Goal: Task Accomplishment & Management: Complete application form

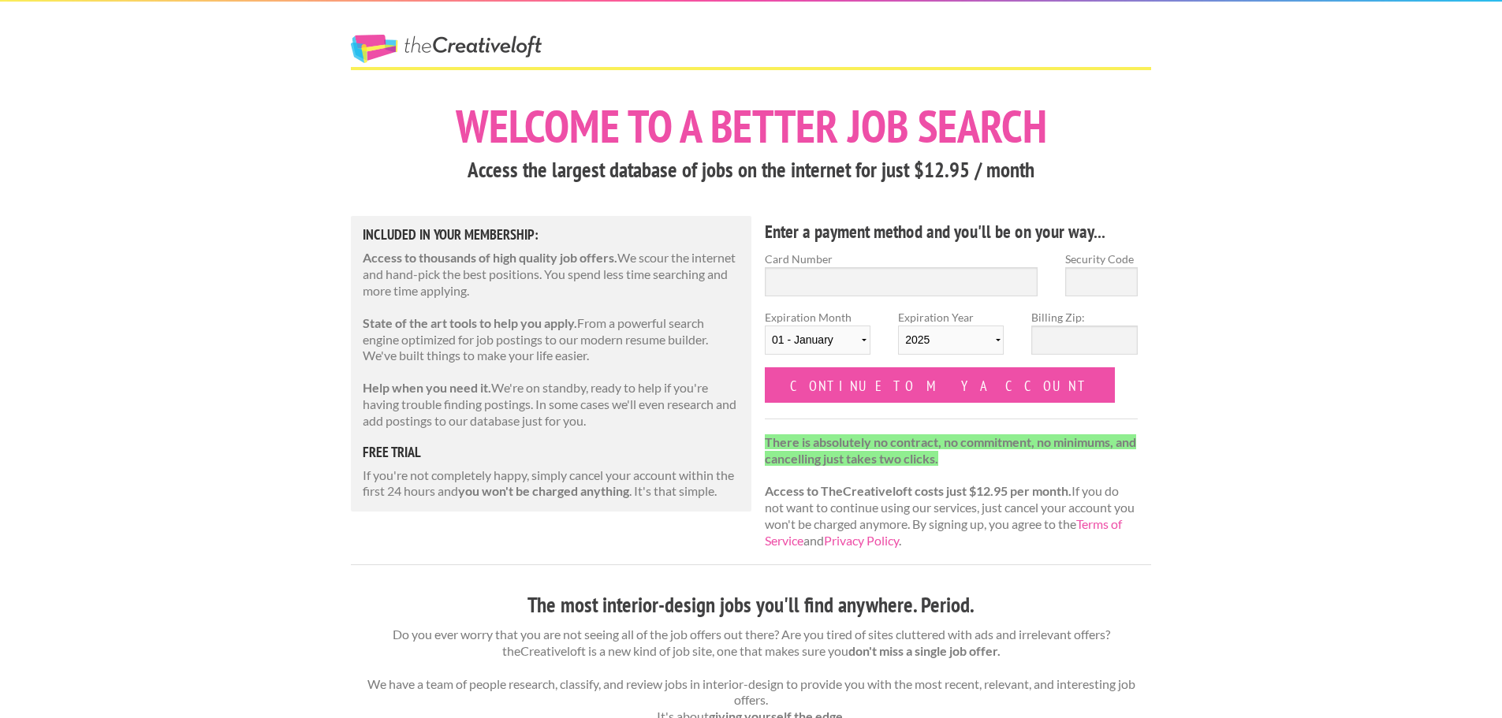
click at [874, 280] on input "Card Number" at bounding box center [901, 281] width 273 height 29
type input "4802138217497197"
select select "02"
select select "2028"
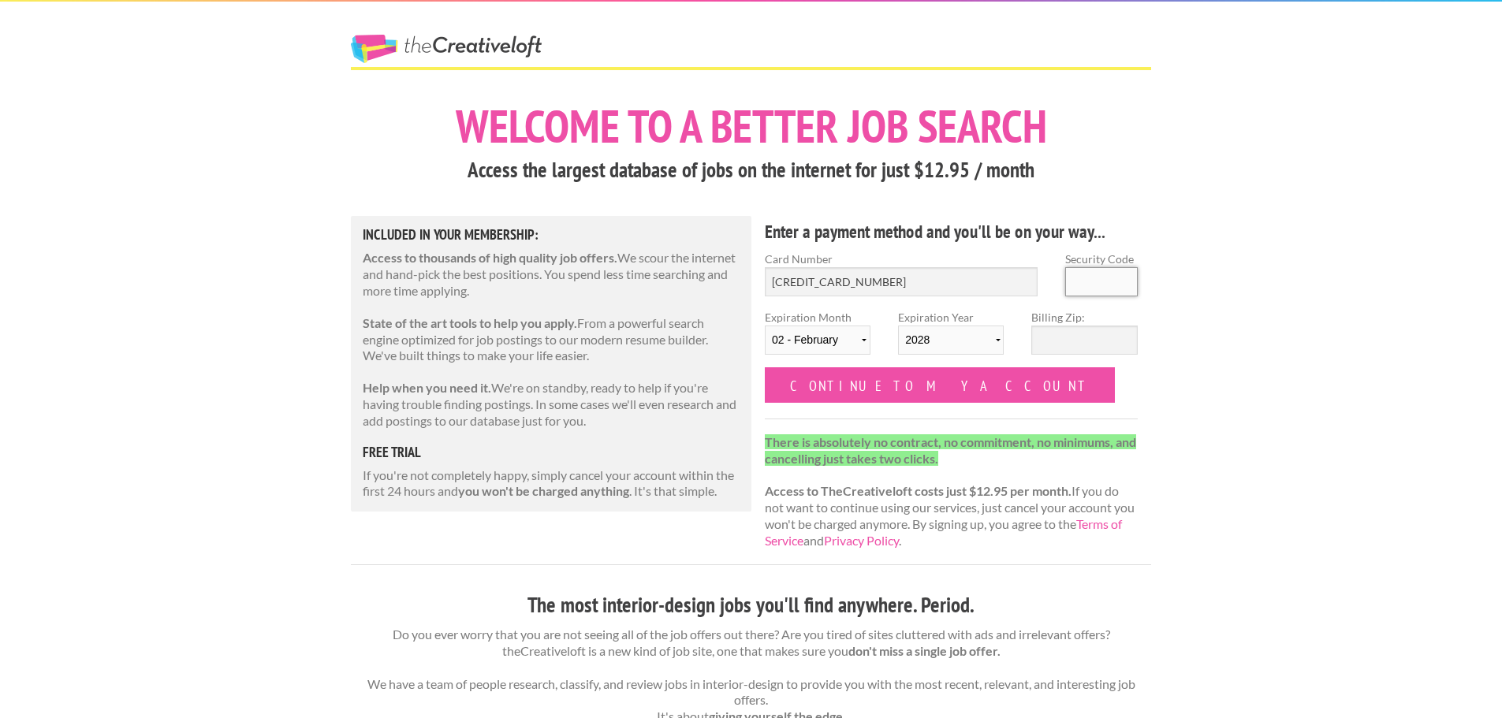
click at [1112, 280] on input "Security Code" at bounding box center [1101, 281] width 73 height 29
type input "860"
type input "19355"
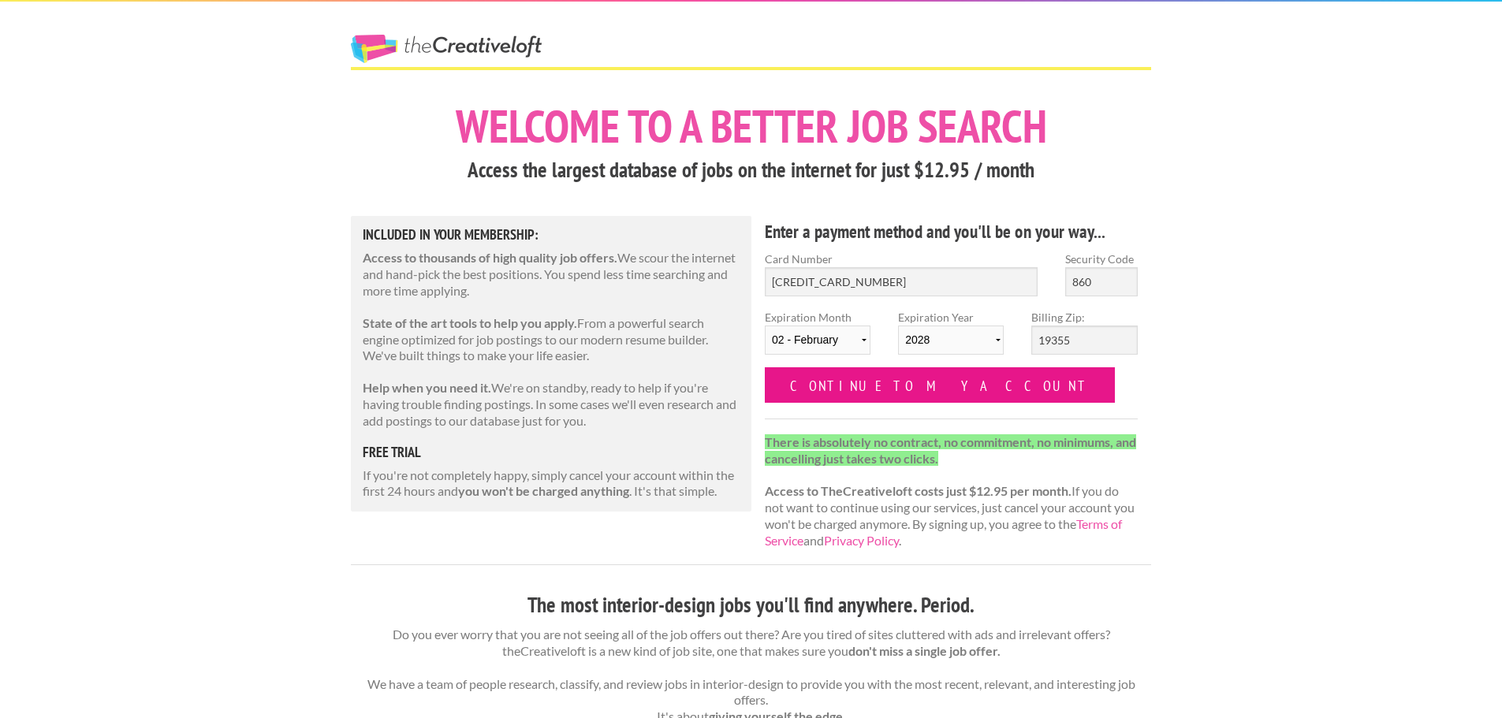
click at [849, 375] on input "Continue to my account" at bounding box center [940, 384] width 350 height 35
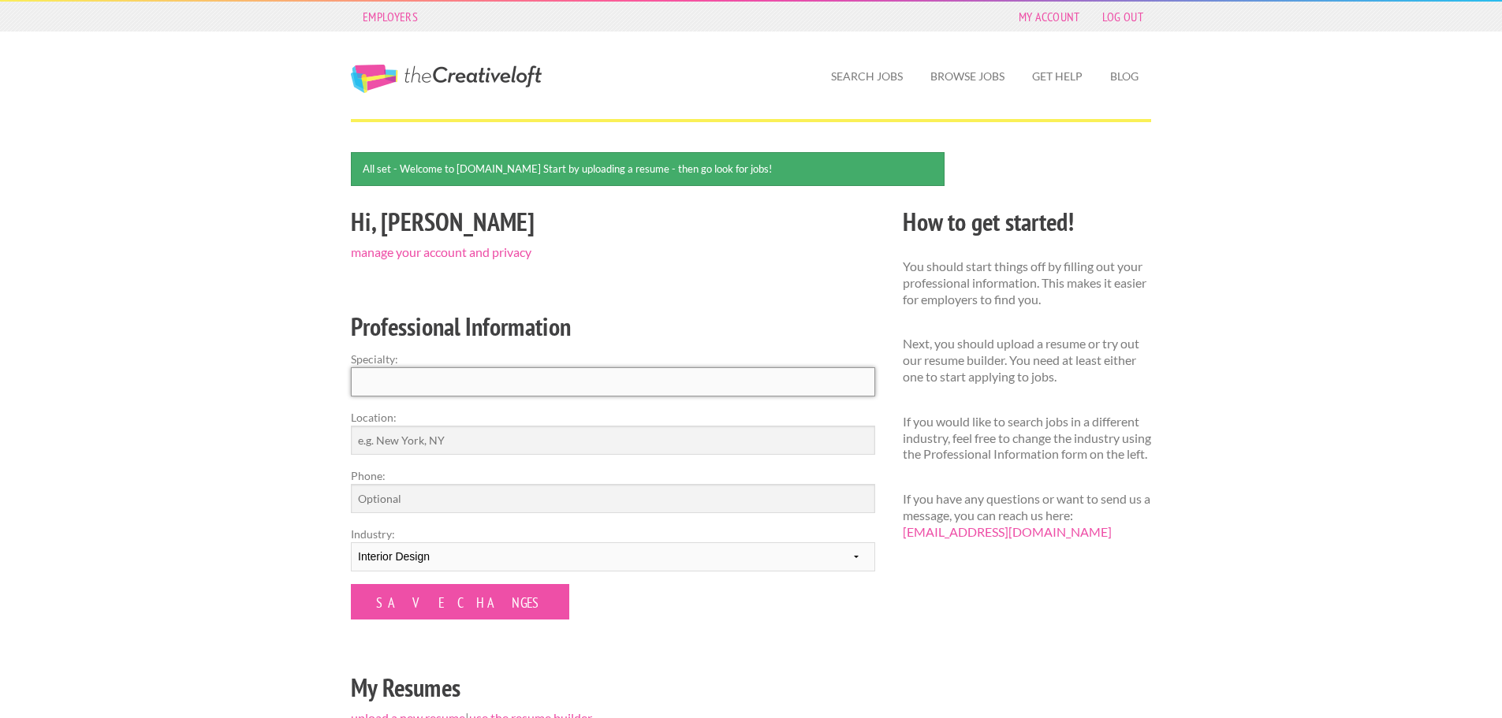
click at [501, 384] on input "Specialty:" at bounding box center [613, 381] width 524 height 29
type input "Architecture"
type input "Pennsylvania"
click at [476, 556] on select "--------- Fashion Interior Design Photography Event Planning Entertainment Musi…" at bounding box center [613, 556] width 524 height 29
click at [476, 557] on select "--------- Fashion Interior Design Photography Event Planning Entertainment Musi…" at bounding box center [613, 556] width 524 height 29
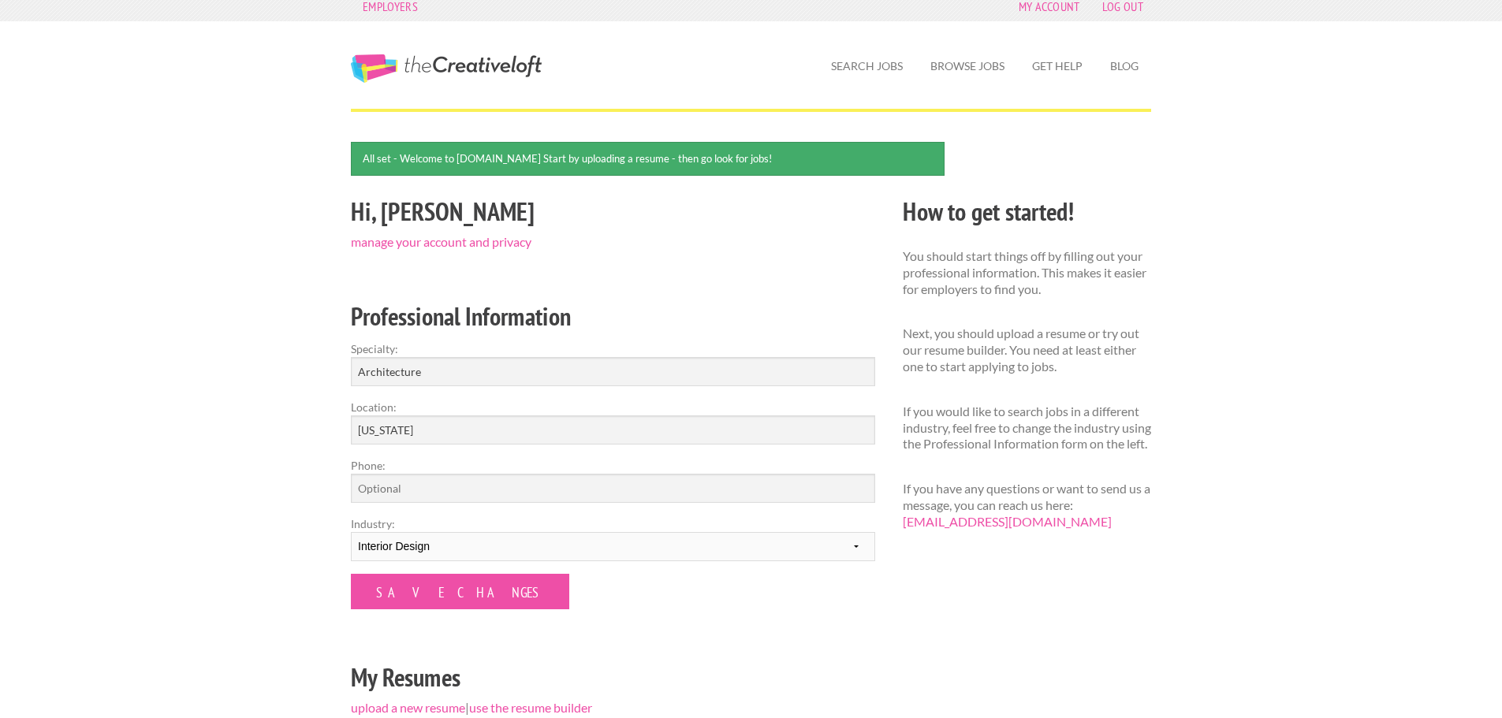
scroll to position [158, 0]
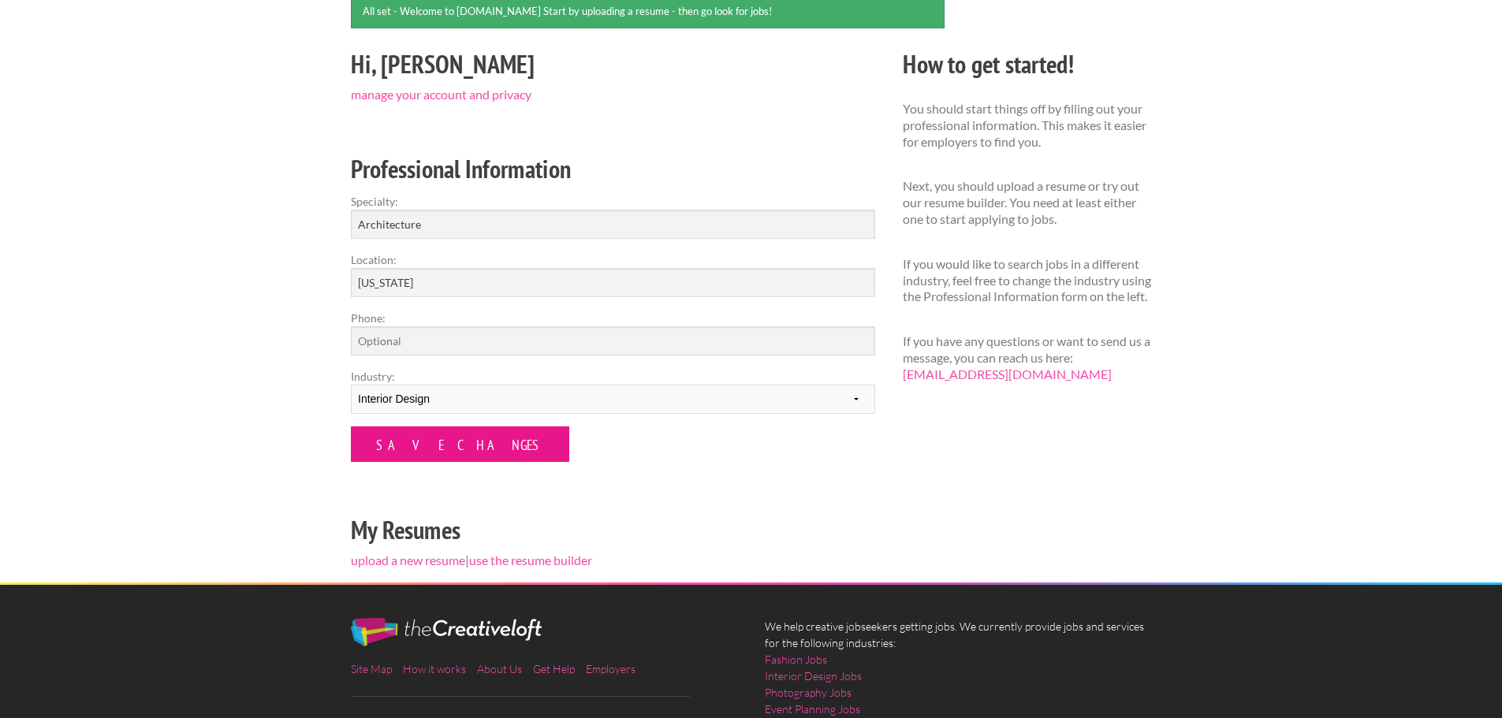
click at [398, 445] on input "Save Changes" at bounding box center [460, 444] width 218 height 35
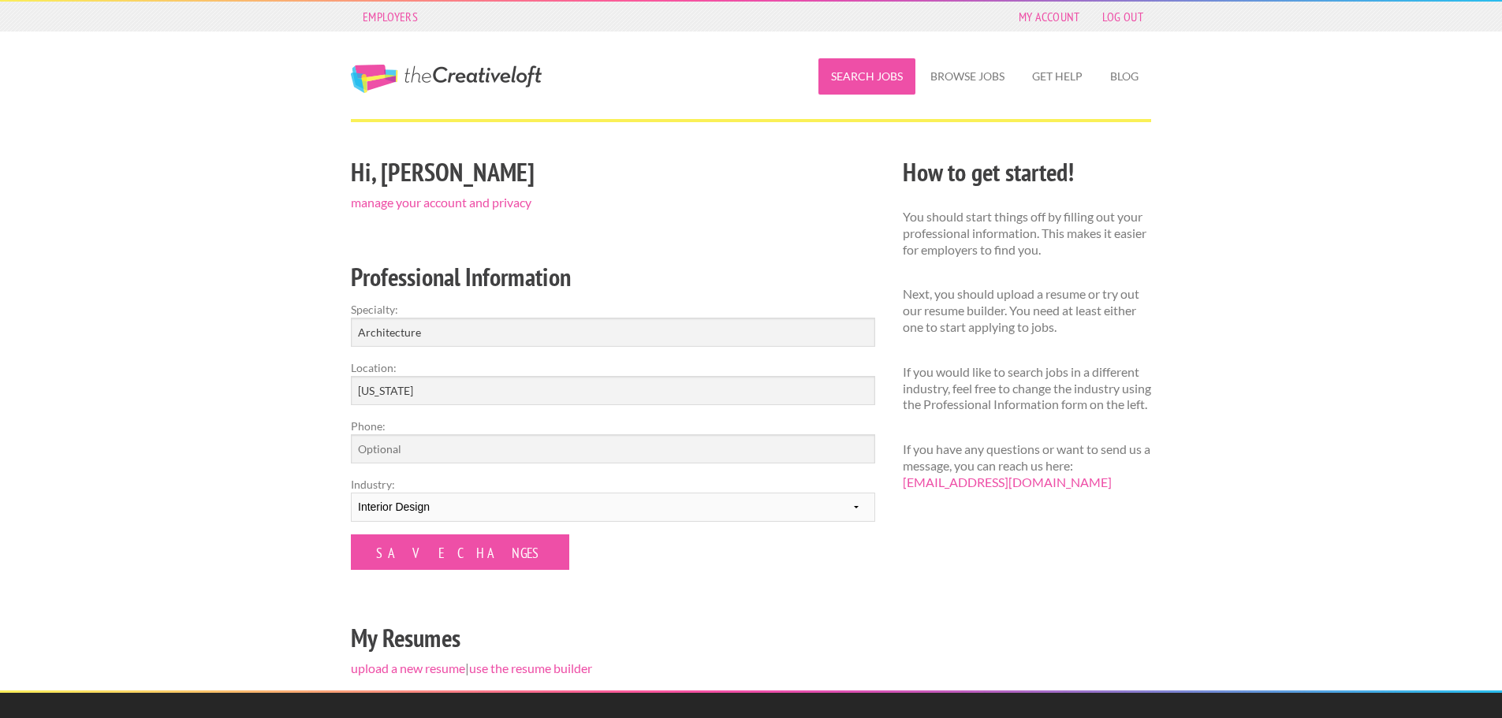
click at [859, 76] on link "Search Jobs" at bounding box center [866, 76] width 97 height 36
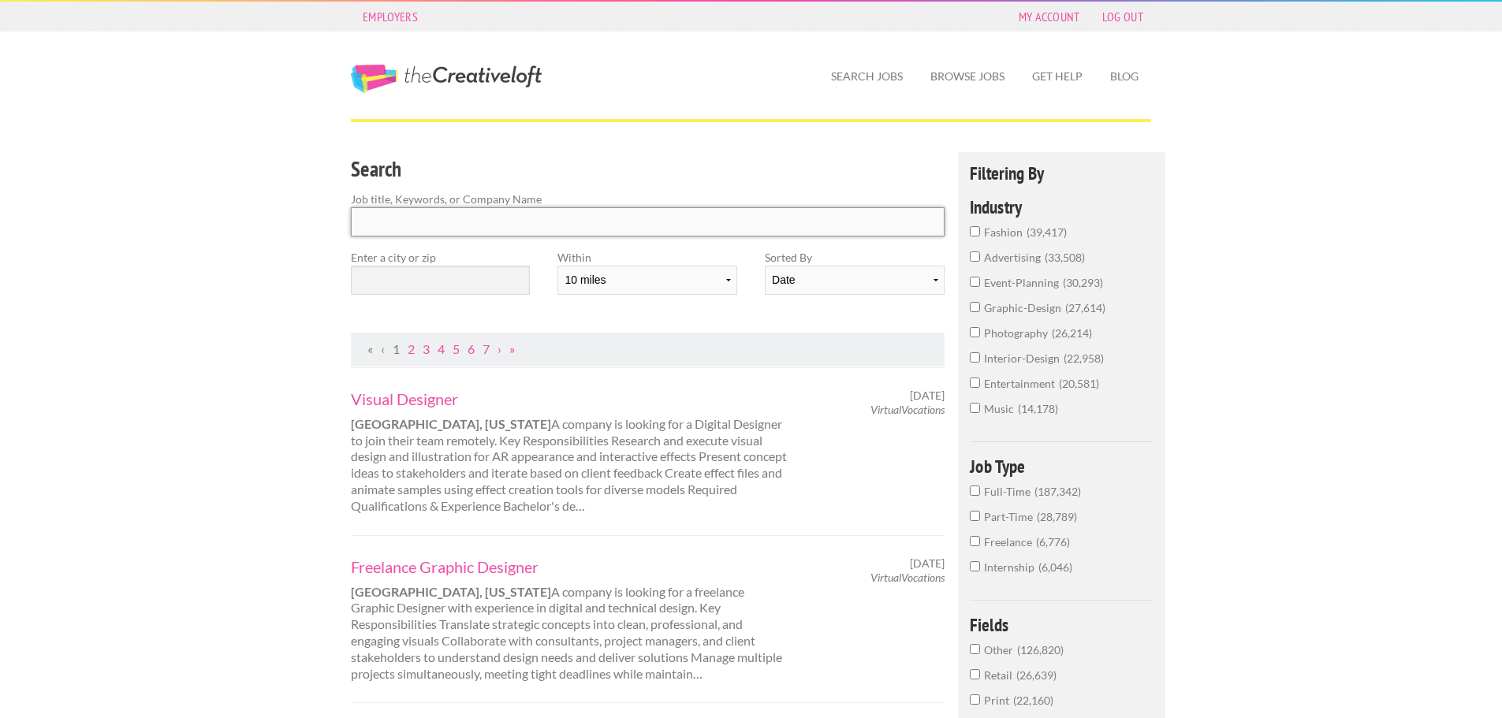
click at [467, 208] on input "Search" at bounding box center [648, 221] width 594 height 29
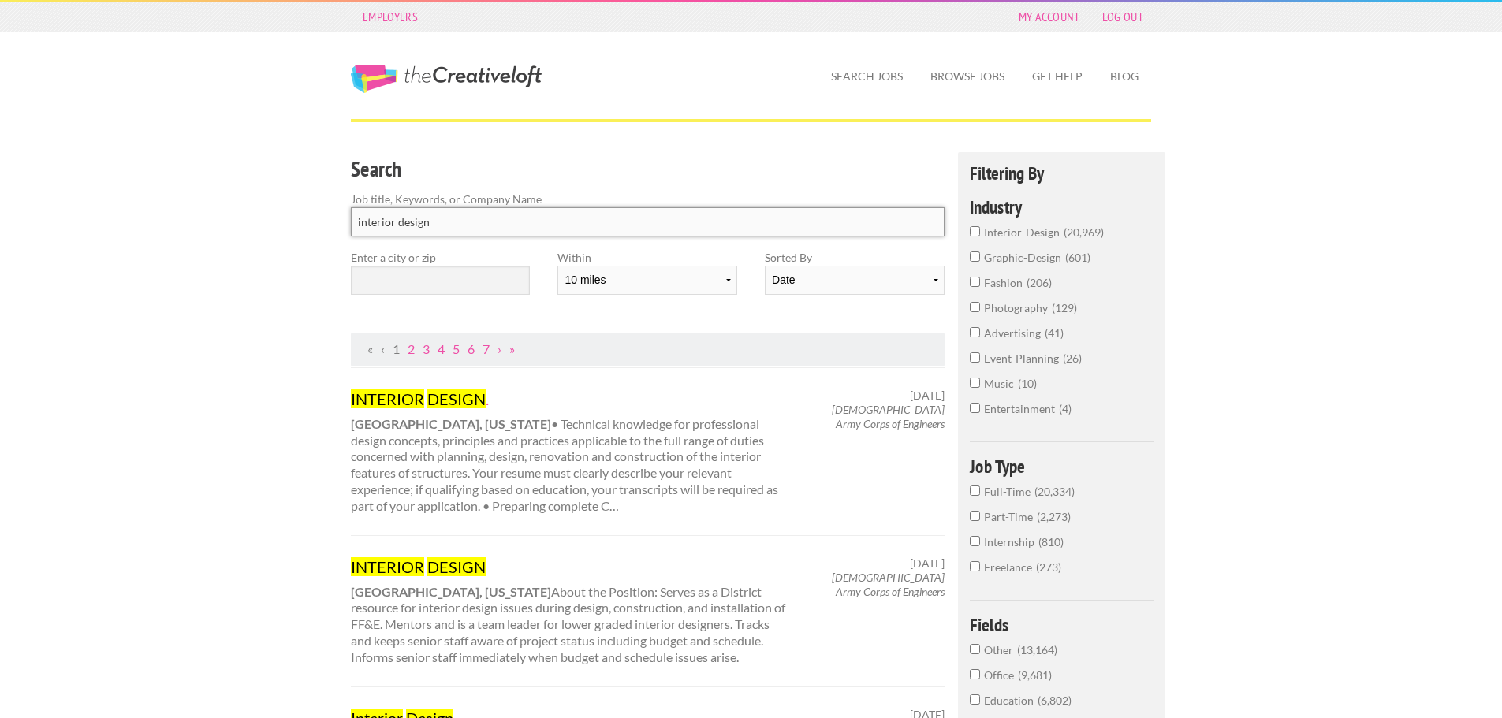
drag, startPoint x: 471, startPoint y: 222, endPoint x: 249, endPoint y: 222, distance: 221.6
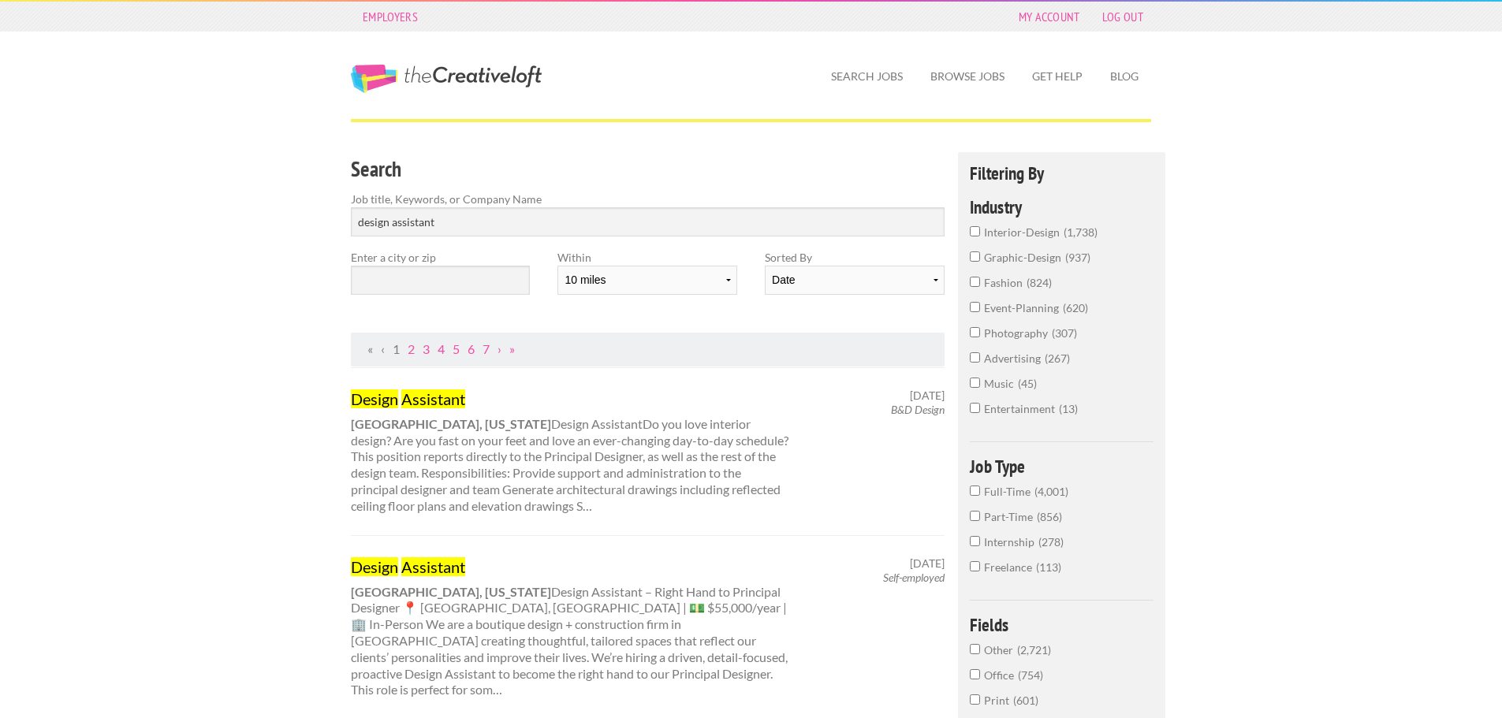
click at [398, 397] on mark "Design" at bounding box center [374, 399] width 47 height 19
click at [539, 457] on div "Design Assistant Austin, Texas Design AssistantDo you love interior design? Are…" at bounding box center [570, 452] width 466 height 126
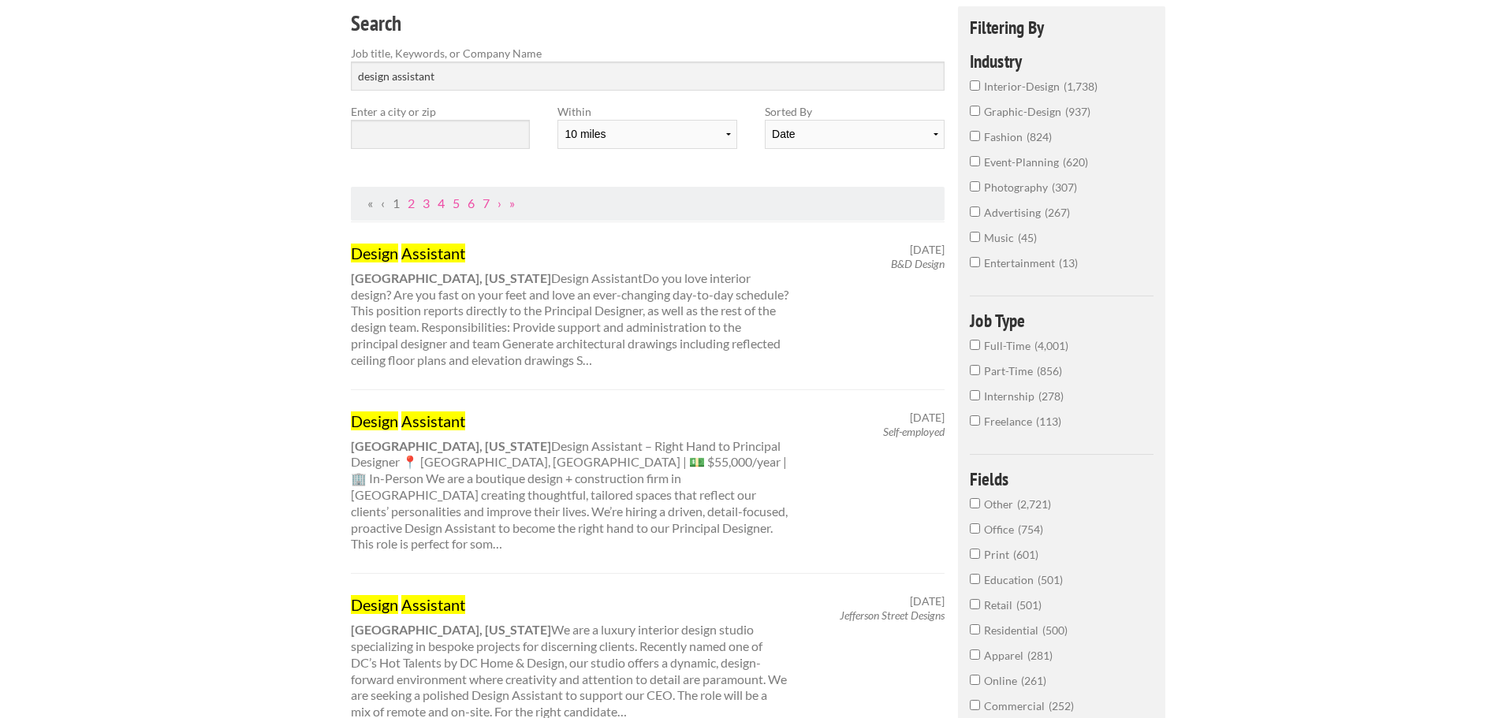
scroll to position [158, 0]
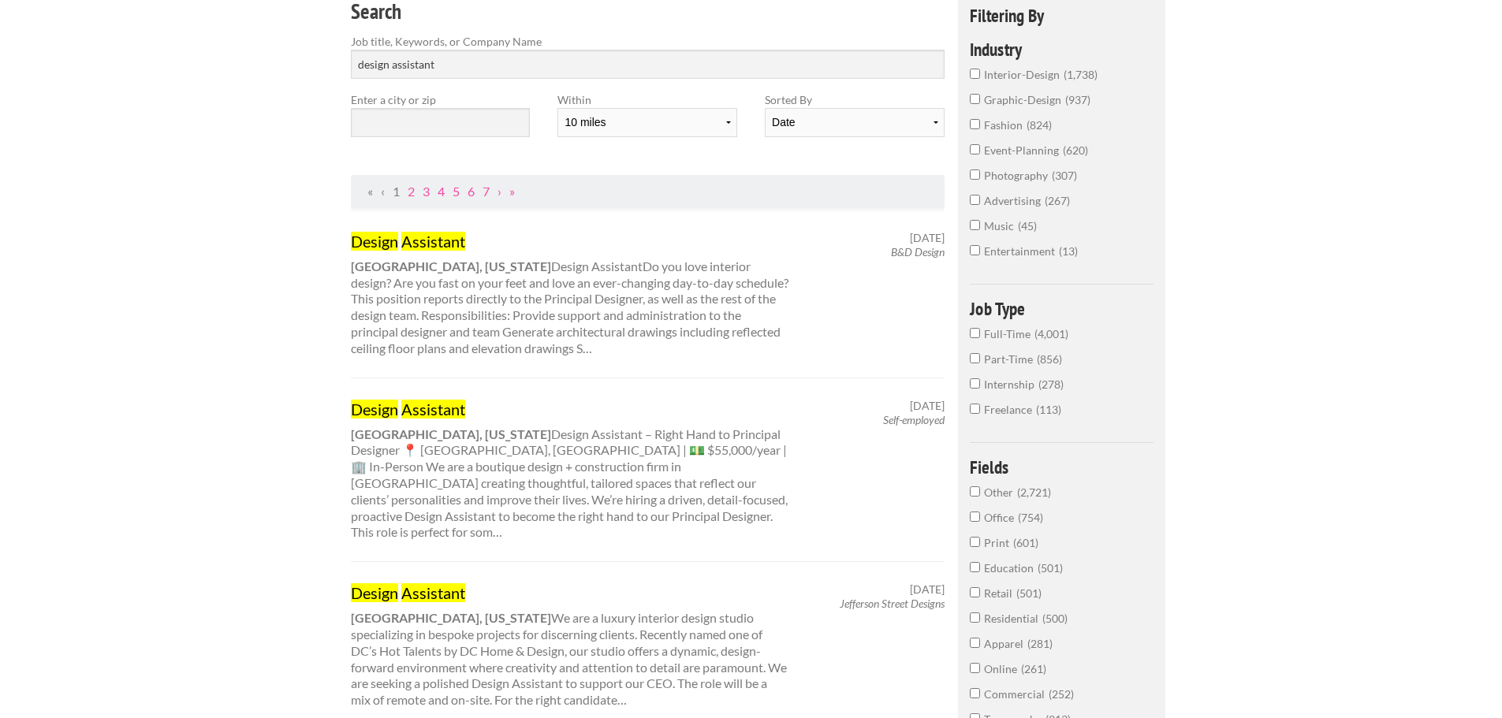
click at [402, 422] on div "Design Assistant Miami, Florida Design Assistant – Right Hand to Principal Desi…" at bounding box center [570, 470] width 466 height 143
click at [400, 410] on link "Design Assistant" at bounding box center [570, 409] width 438 height 21
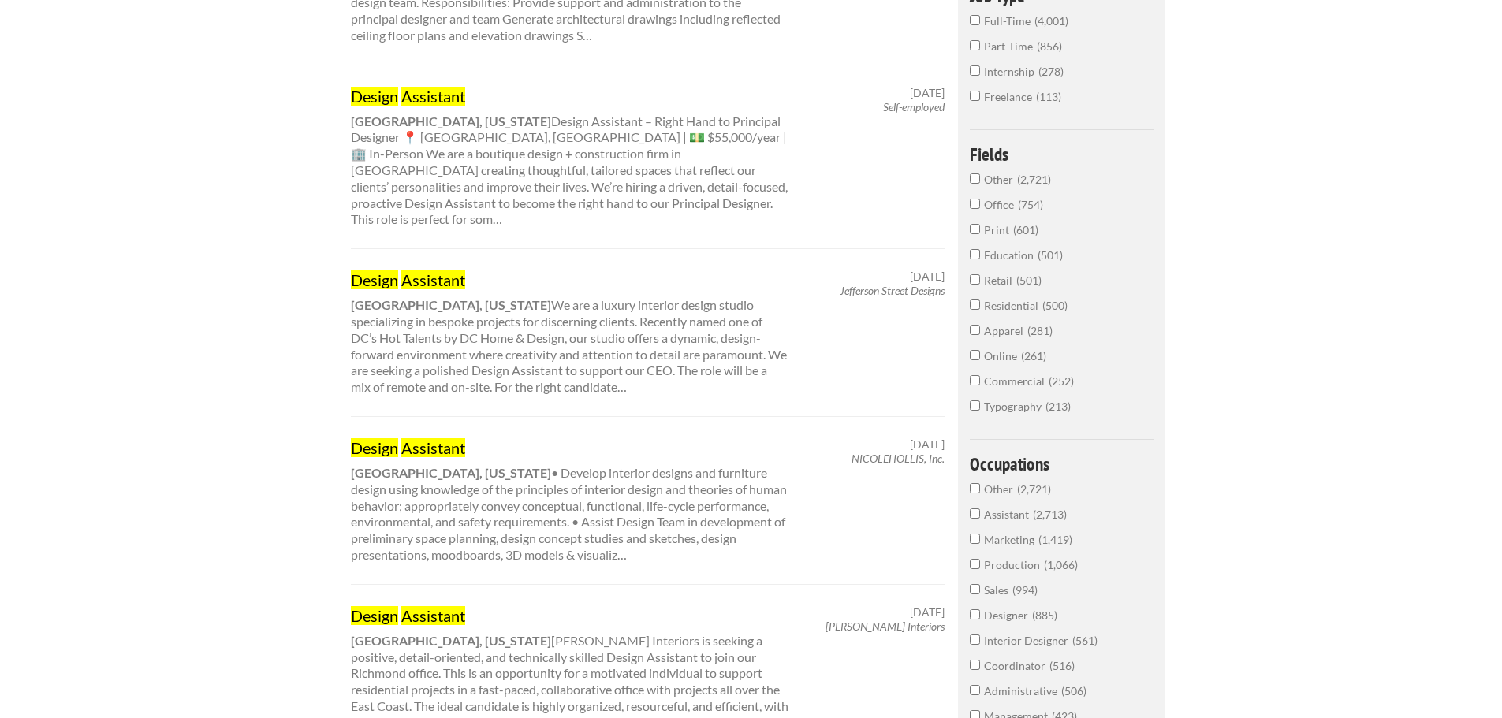
scroll to position [473, 0]
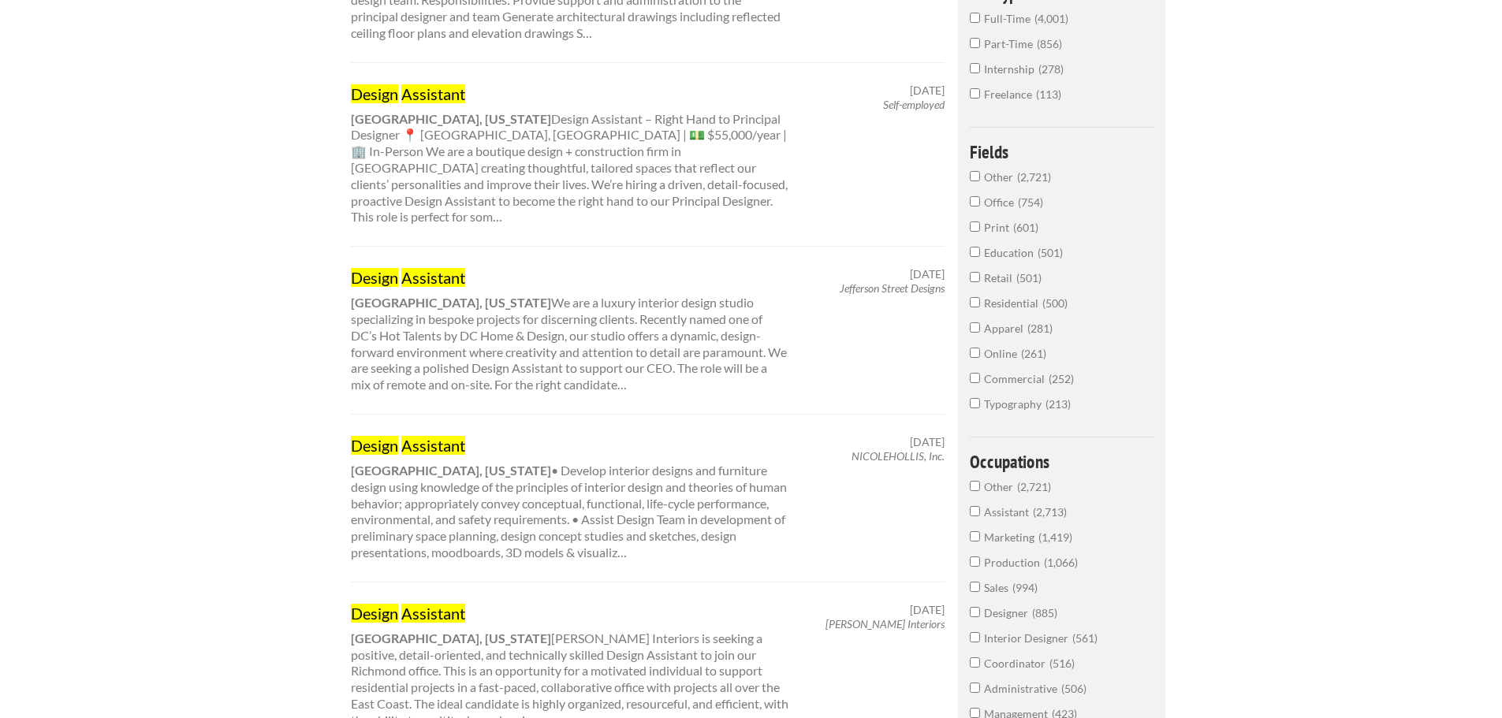
click at [397, 268] on mark "Design" at bounding box center [374, 277] width 47 height 19
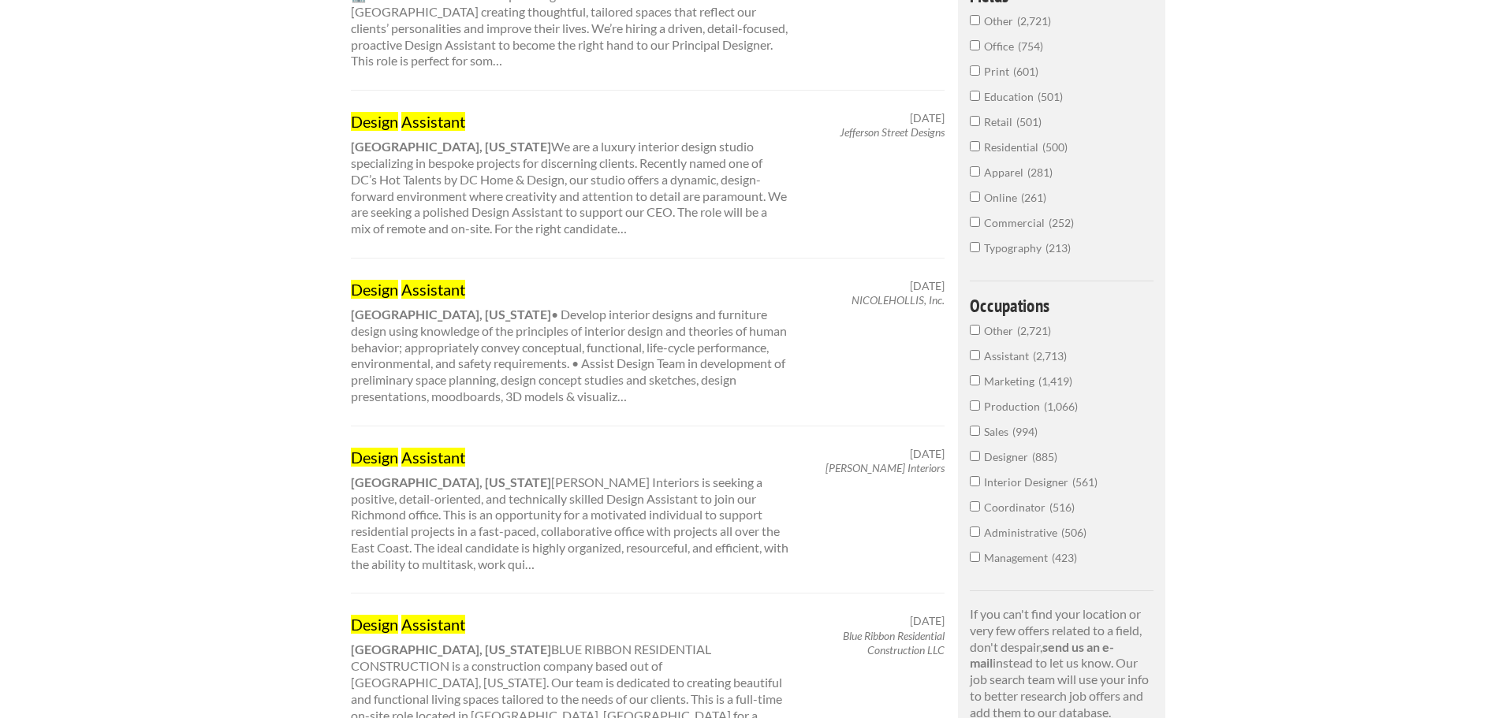
scroll to position [631, 0]
click at [411, 446] on mark "Assistant" at bounding box center [433, 455] width 64 height 19
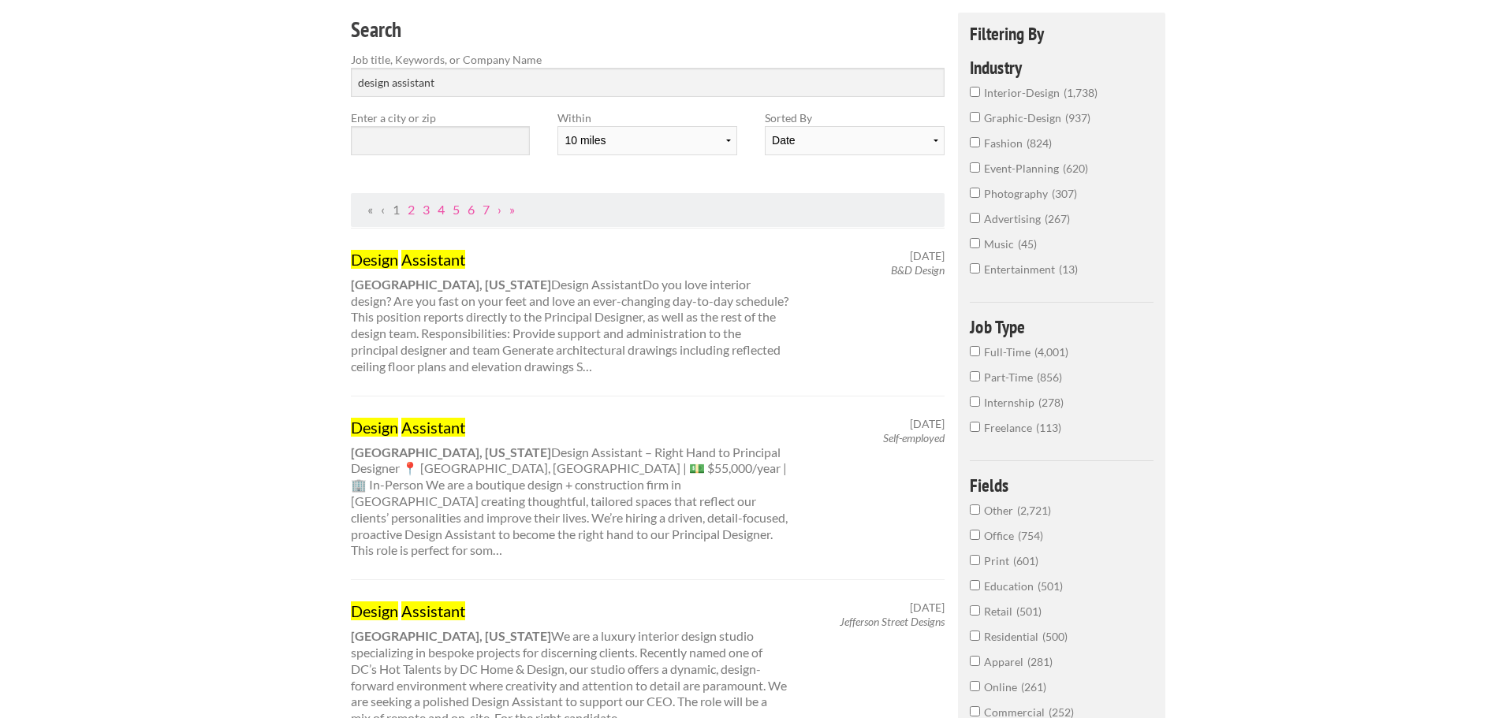
scroll to position [0, 0]
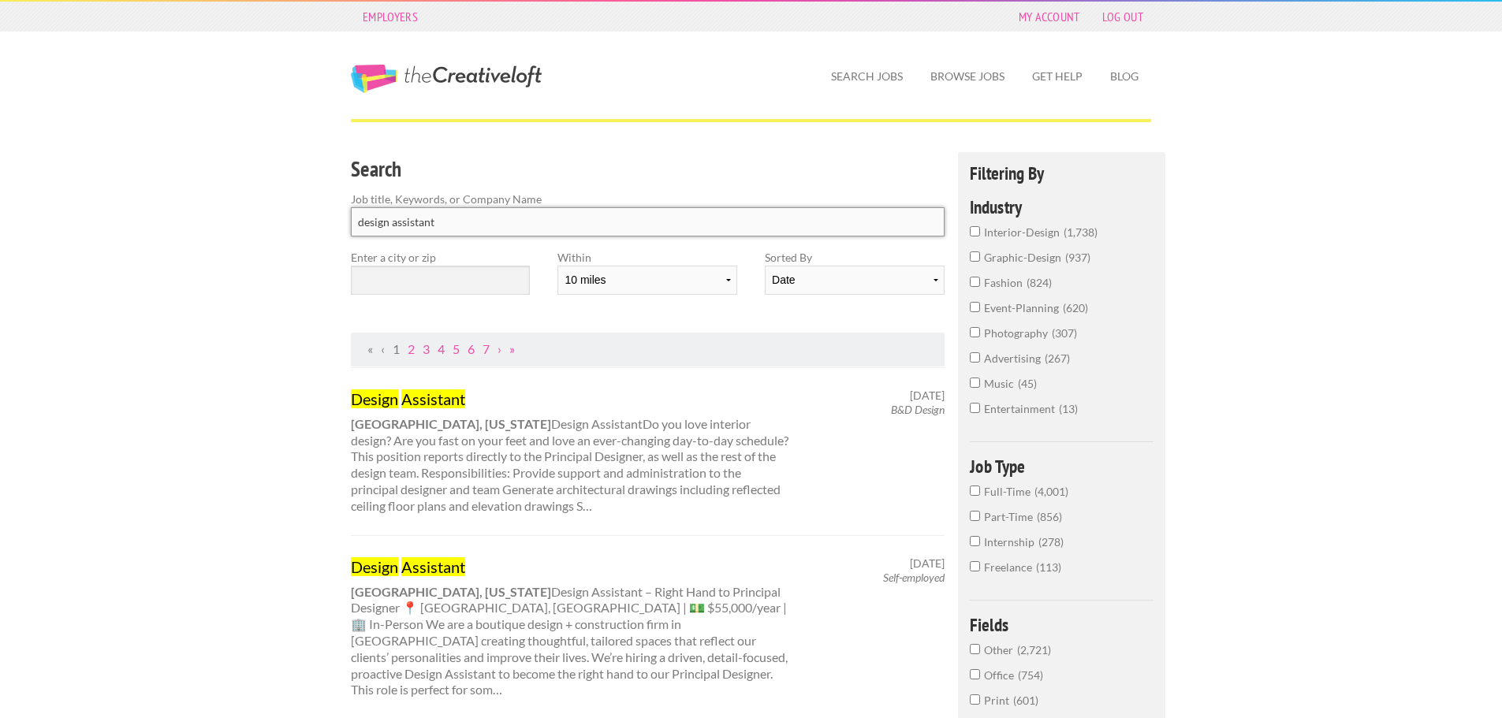
click at [440, 226] on input "design assistant" at bounding box center [648, 221] width 594 height 29
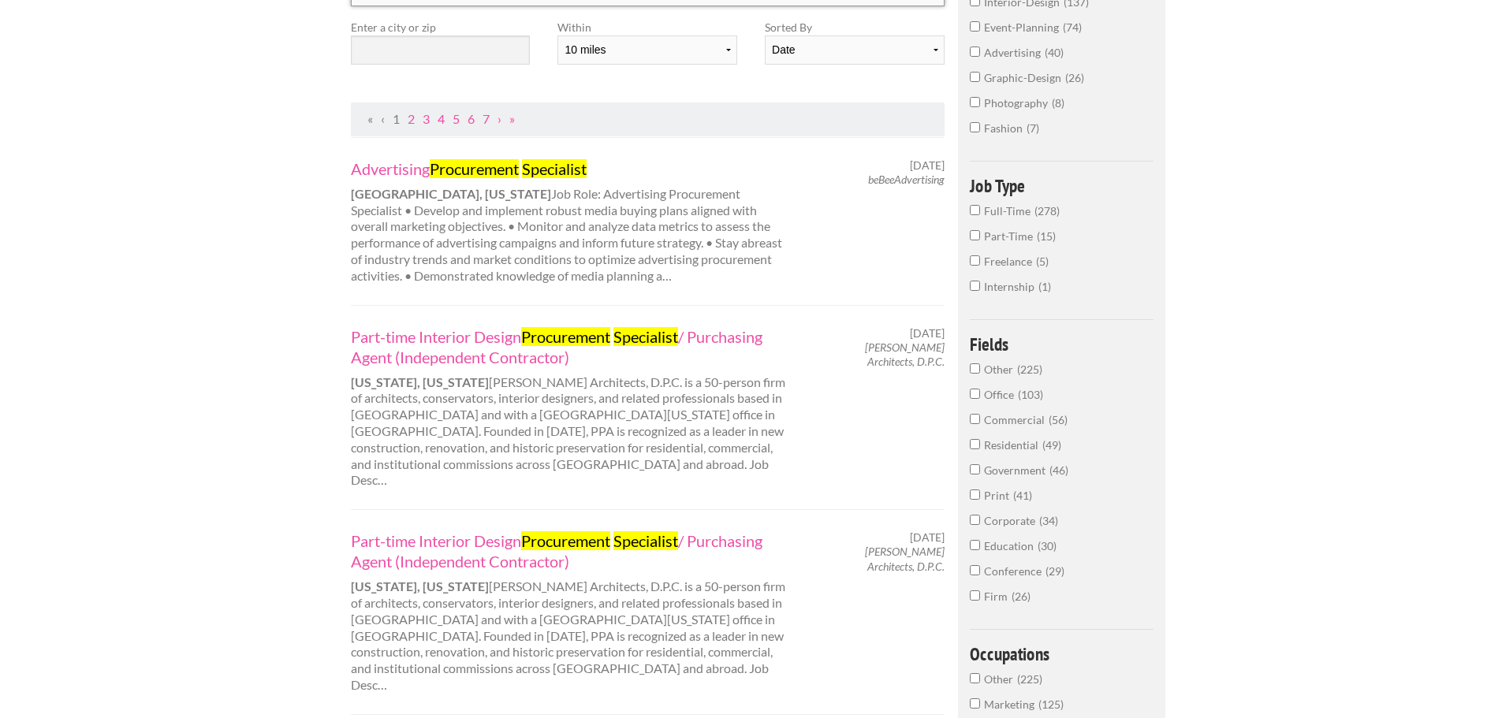
scroll to position [237, 0]
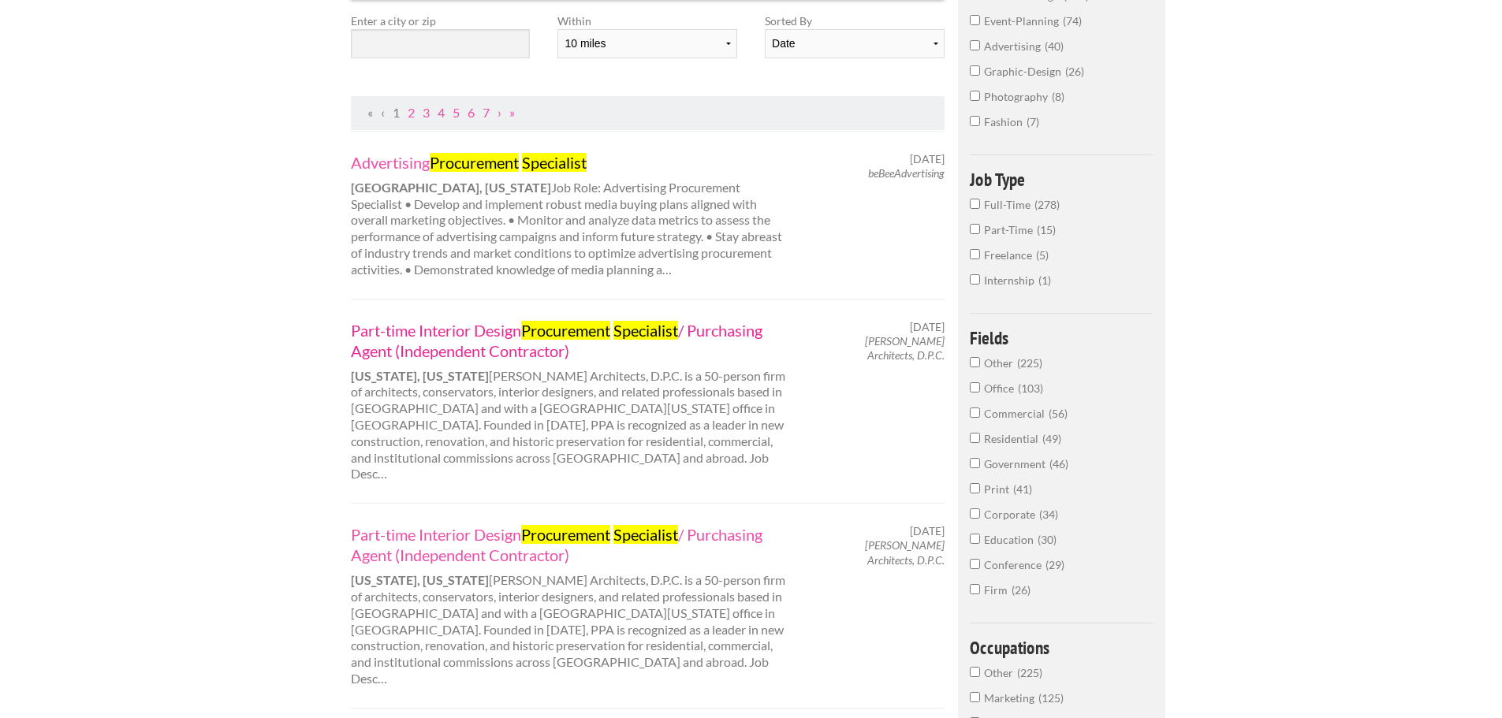
type input "procurement specialist"
click at [526, 353] on link "Part-time Interior Design Procurement Specialist / Purchasing Agent (Independen…" at bounding box center [570, 340] width 438 height 41
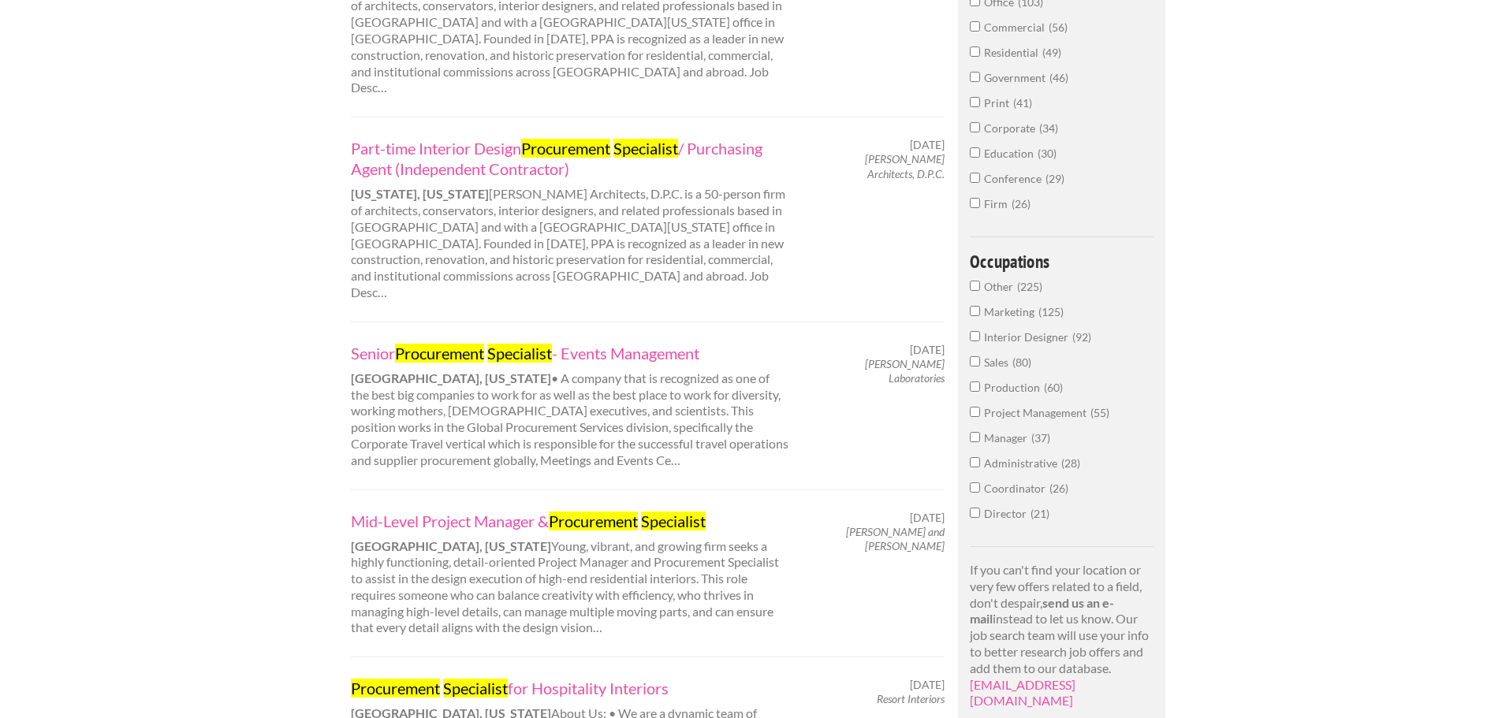
scroll to position [631, 0]
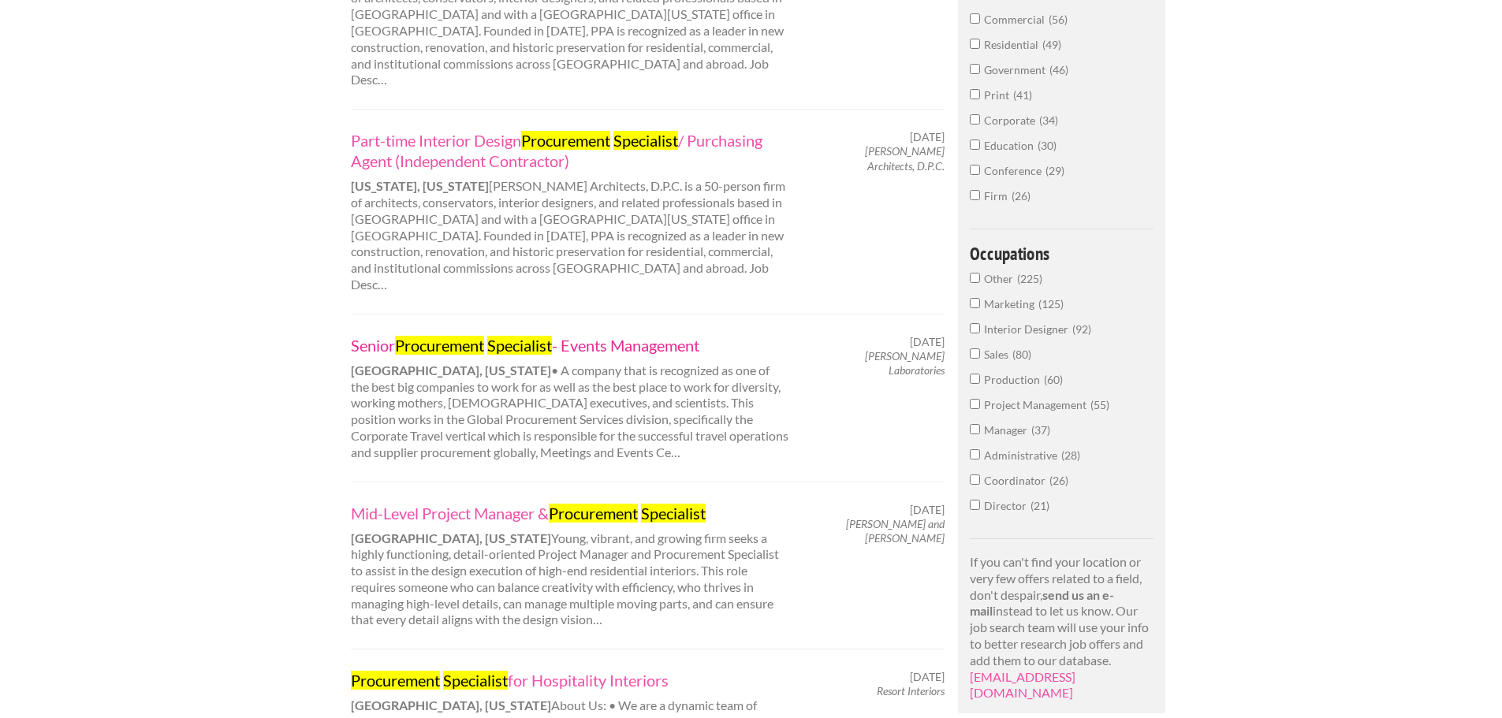
click at [621, 335] on link "Senior Procurement Specialist - Events Management" at bounding box center [570, 345] width 438 height 21
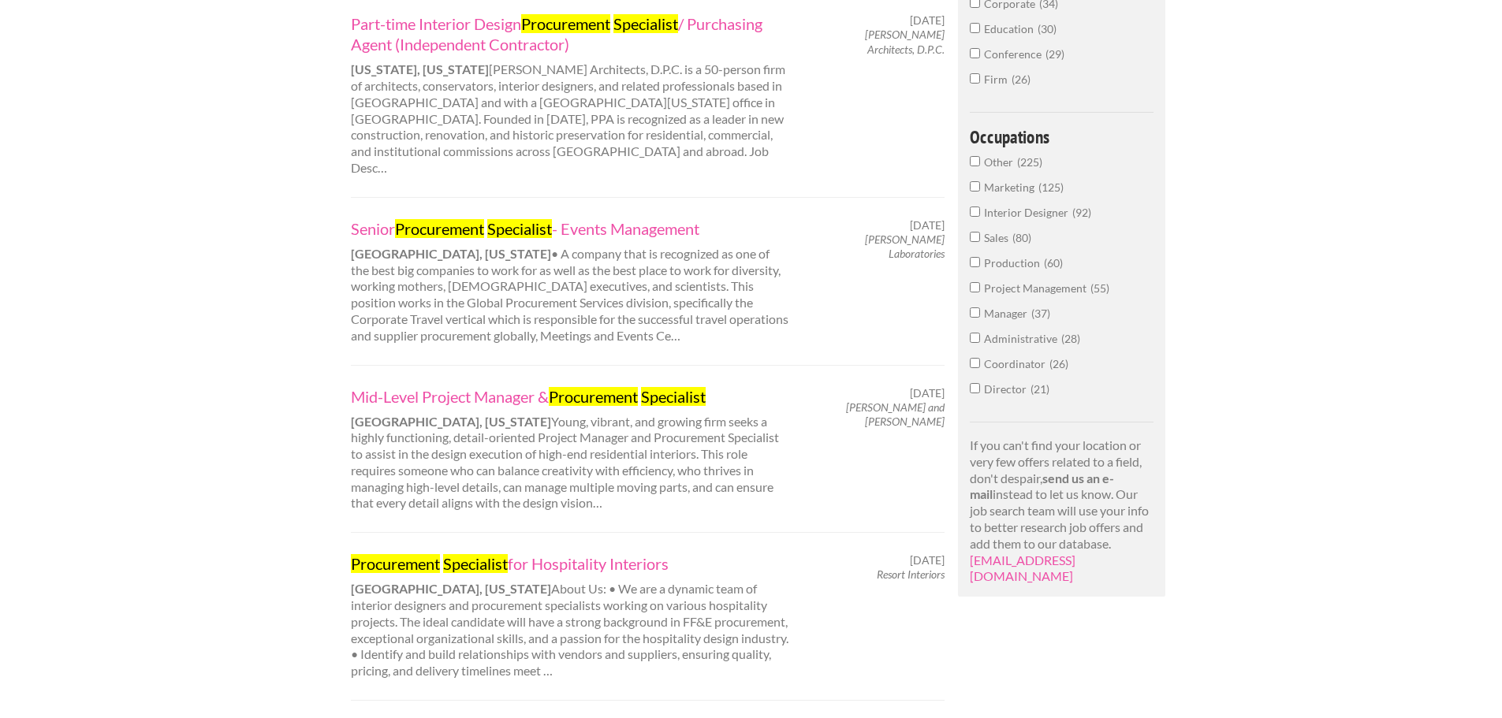
scroll to position [867, 0]
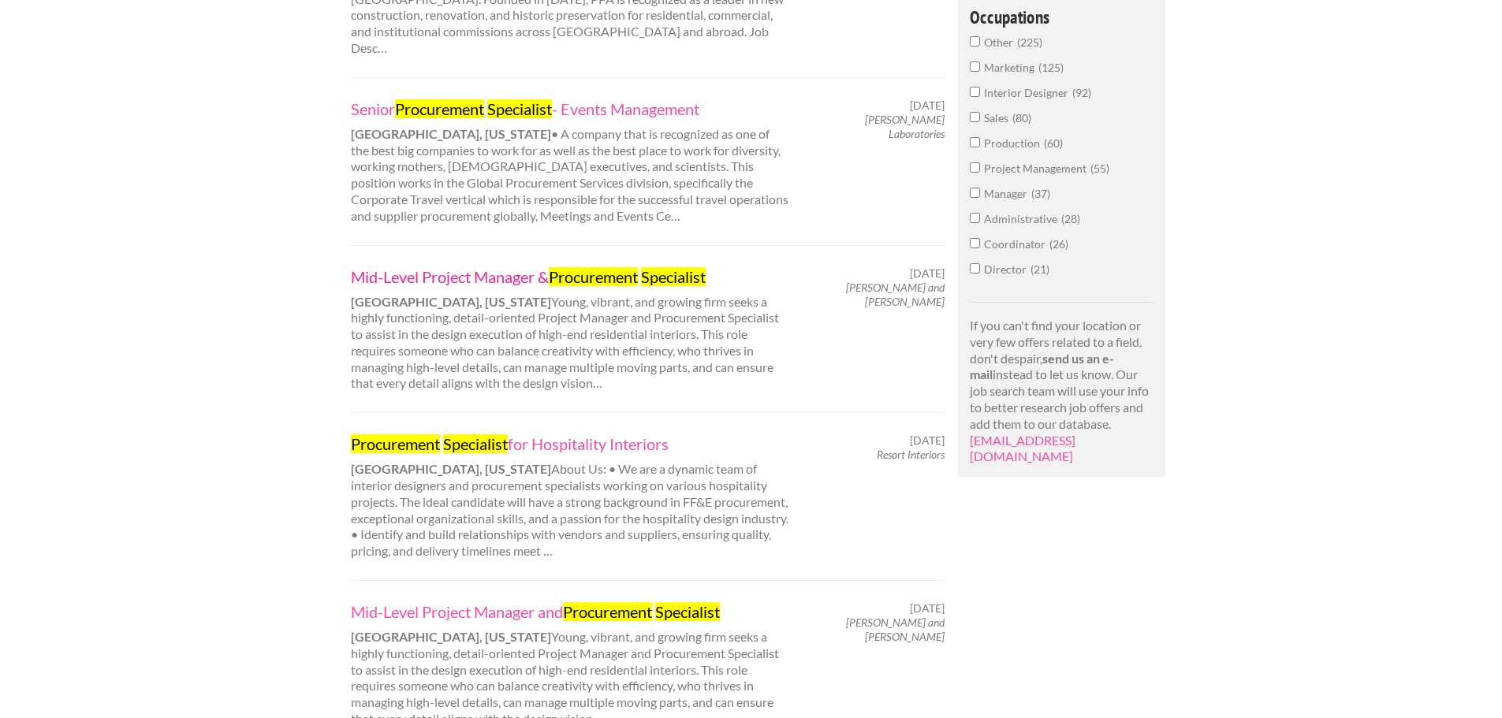
click at [448, 267] on link "Mid-Level Project Manager & Procurement Specialist" at bounding box center [570, 277] width 438 height 21
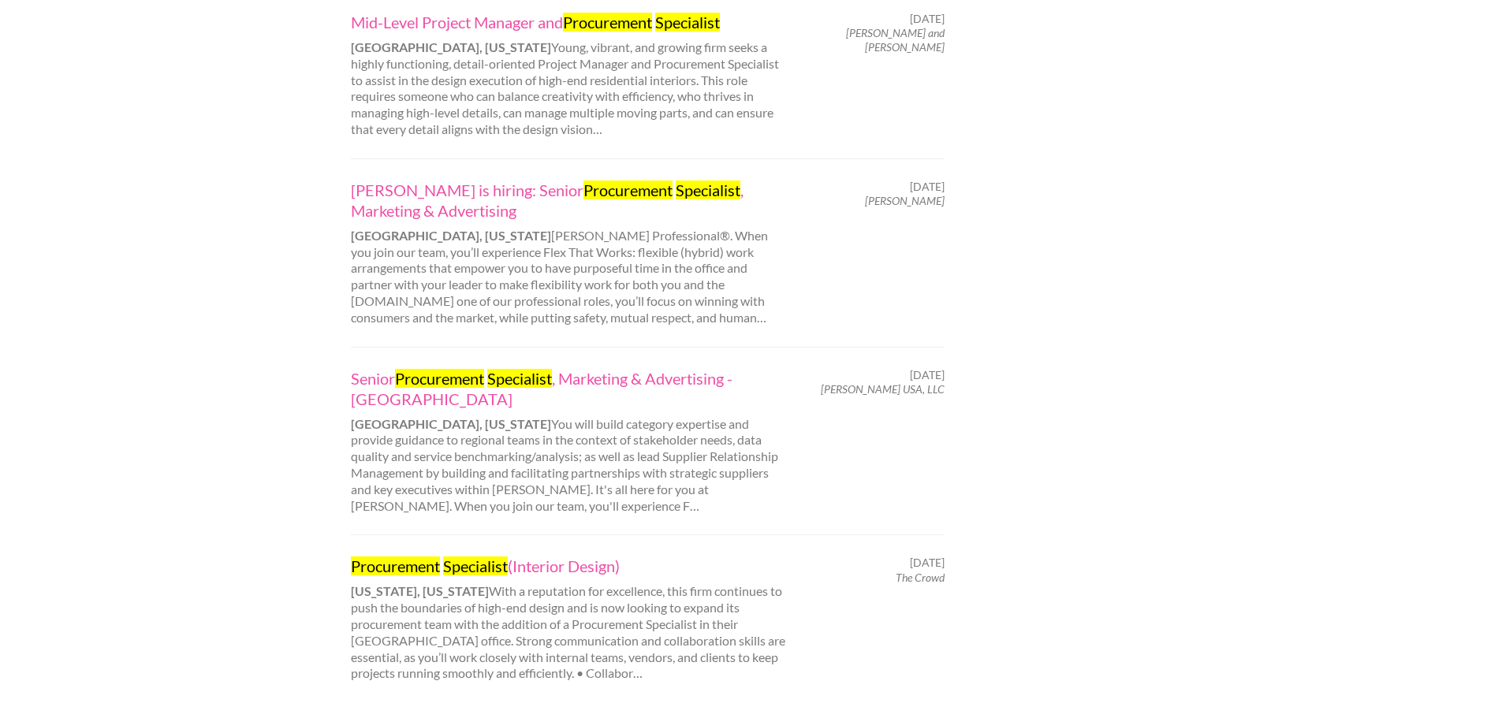
scroll to position [1498, 0]
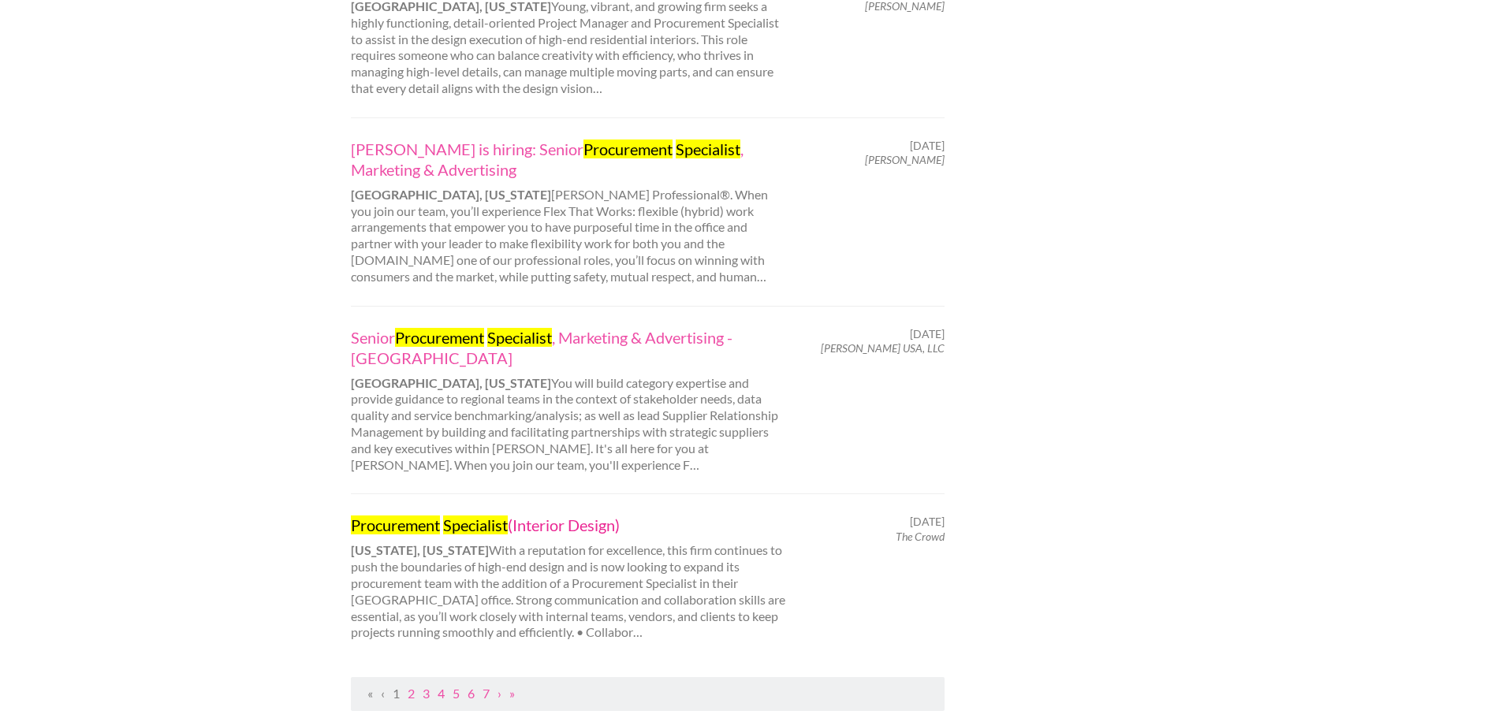
click at [542, 515] on link "Procurement Specialist (Interior Design)" at bounding box center [570, 525] width 438 height 21
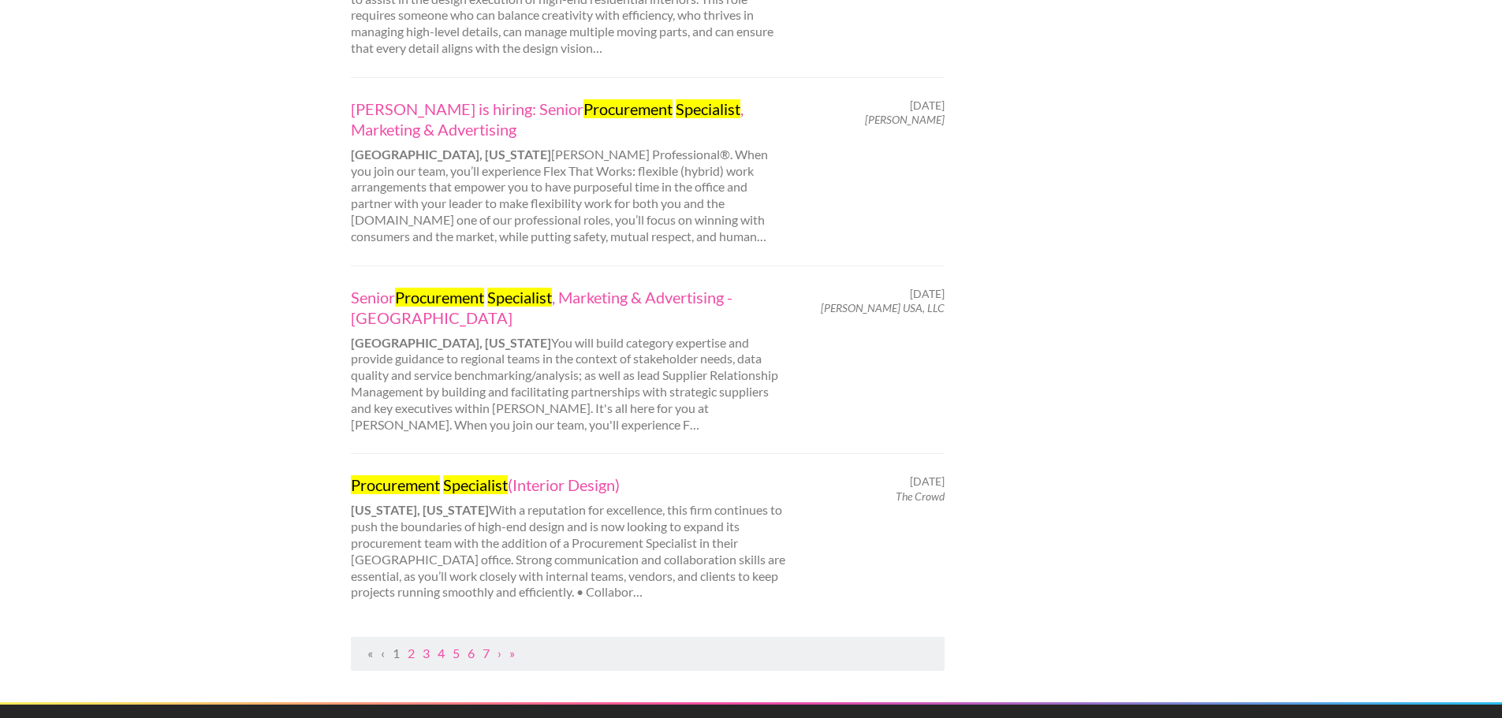
scroll to position [1577, 0]
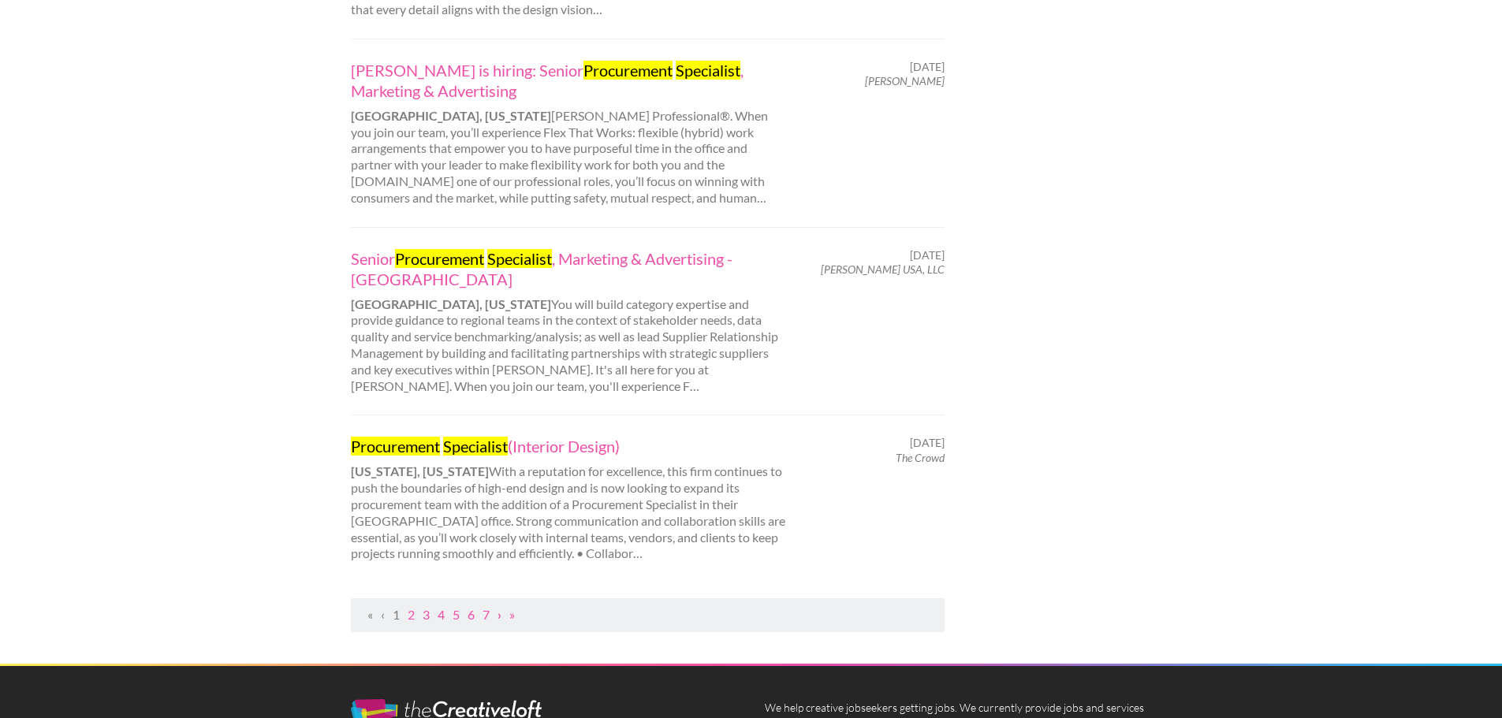
click at [501, 607] on link "›" at bounding box center [500, 614] width 4 height 15
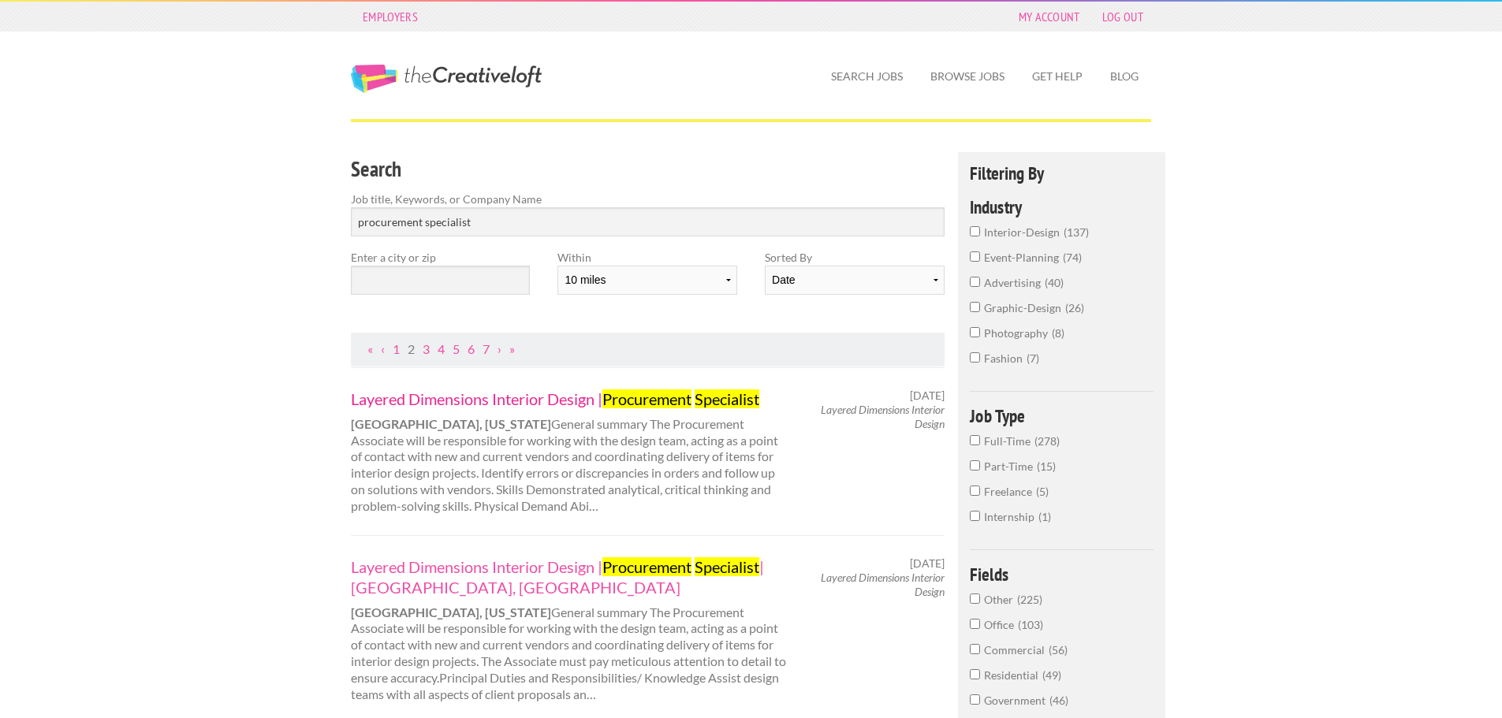
click at [633, 401] on mark "Procurement" at bounding box center [646, 399] width 89 height 19
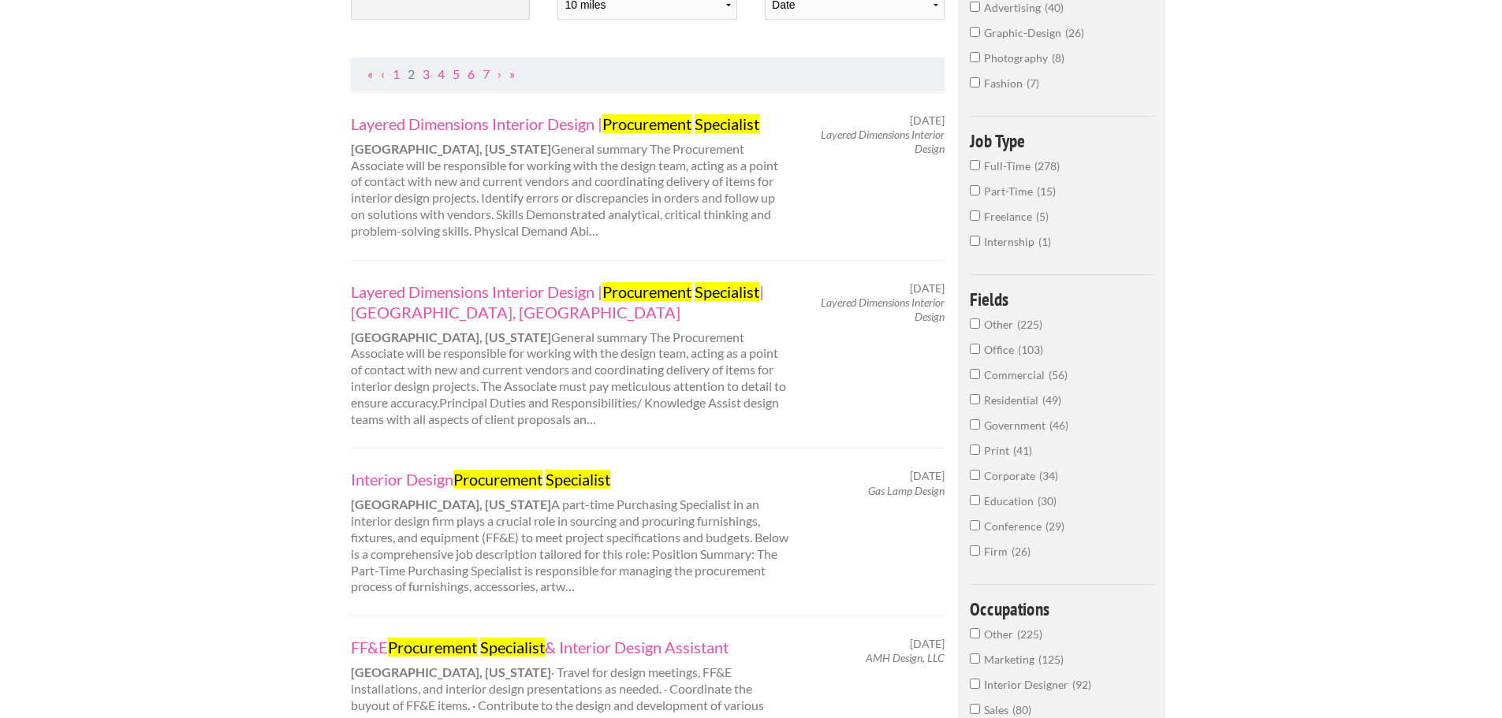
scroll to position [315, 0]
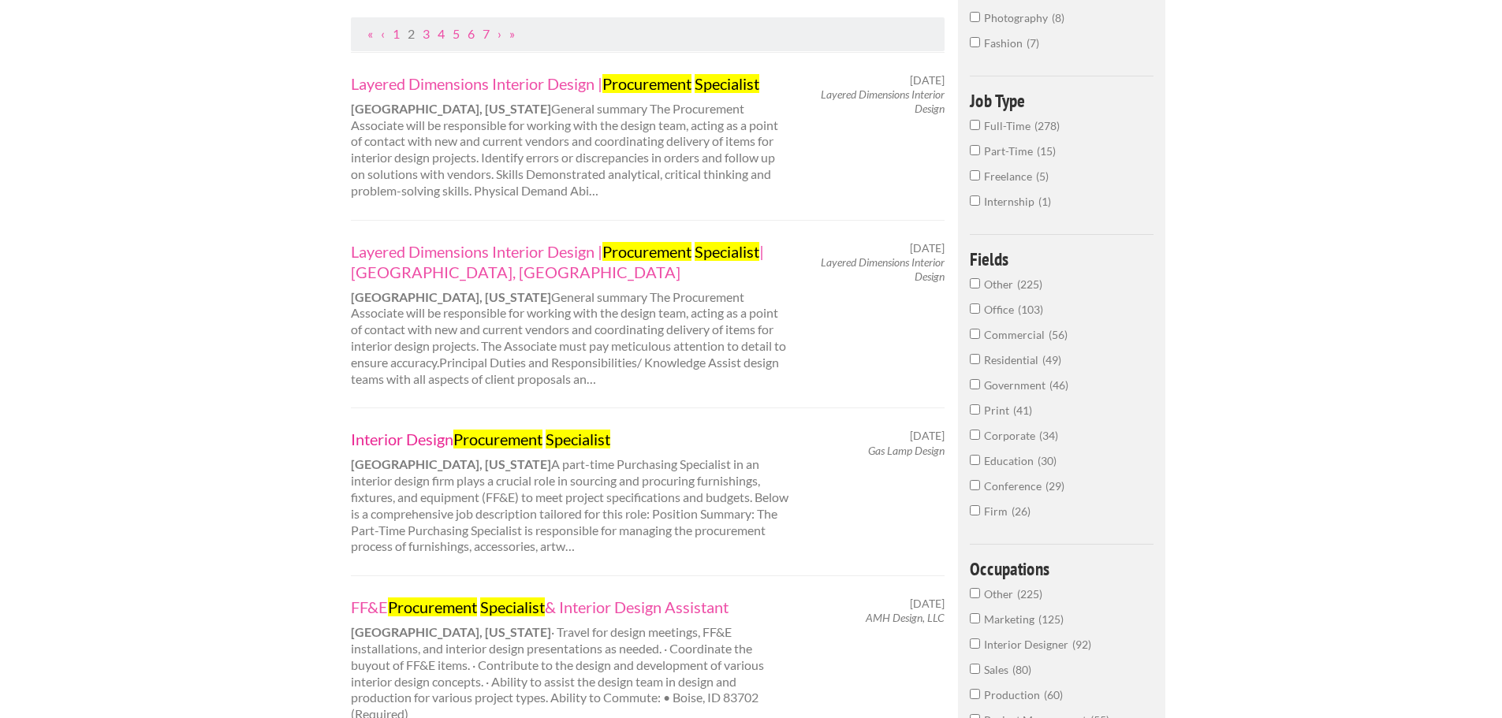
click at [420, 439] on link "Interior Design Procurement Specialist" at bounding box center [570, 439] width 438 height 21
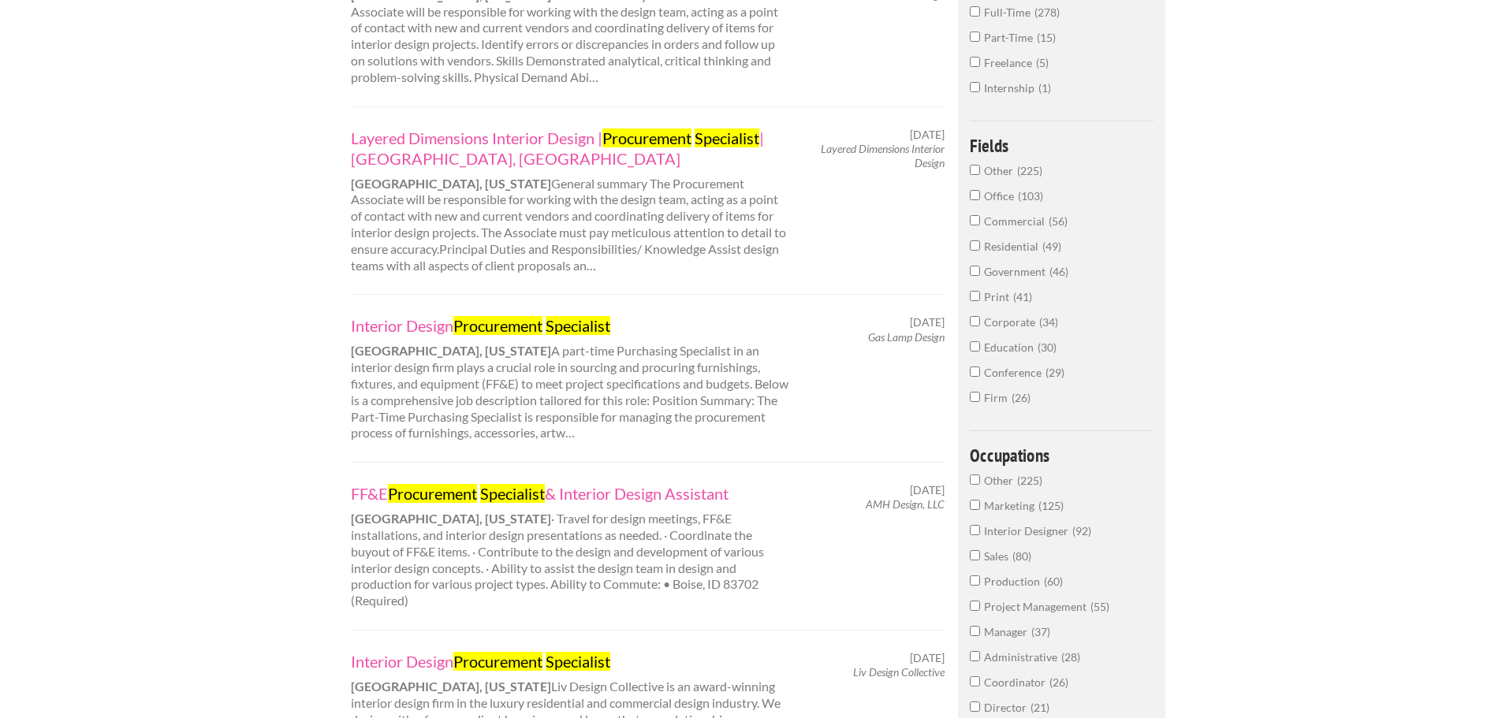
scroll to position [710, 0]
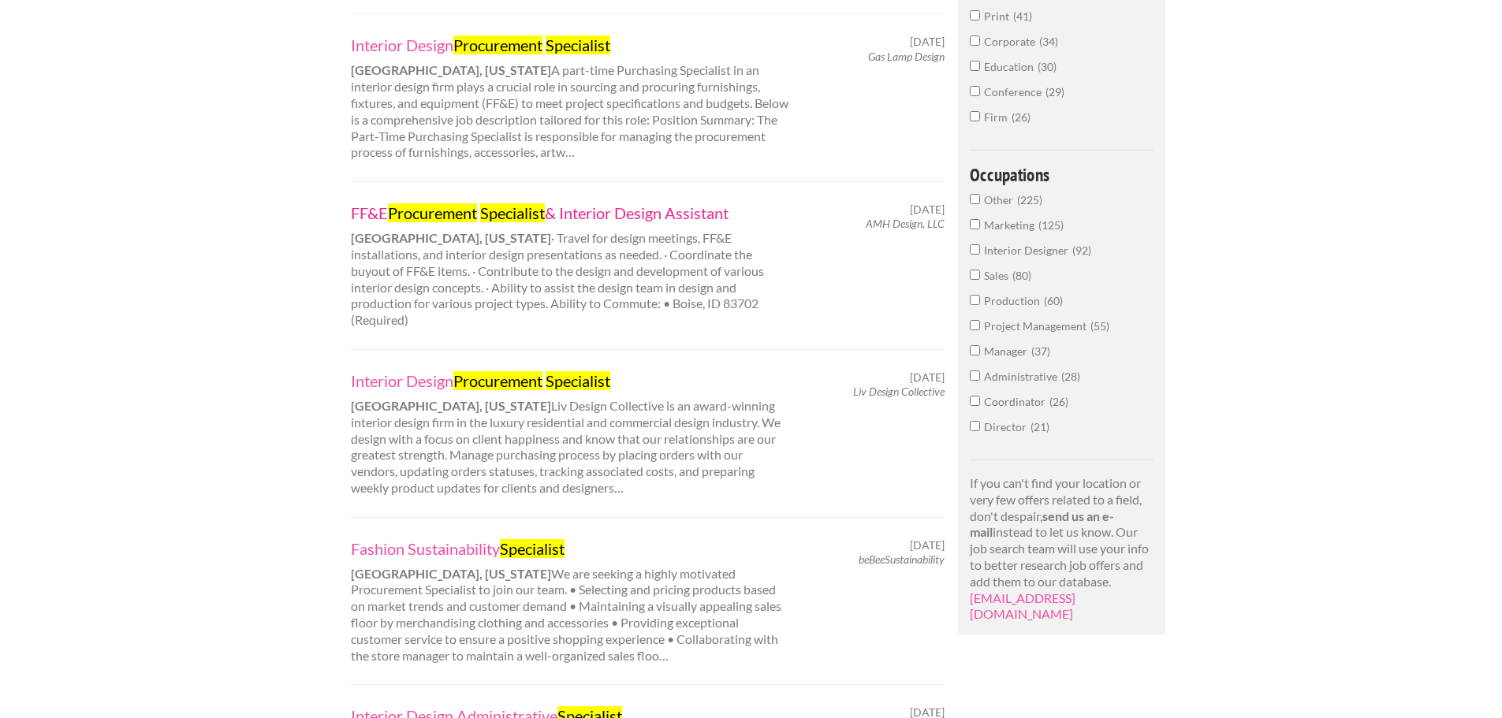
click at [654, 210] on link "FF&E Procurement Specialist & Interior Design Assistant" at bounding box center [570, 213] width 438 height 21
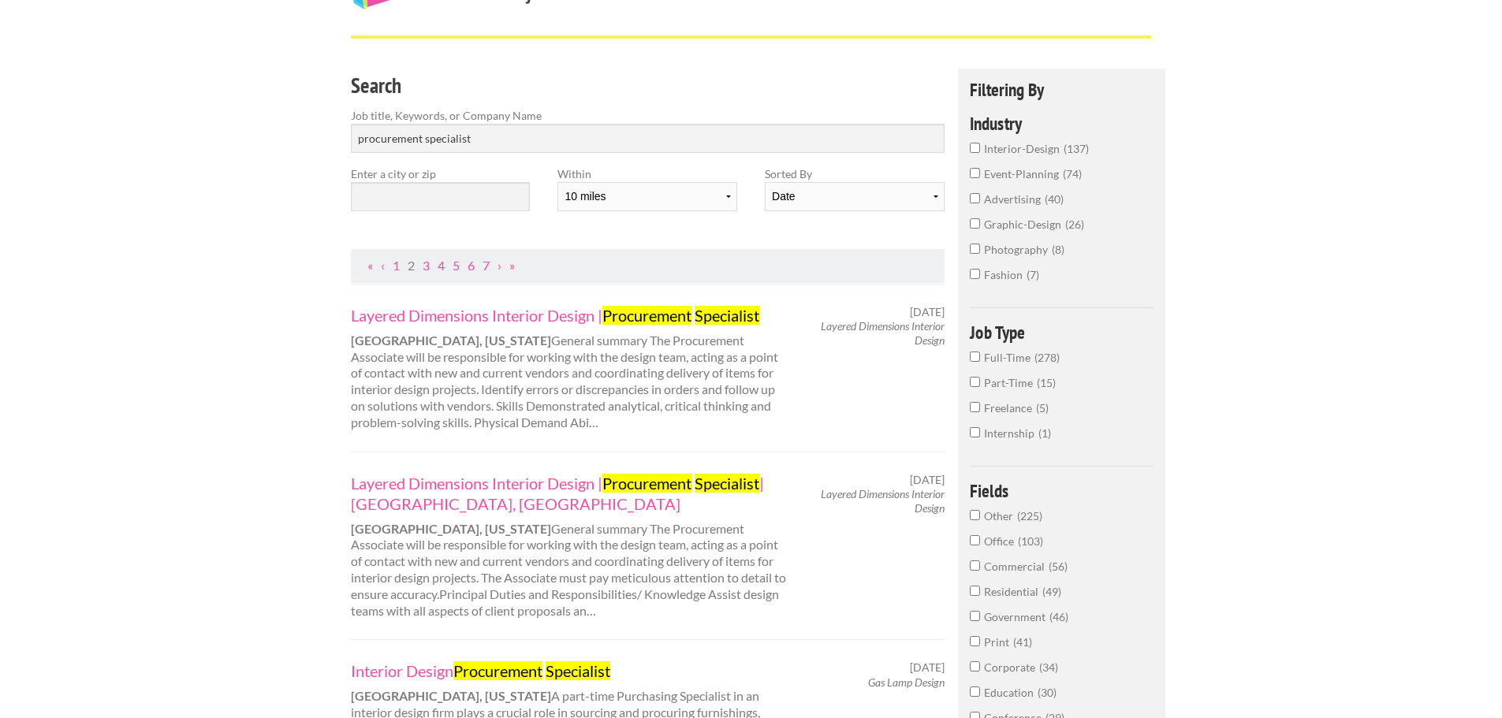
scroll to position [0, 0]
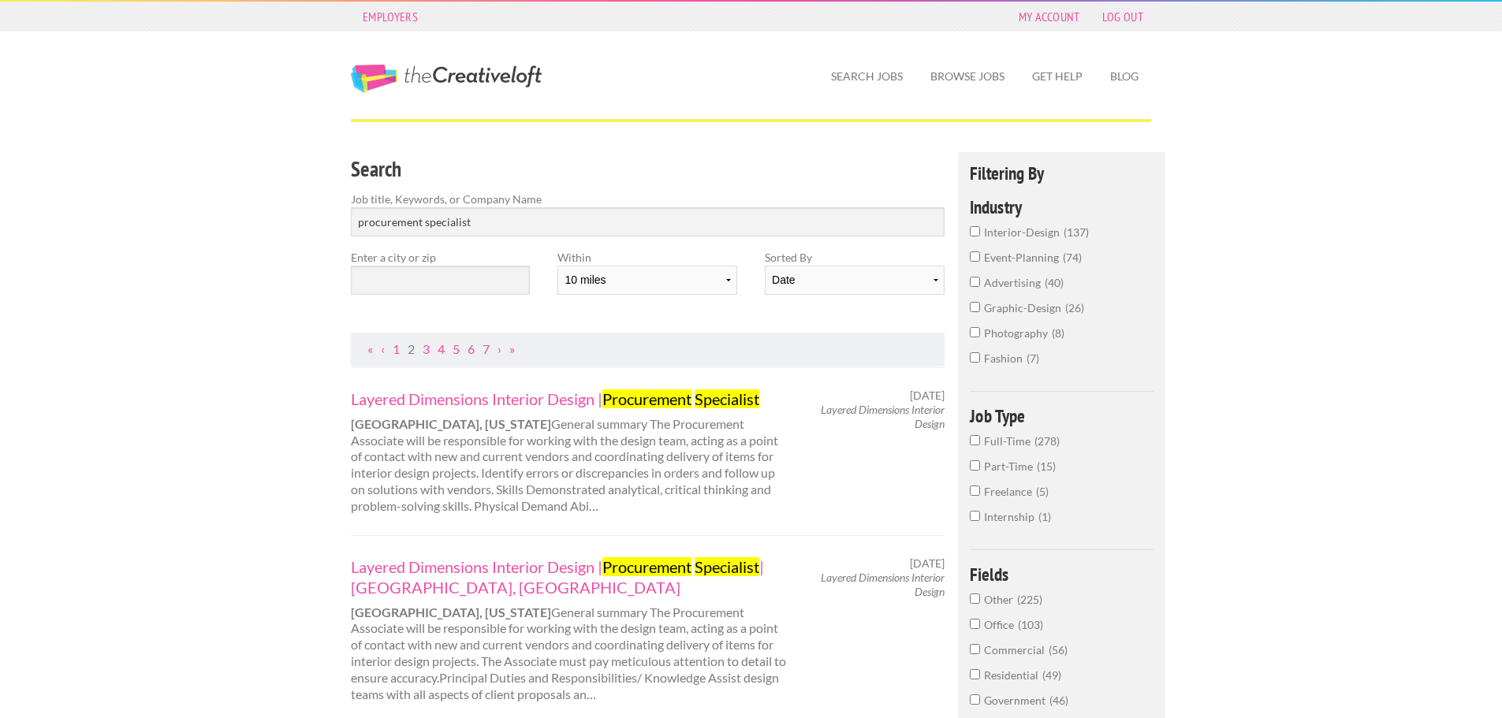
click at [608, 466] on div "Layered Dimensions Interior Design | Procurement Specialist Dallas, Texas Gener…" at bounding box center [570, 452] width 466 height 126
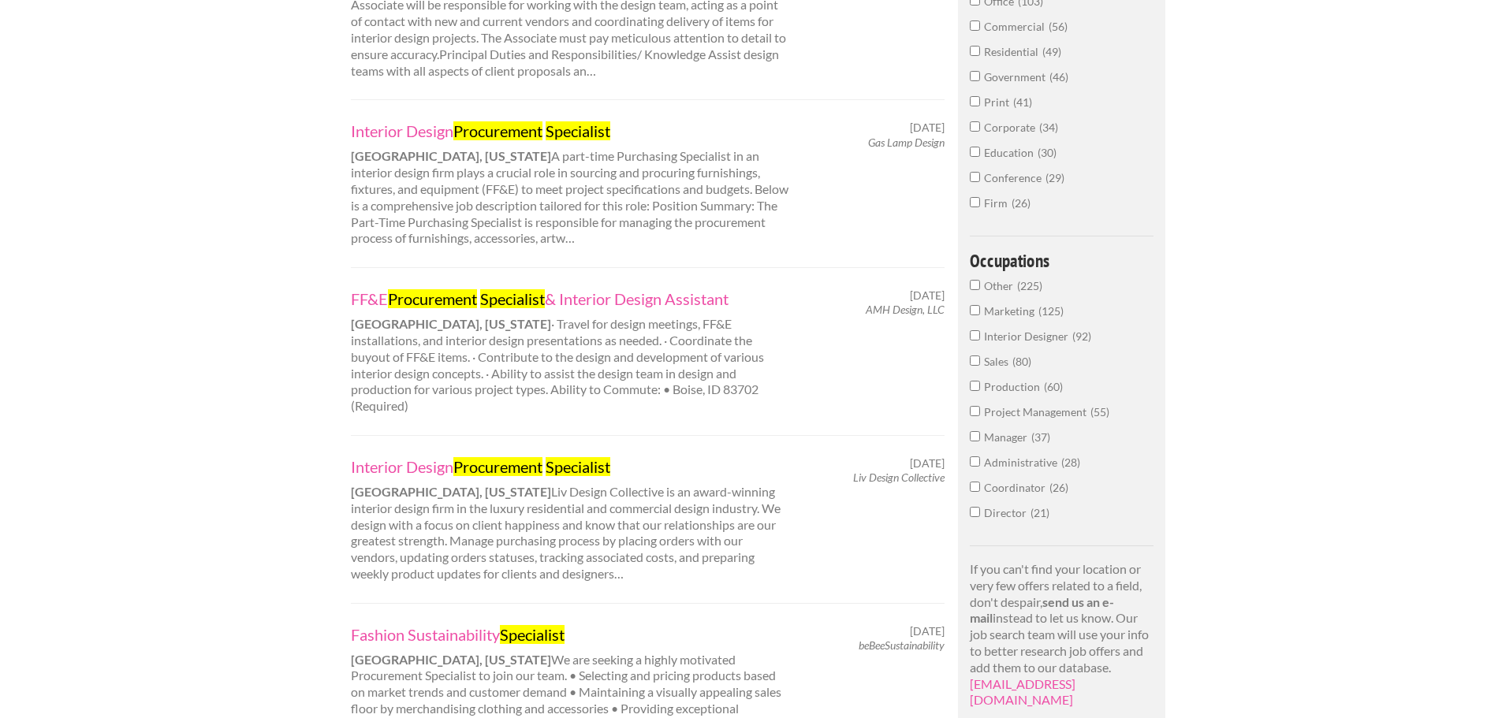
scroll to position [631, 0]
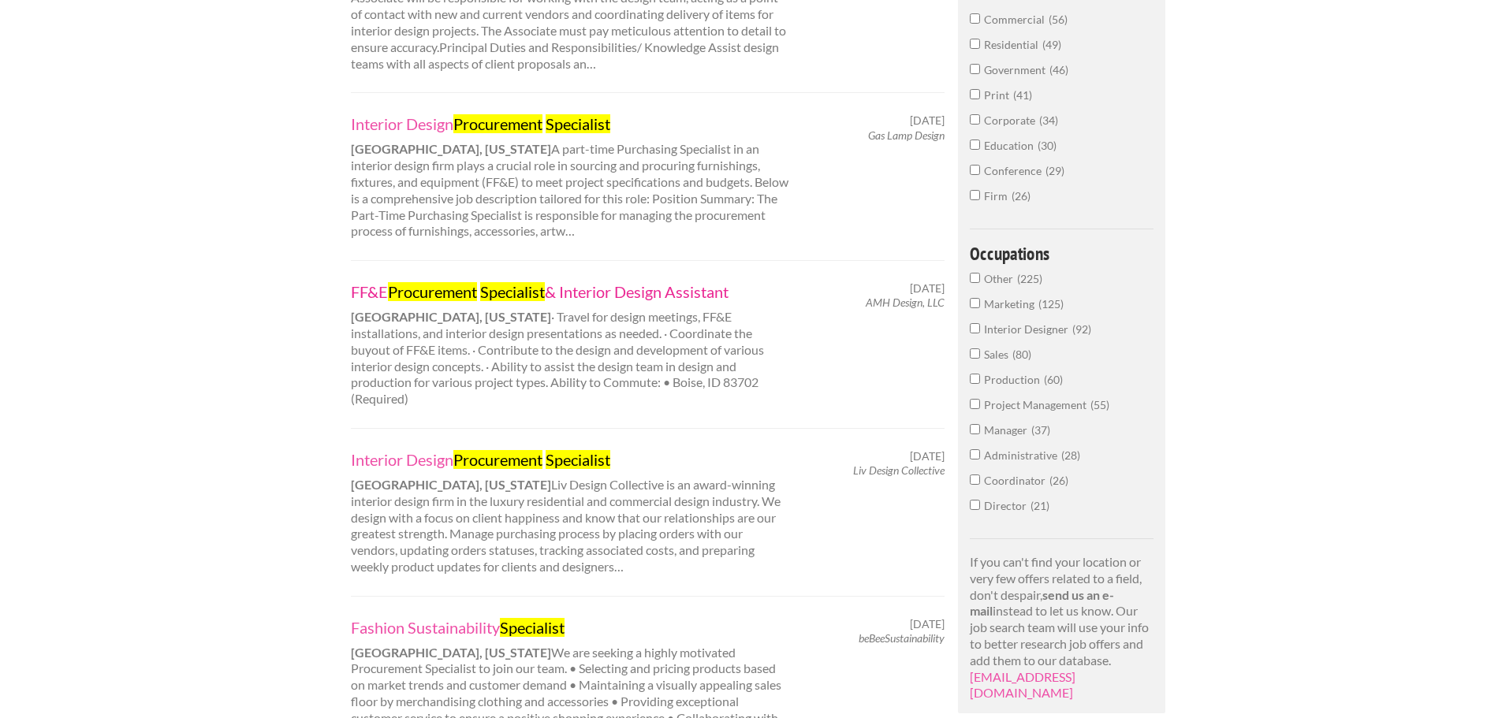
click at [609, 289] on link "FF&E Procurement Specialist & Interior Design Assistant" at bounding box center [570, 291] width 438 height 21
click at [612, 296] on link "FF&E Procurement Specialist & Interior Design Assistant" at bounding box center [570, 291] width 438 height 21
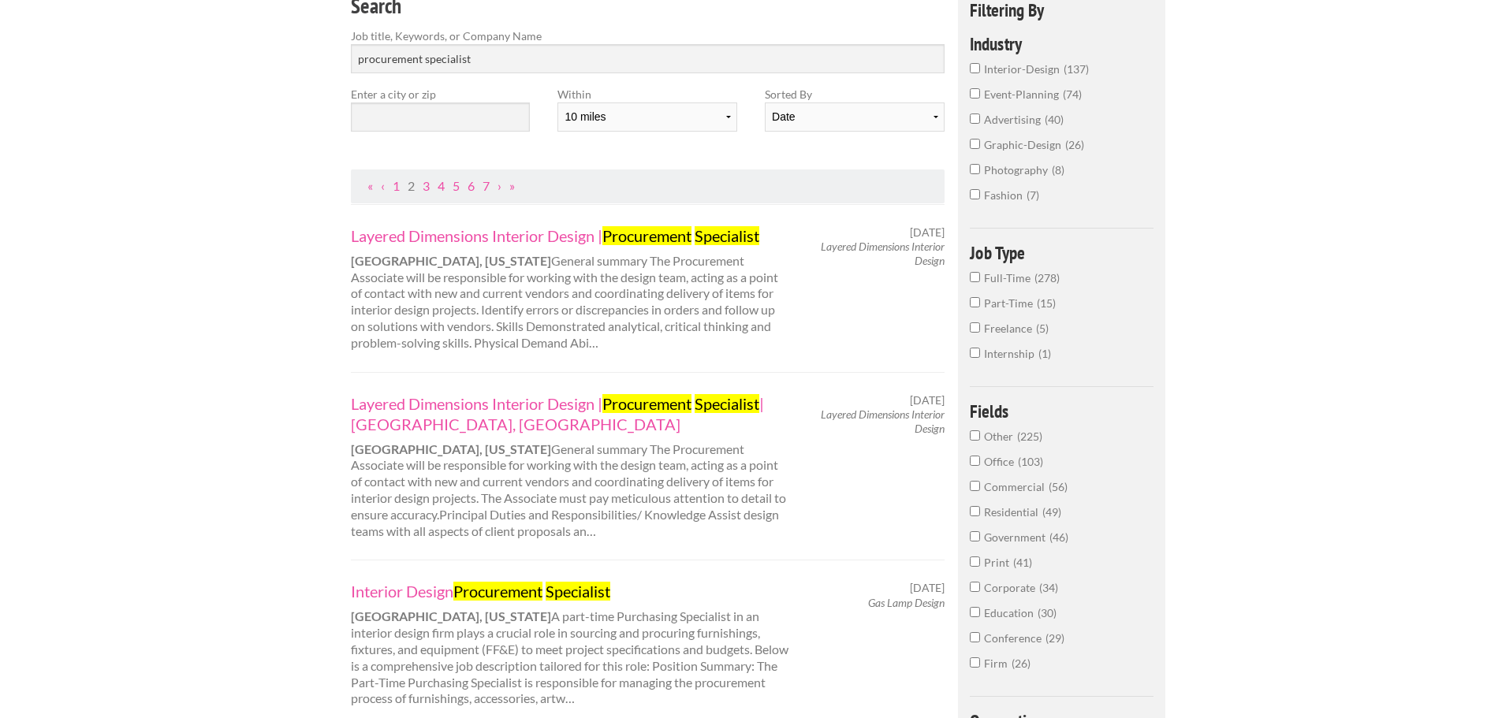
scroll to position [0, 0]
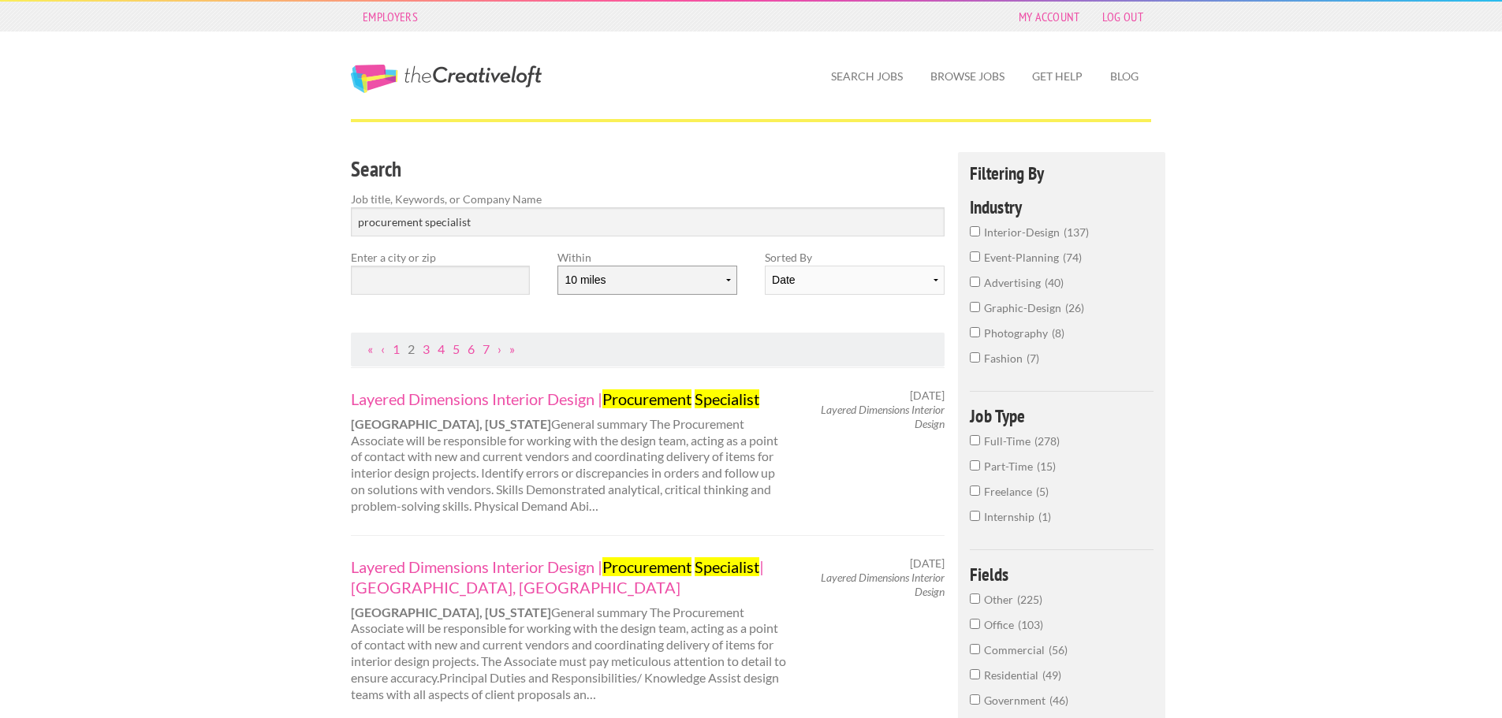
click at [625, 282] on select "10 miles 20 miles 50 miles 100 miles 200 miles 300 miles 400 miles 500 miles" at bounding box center [646, 280] width 179 height 29
select select "100"
click at [557, 266] on select "10 miles 20 miles 50 miles 100 miles 200 miles 300 miles 400 miles 500 miles" at bounding box center [646, 280] width 179 height 29
click at [447, 287] on input "text" at bounding box center [440, 280] width 179 height 29
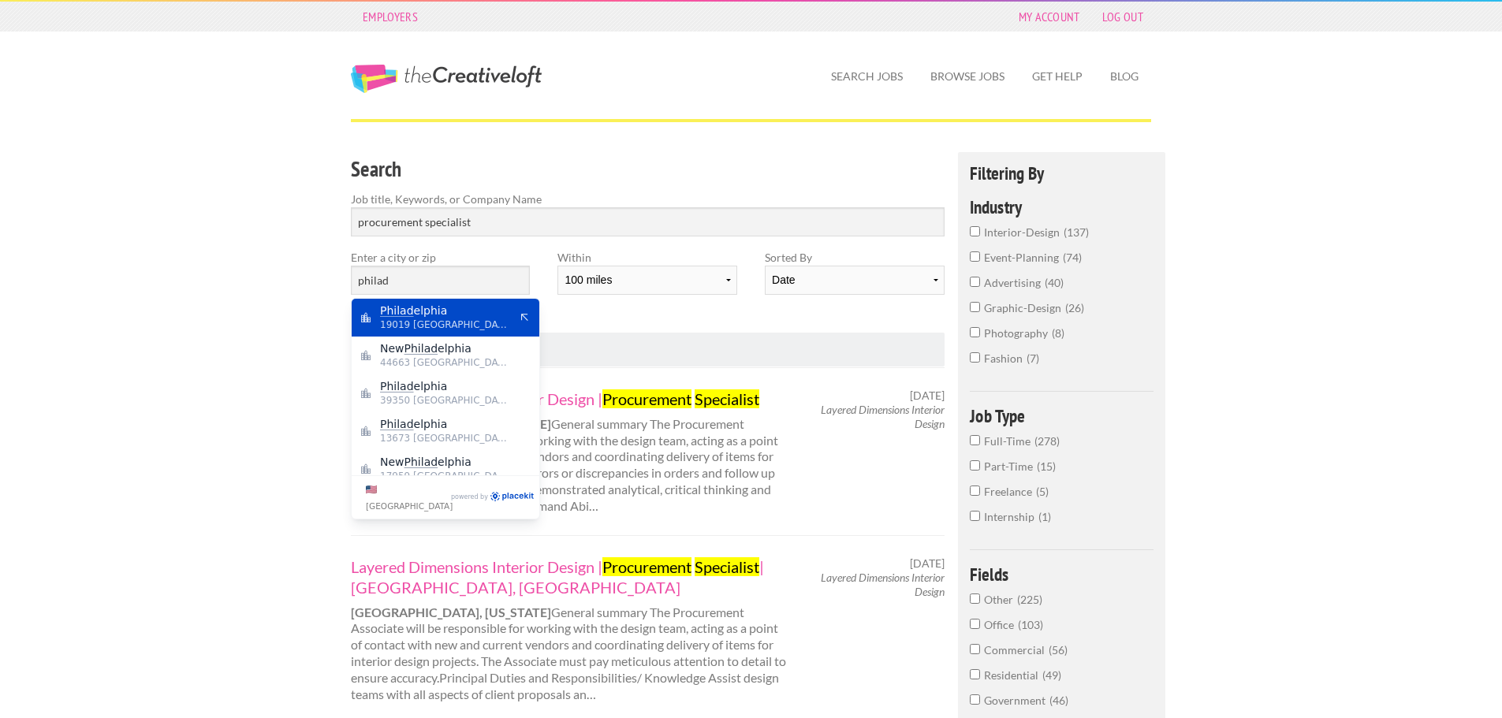
click at [433, 301] on div "Philad elphia 19019 United States of America" at bounding box center [446, 318] width 188 height 38
type input "Philadelphia"
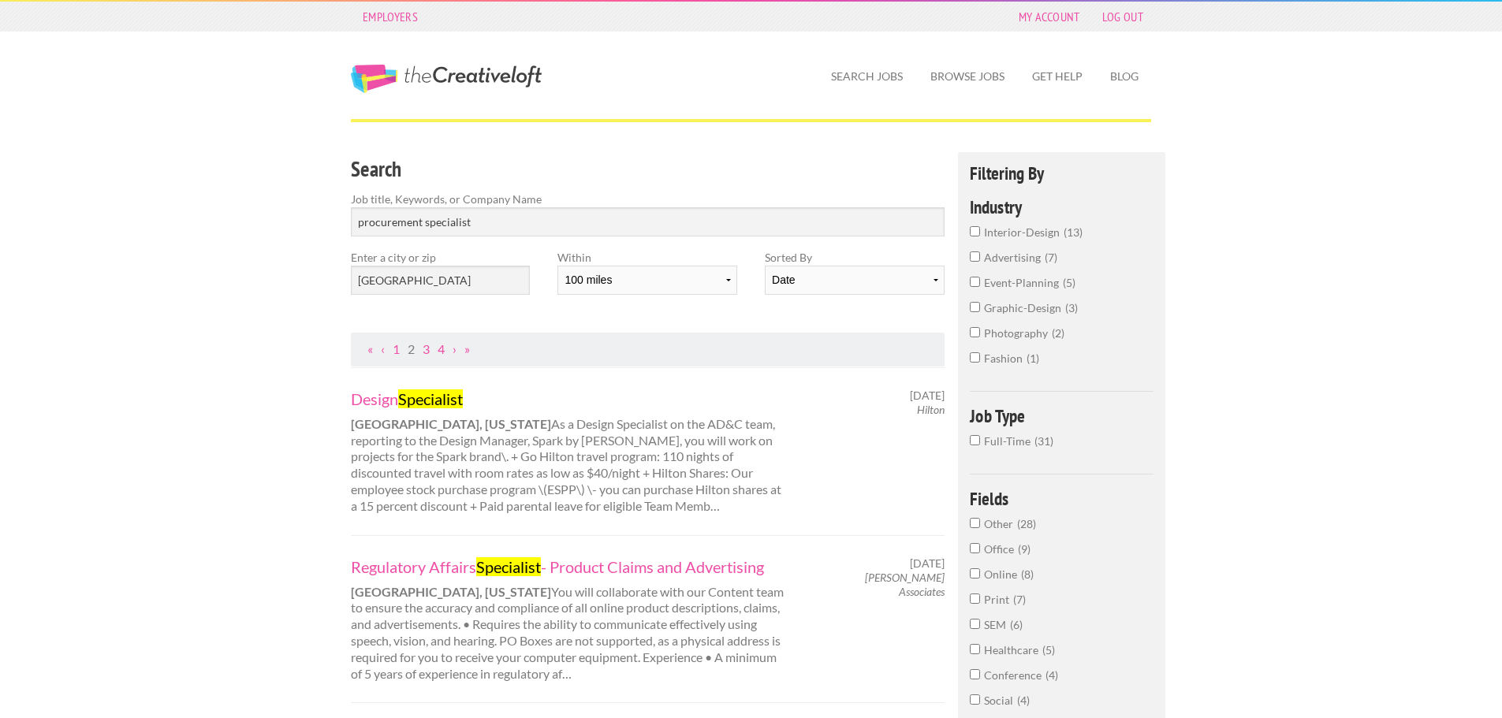
click at [438, 457] on div "Design Specialist Harrisburg, Pennsylvania As a Design Specialist on the AD&C t…" at bounding box center [570, 452] width 466 height 126
click at [400, 347] on link "1" at bounding box center [396, 348] width 7 height 15
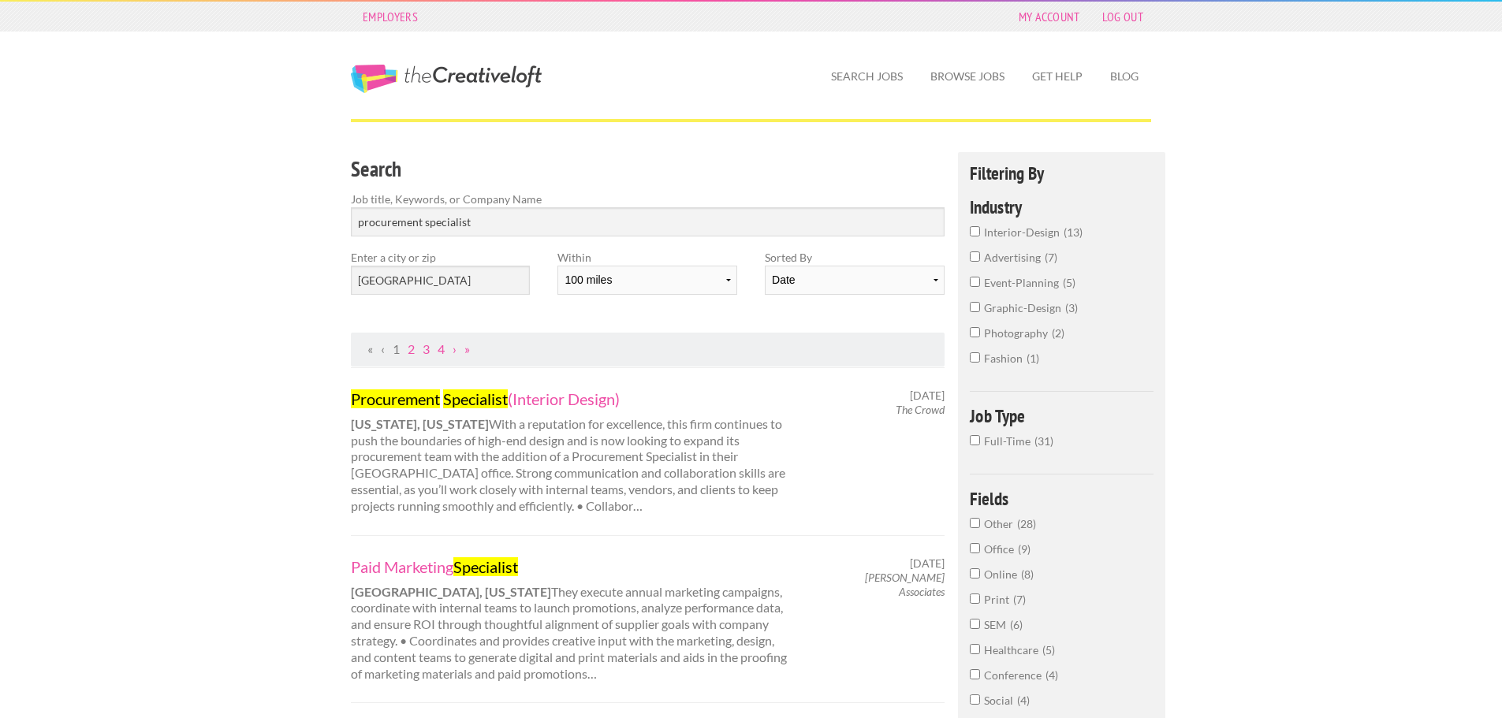
click at [394, 445] on div "Procurement Specialist (Interior Design) New York, New York With a reputation f…" at bounding box center [570, 452] width 466 height 126
click at [664, 276] on select "10 miles 20 miles 50 miles 100 miles 200 miles 300 miles 400 miles 500 miles" at bounding box center [646, 280] width 179 height 29
click at [557, 266] on select "10 miles 20 miles 50 miles 100 miles 200 miles 300 miles 400 miles 500 miles" at bounding box center [646, 280] width 179 height 29
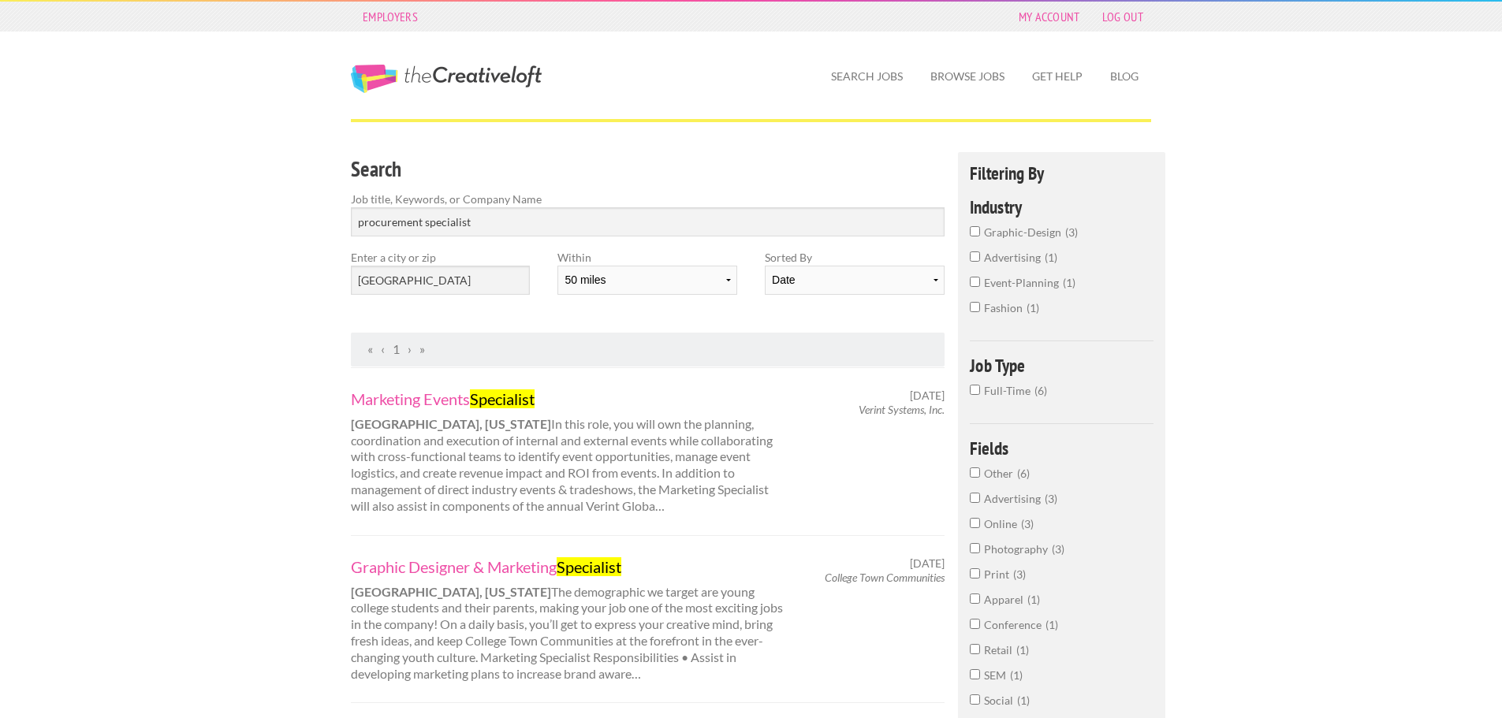
click at [549, 468] on div "Marketing Events Specialist Trenton, New Jersey In this role, you will own the …" at bounding box center [570, 452] width 466 height 126
click at [584, 288] on select "10 miles 20 miles 50 miles 100 miles 200 miles 300 miles 400 miles 500 miles" at bounding box center [646, 280] width 179 height 29
select select "100"
click at [557, 266] on select "10 miles 20 miles 50 miles 100 miles 200 miles 300 miles 400 miles 500 miles" at bounding box center [646, 280] width 179 height 29
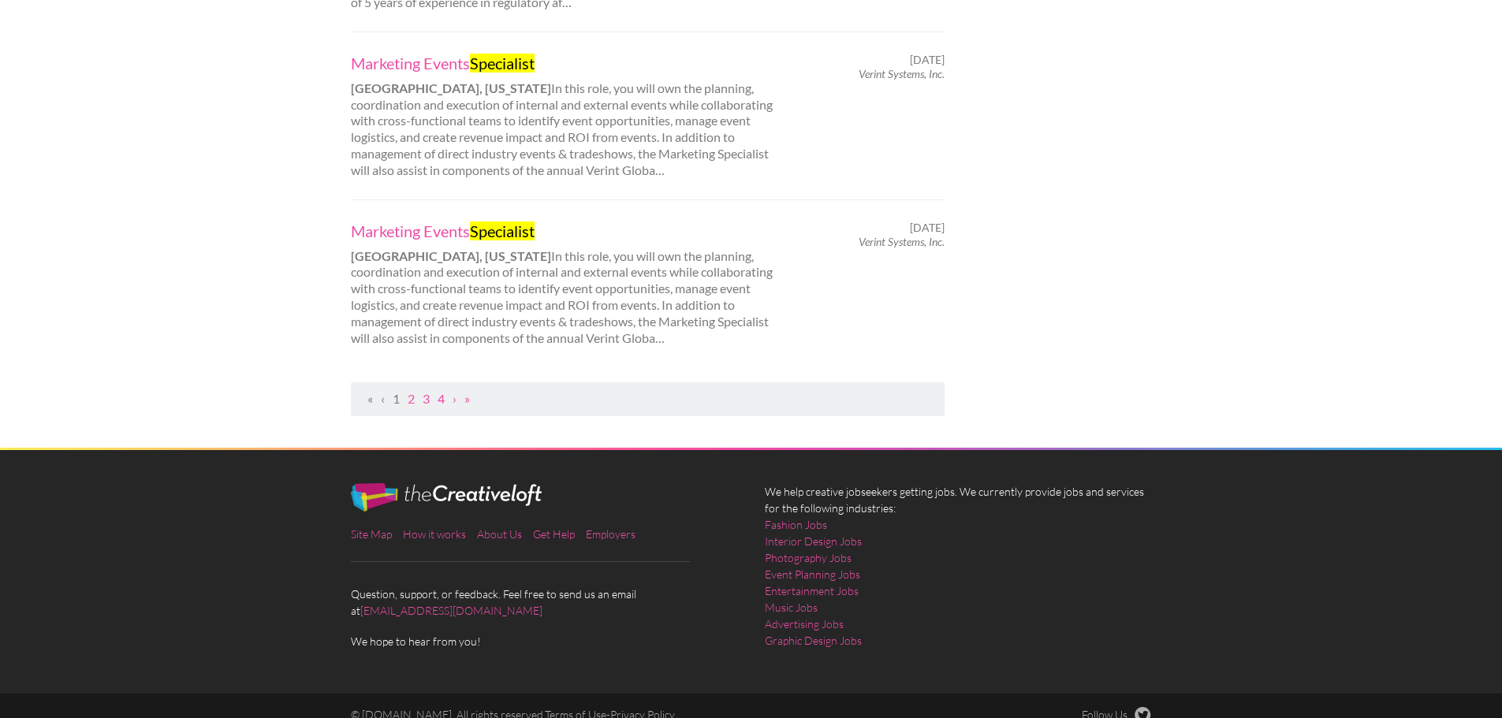
scroll to position [1737, 0]
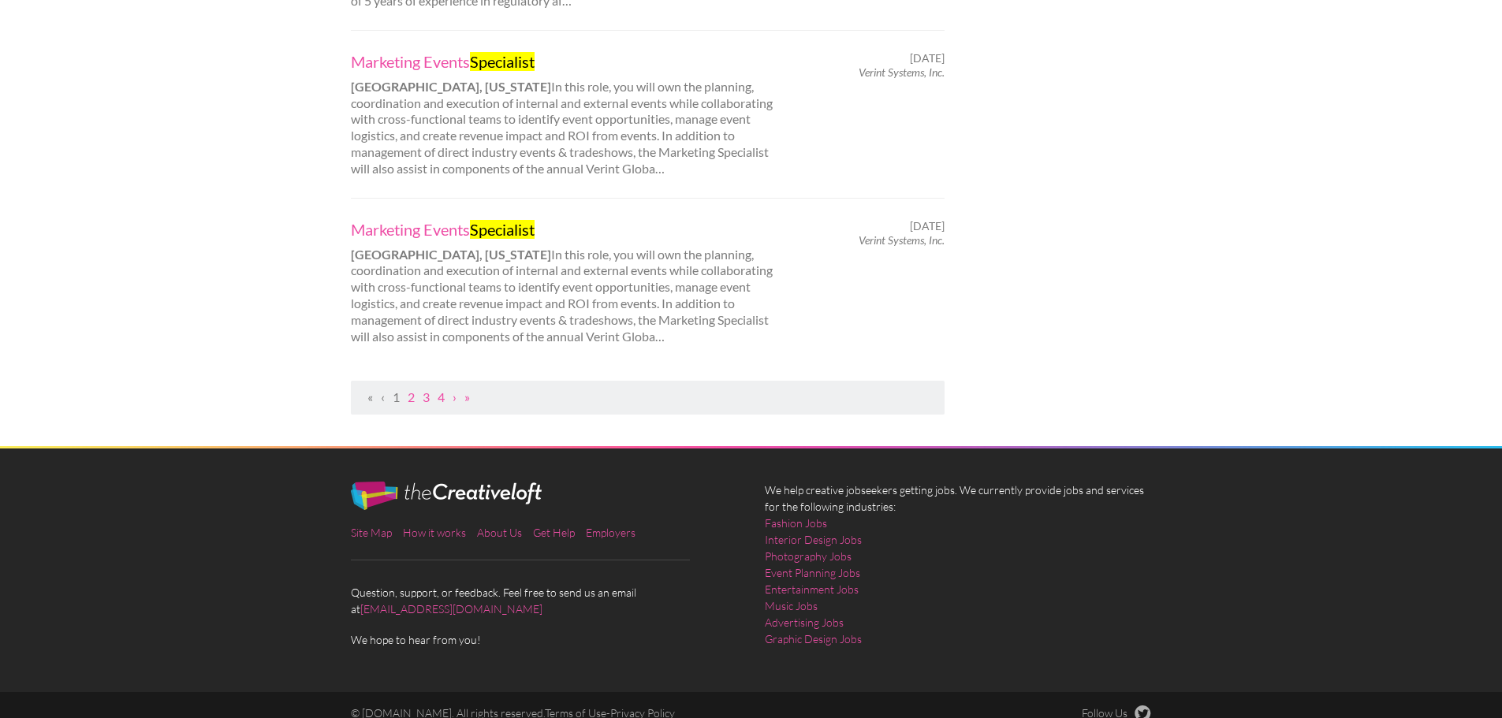
click at [407, 390] on ul "« ‹ 1 2 3 4 › »" at bounding box center [648, 398] width 576 height 17
click at [413, 390] on link "2" at bounding box center [411, 397] width 7 height 15
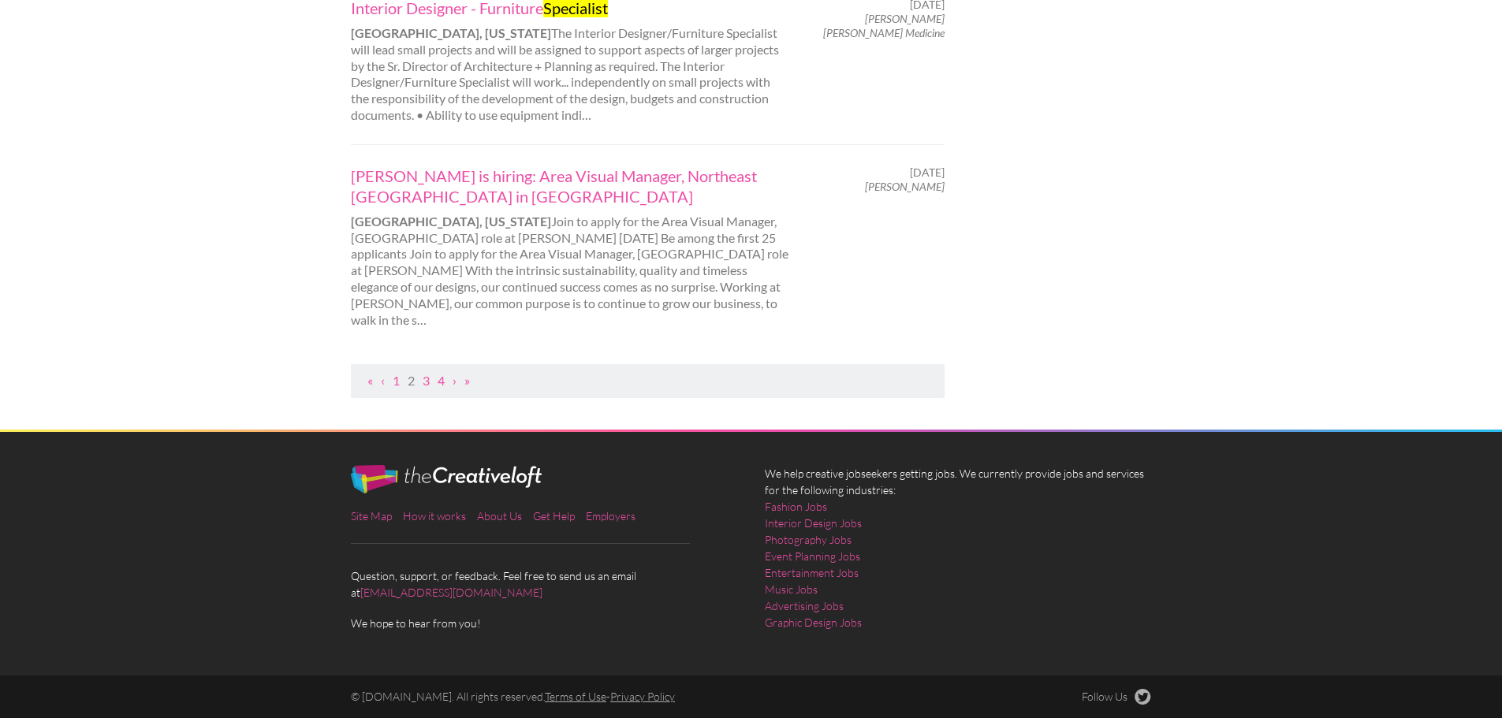
scroll to position [0, 0]
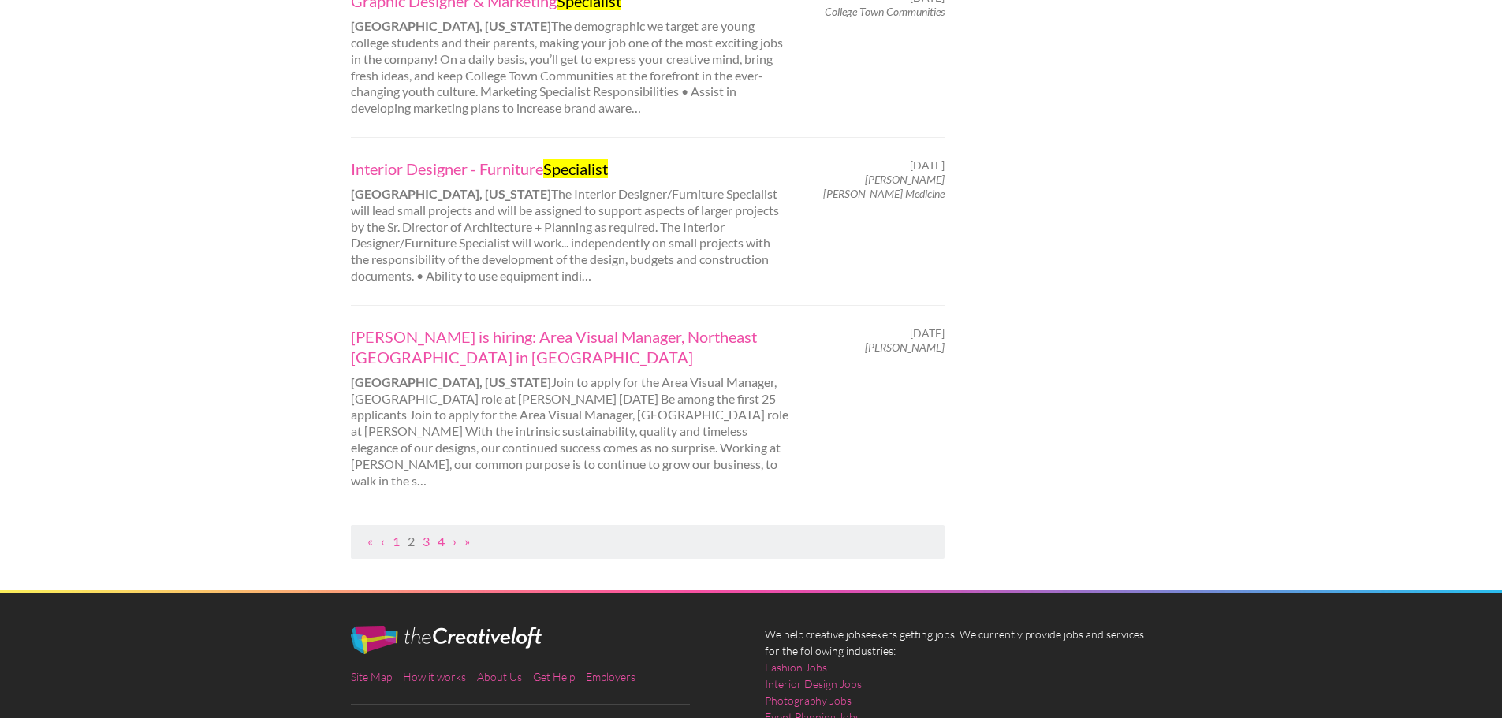
scroll to position [1577, 0]
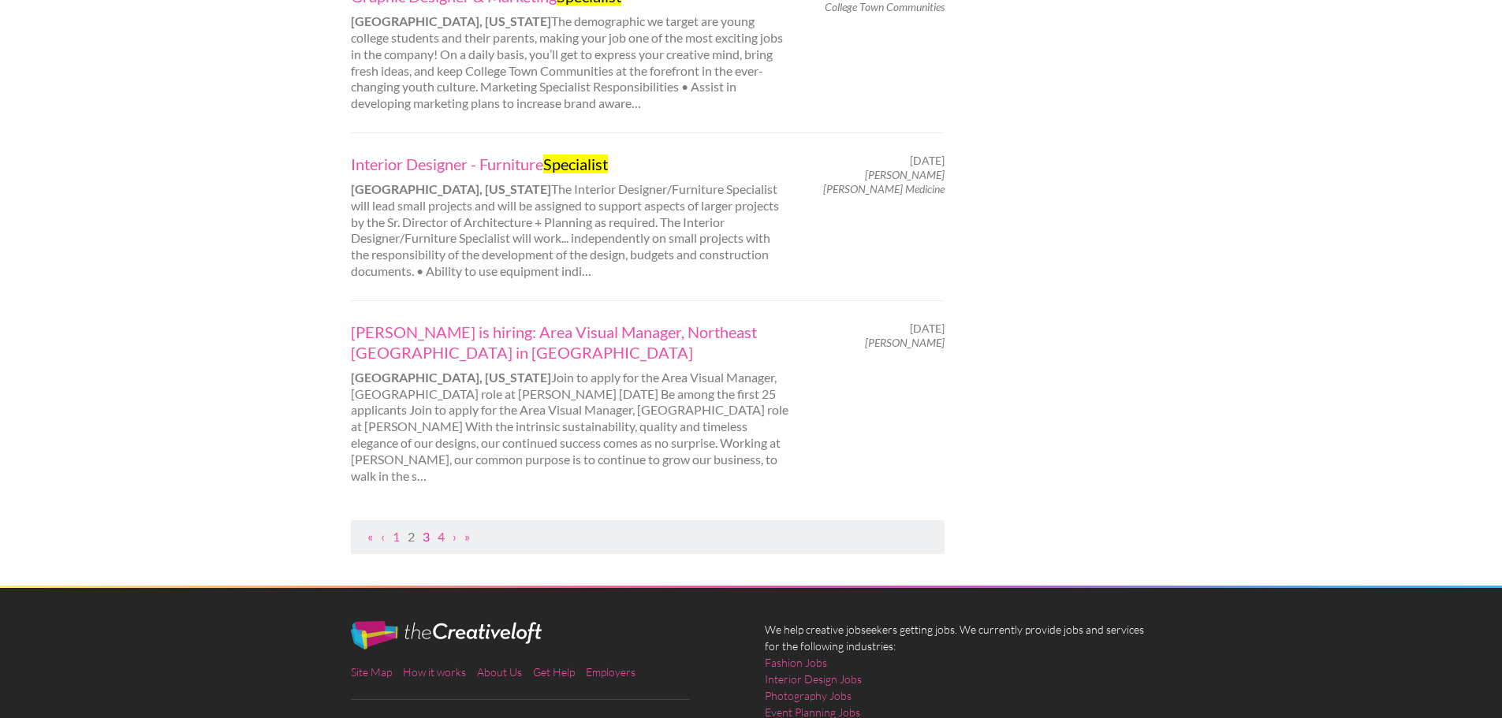
click at [426, 529] on link "3" at bounding box center [426, 536] width 7 height 15
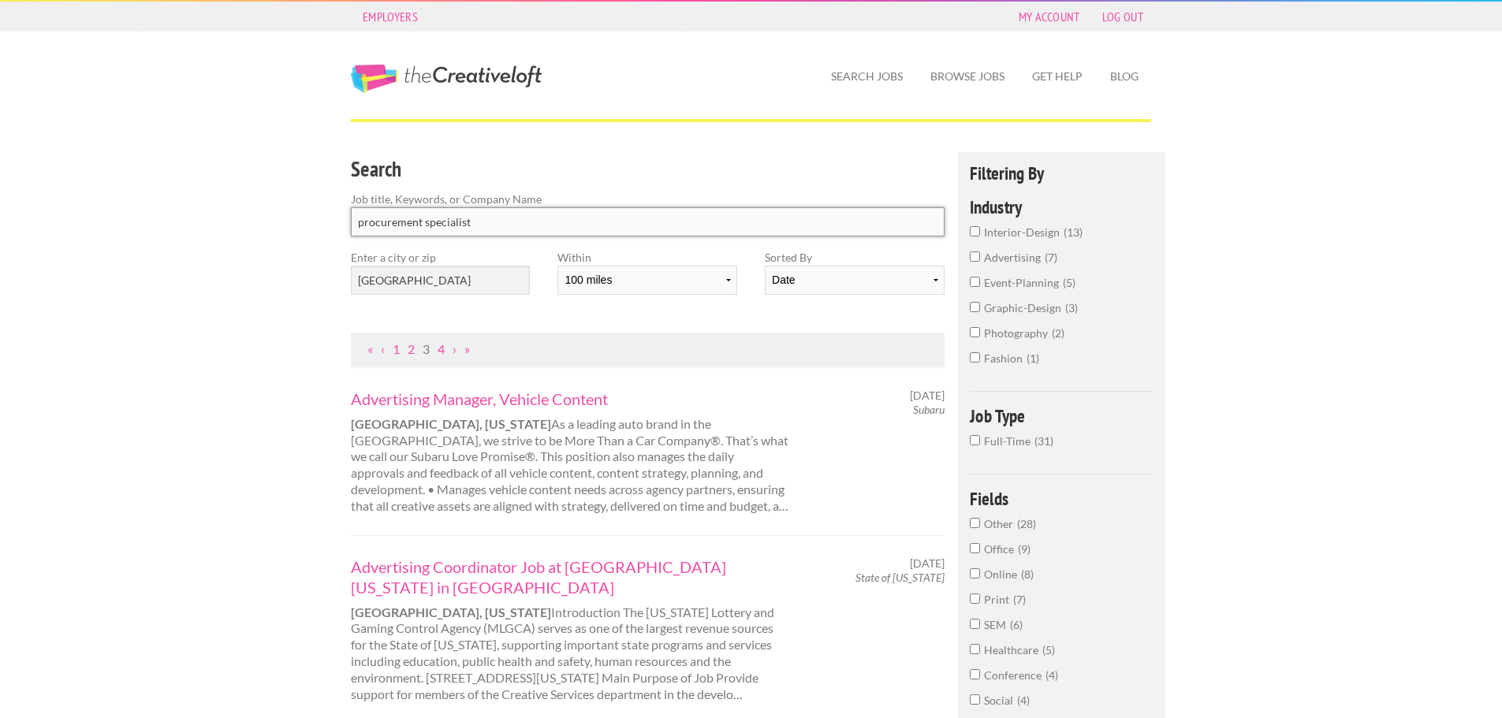
click at [460, 219] on input "procurement specialist" at bounding box center [648, 221] width 594 height 29
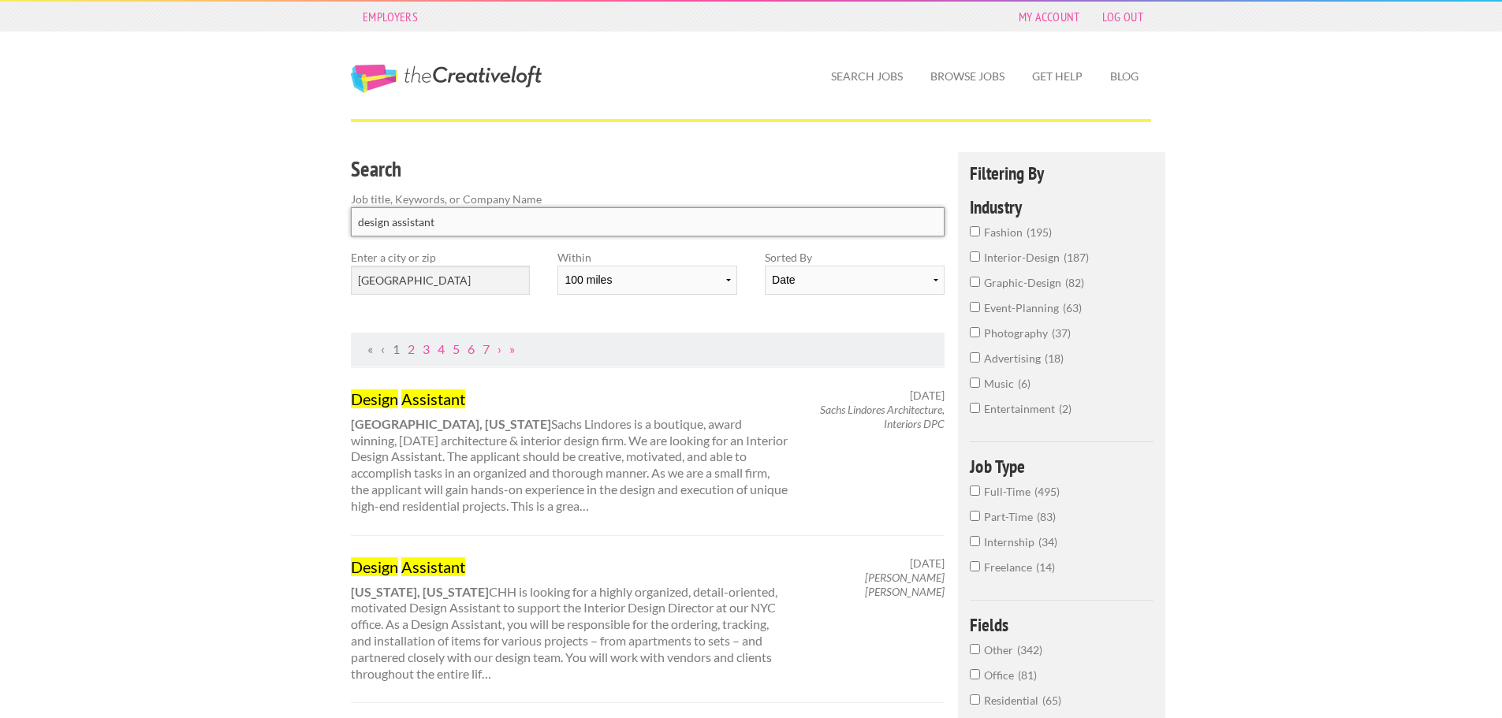
type input "design assistant"
click button "submit" at bounding box center [0, 0] width 0 height 0
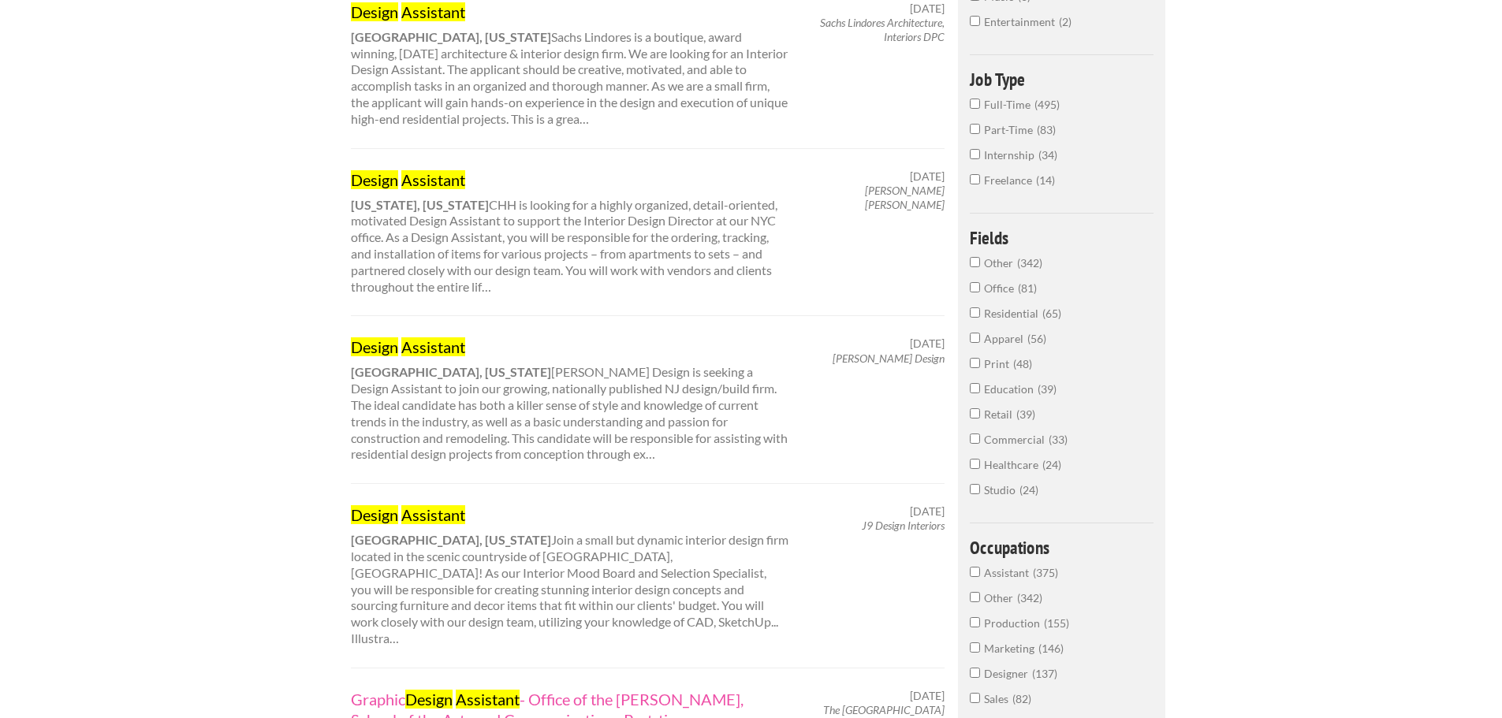
scroll to position [394, 0]
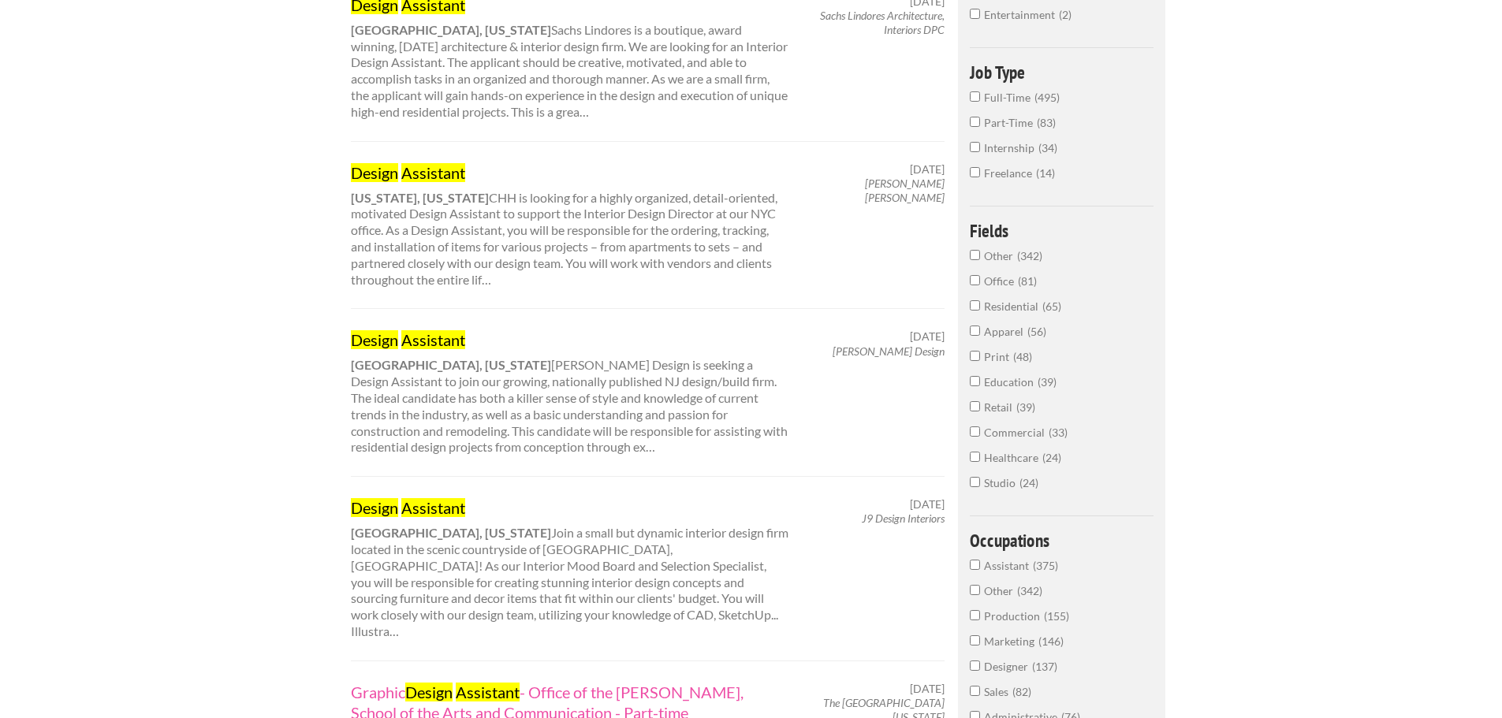
click at [375, 339] on mark "Design" at bounding box center [374, 339] width 47 height 19
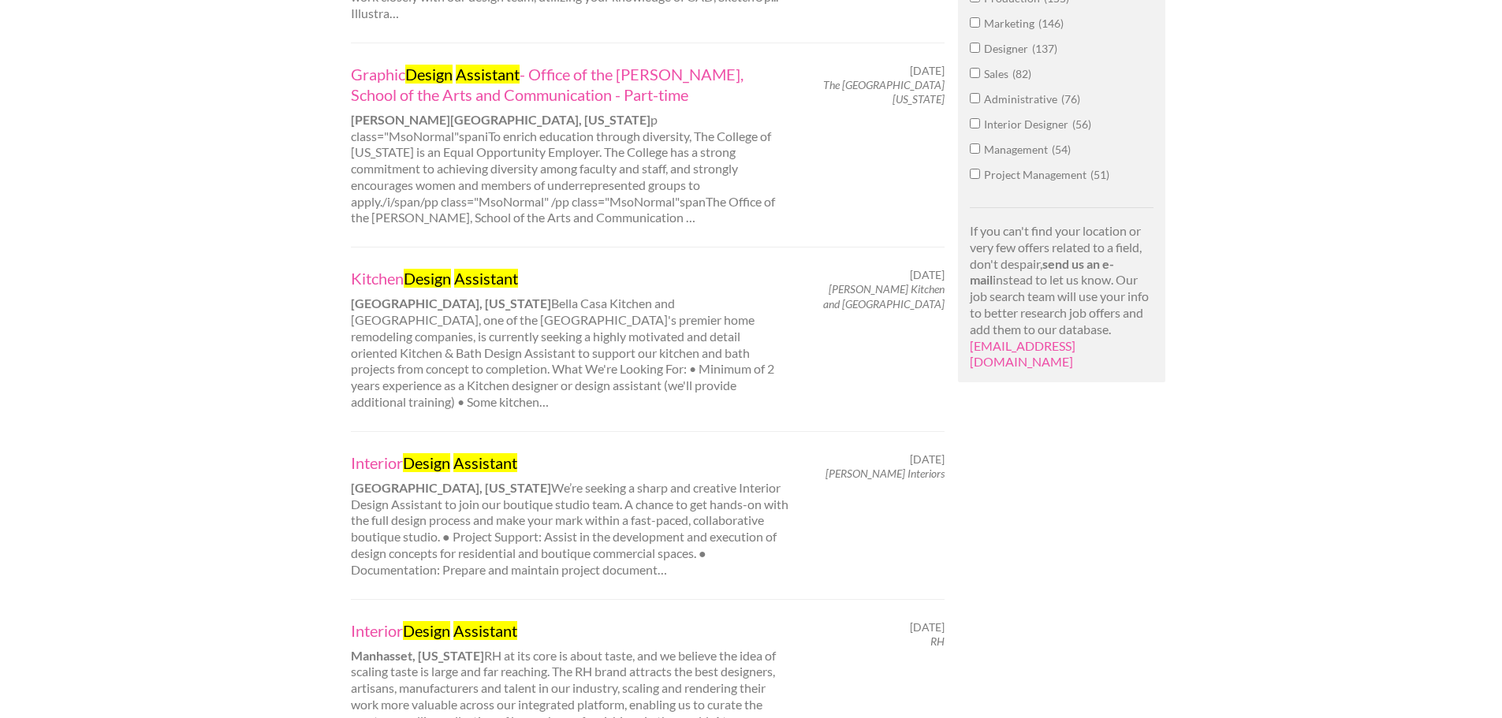
scroll to position [1025, 0]
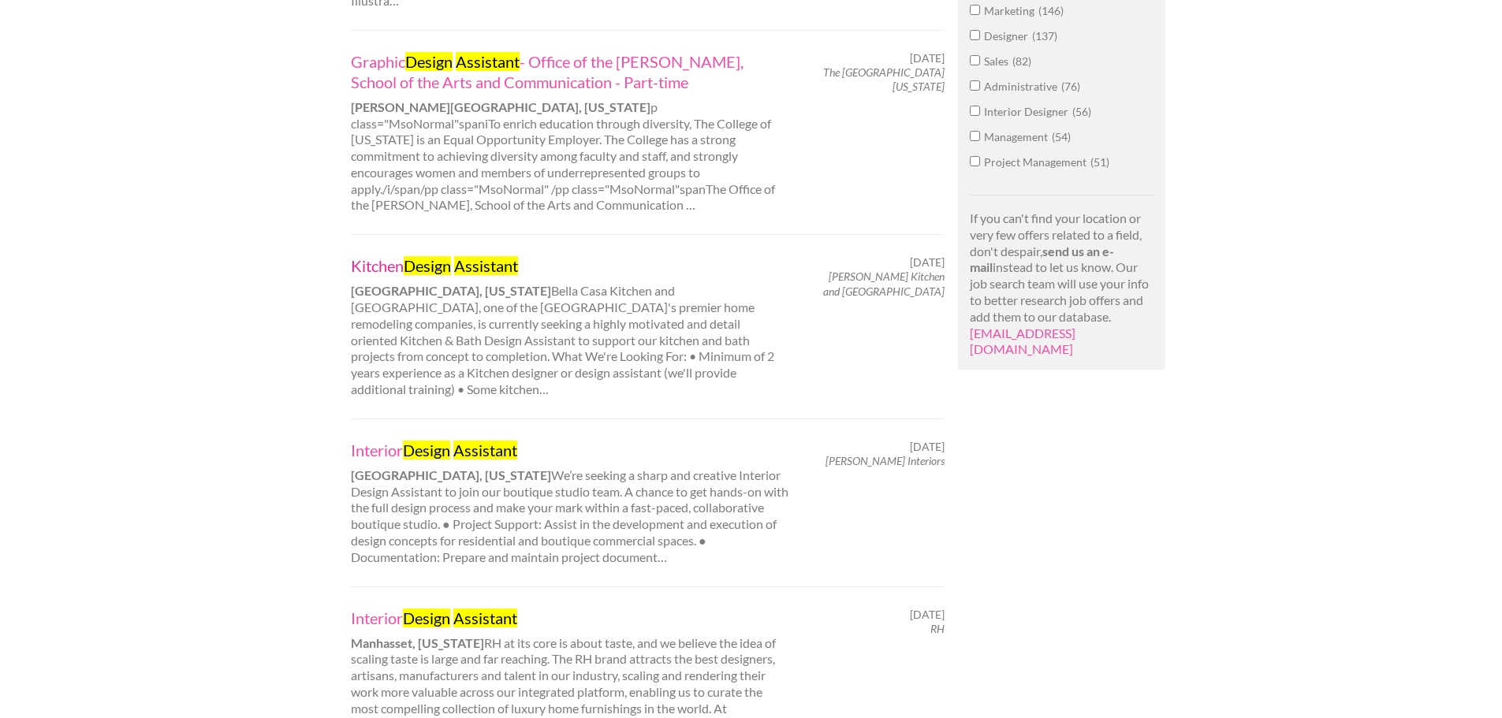
click at [421, 256] on mark "Design" at bounding box center [427, 265] width 47 height 19
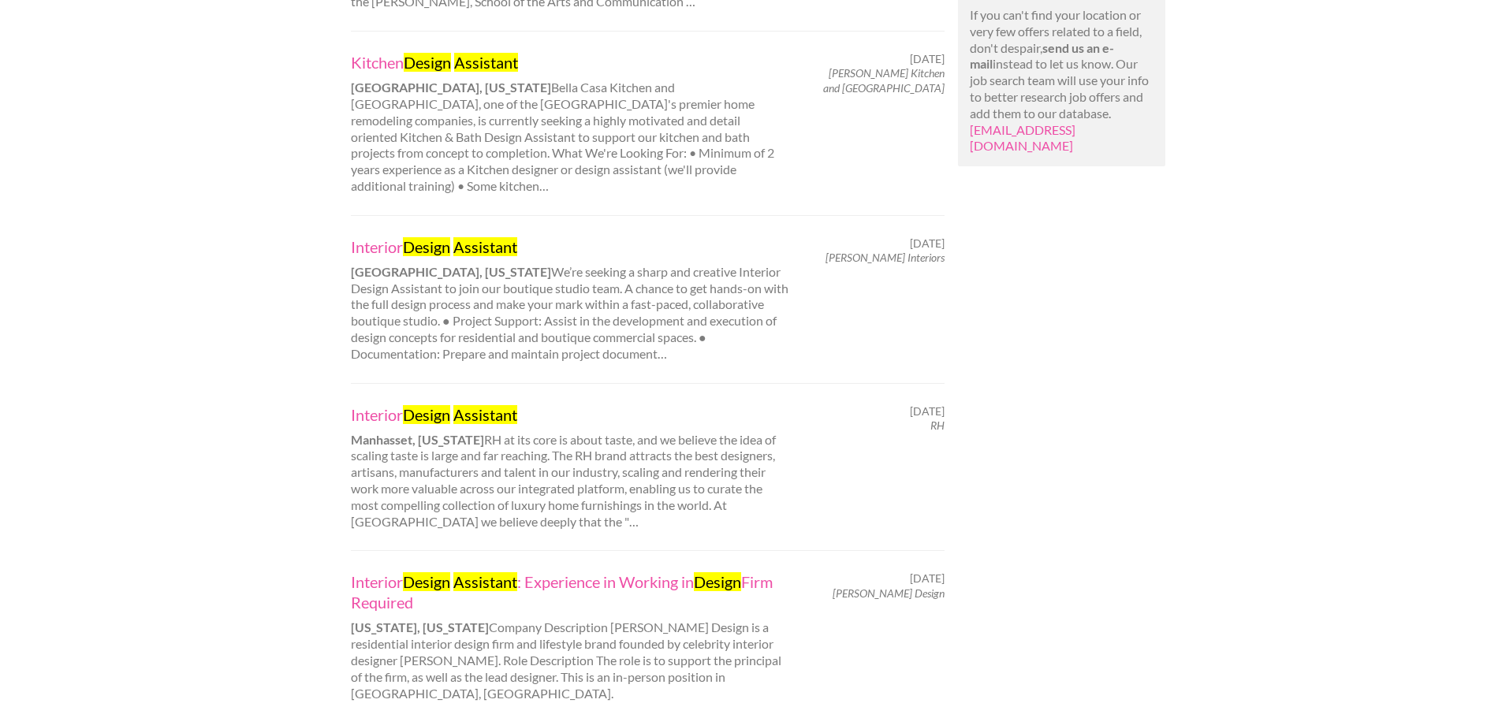
scroll to position [1262, 0]
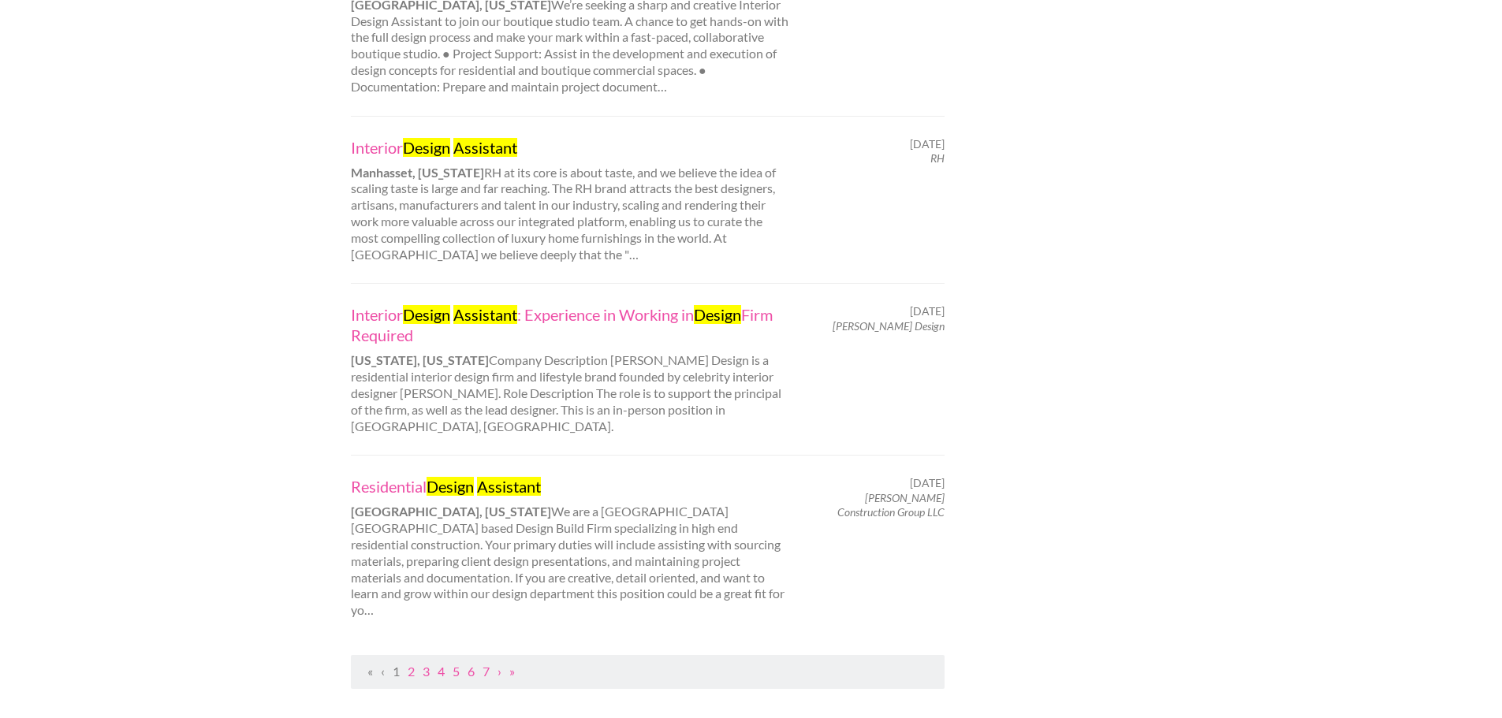
scroll to position [1498, 0]
click at [413, 474] on link "Residential Design Assistant" at bounding box center [570, 484] width 438 height 21
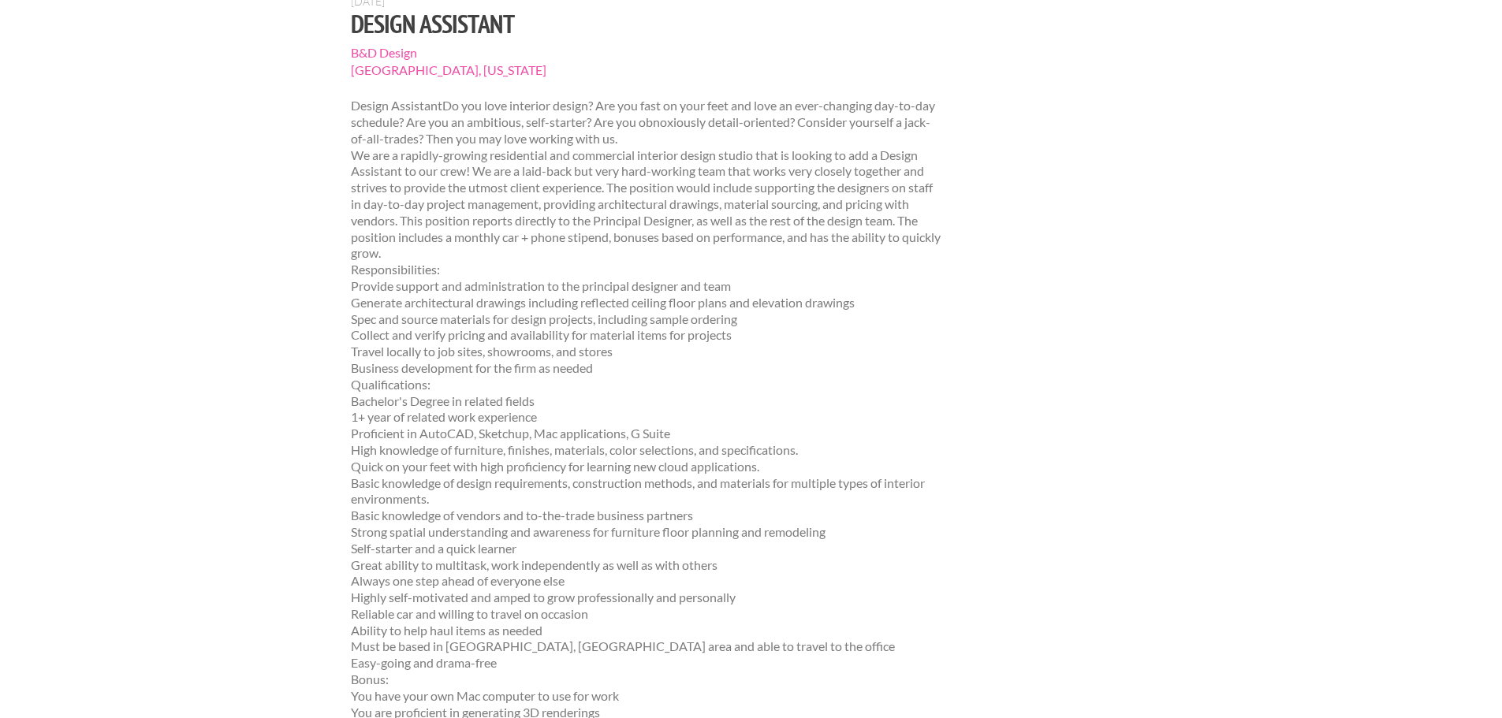
scroll to position [237, 0]
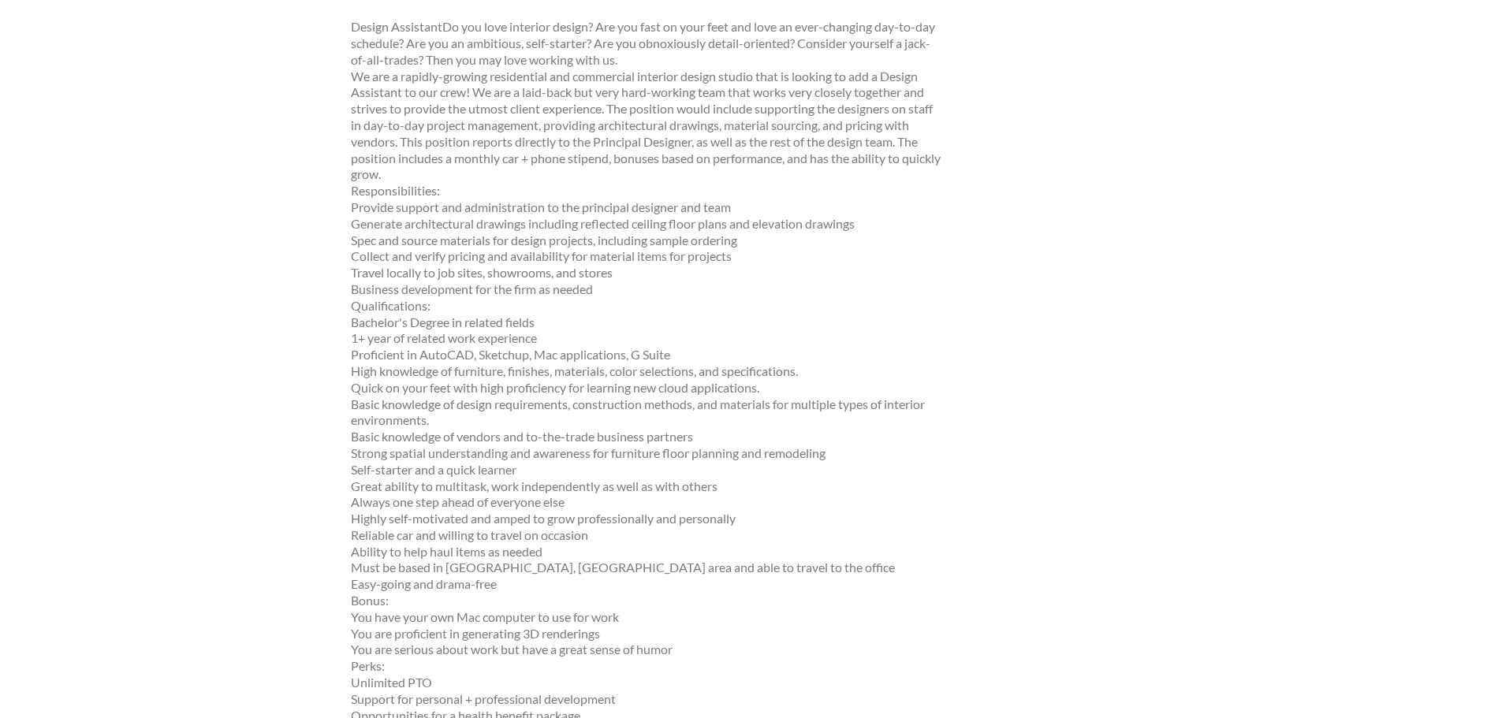
click at [359, 419] on p "Design AssistantDo you love interior design? Are you fast on your feet and love…" at bounding box center [648, 404] width 594 height 770
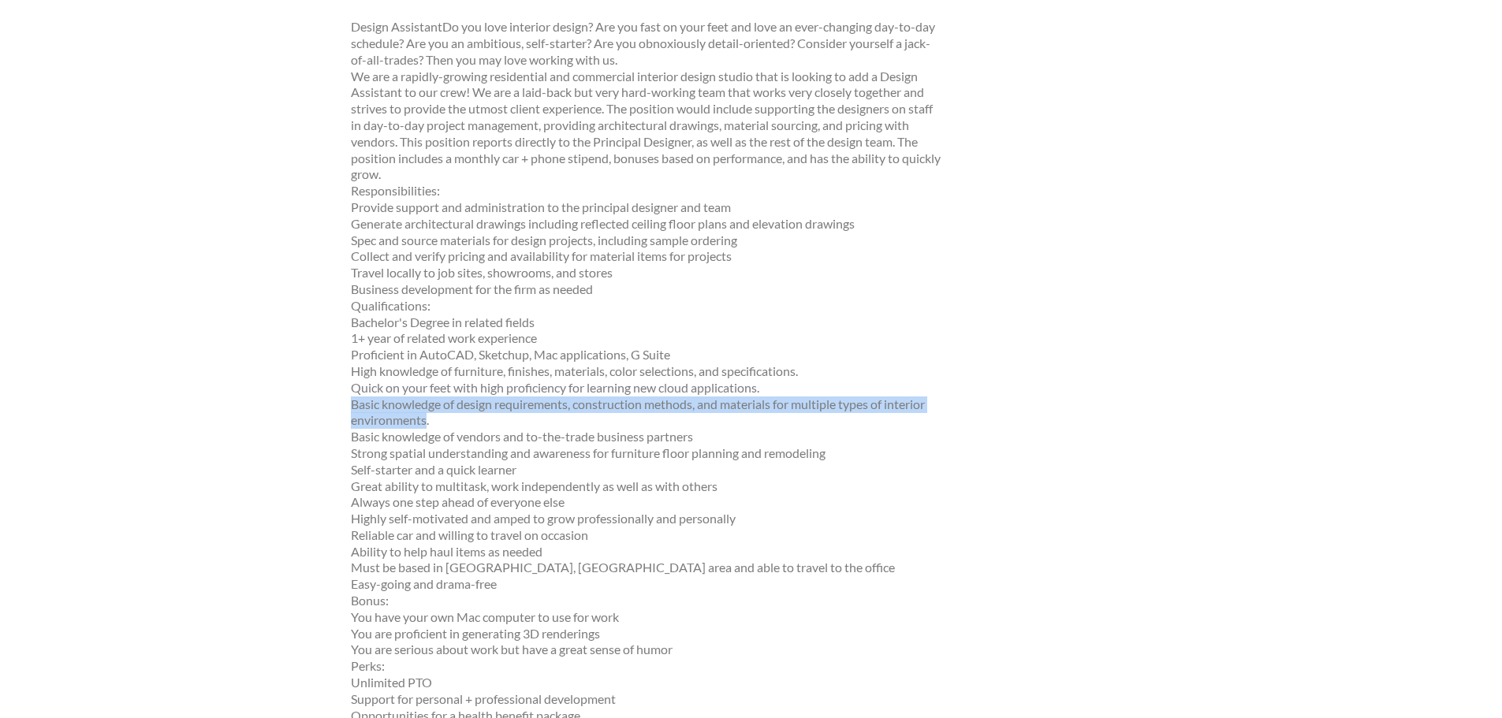
drag, startPoint x: 352, startPoint y: 406, endPoint x: 428, endPoint y: 417, distance: 77.3
click at [428, 417] on p "Design AssistantDo you love interior design? Are you fast on your feet and love…" at bounding box center [648, 404] width 594 height 770
copy p "Basic knowledge of design requirements, construction methods, and materials for…"
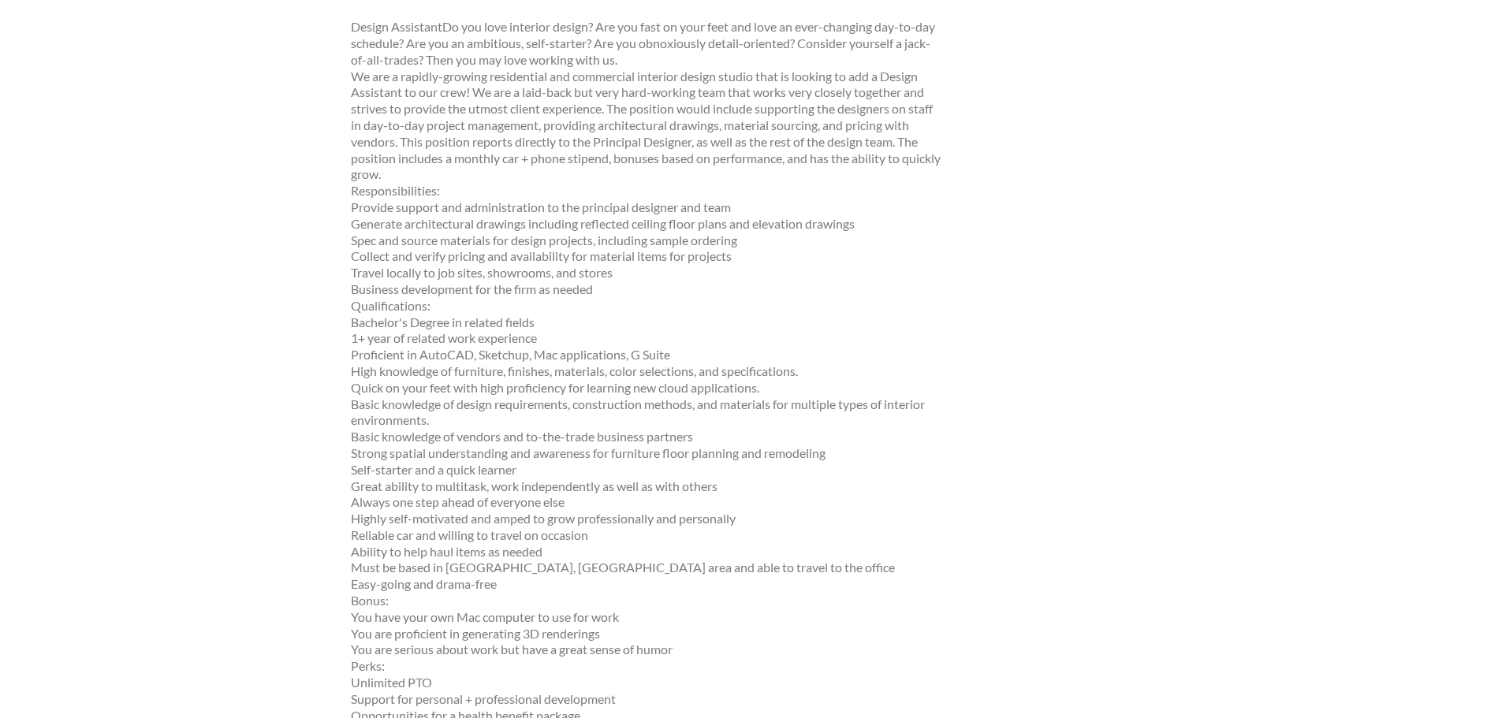
click at [477, 392] on p "Design AssistantDo you love interior design? Are you fast on your feet and love…" at bounding box center [648, 404] width 594 height 770
click at [454, 438] on p "Design AssistantDo you love interior design? Are you fast on your feet and love…" at bounding box center [648, 404] width 594 height 770
click at [555, 457] on p "Design AssistantDo you love interior design? Are you fast on your feet and love…" at bounding box center [648, 404] width 594 height 770
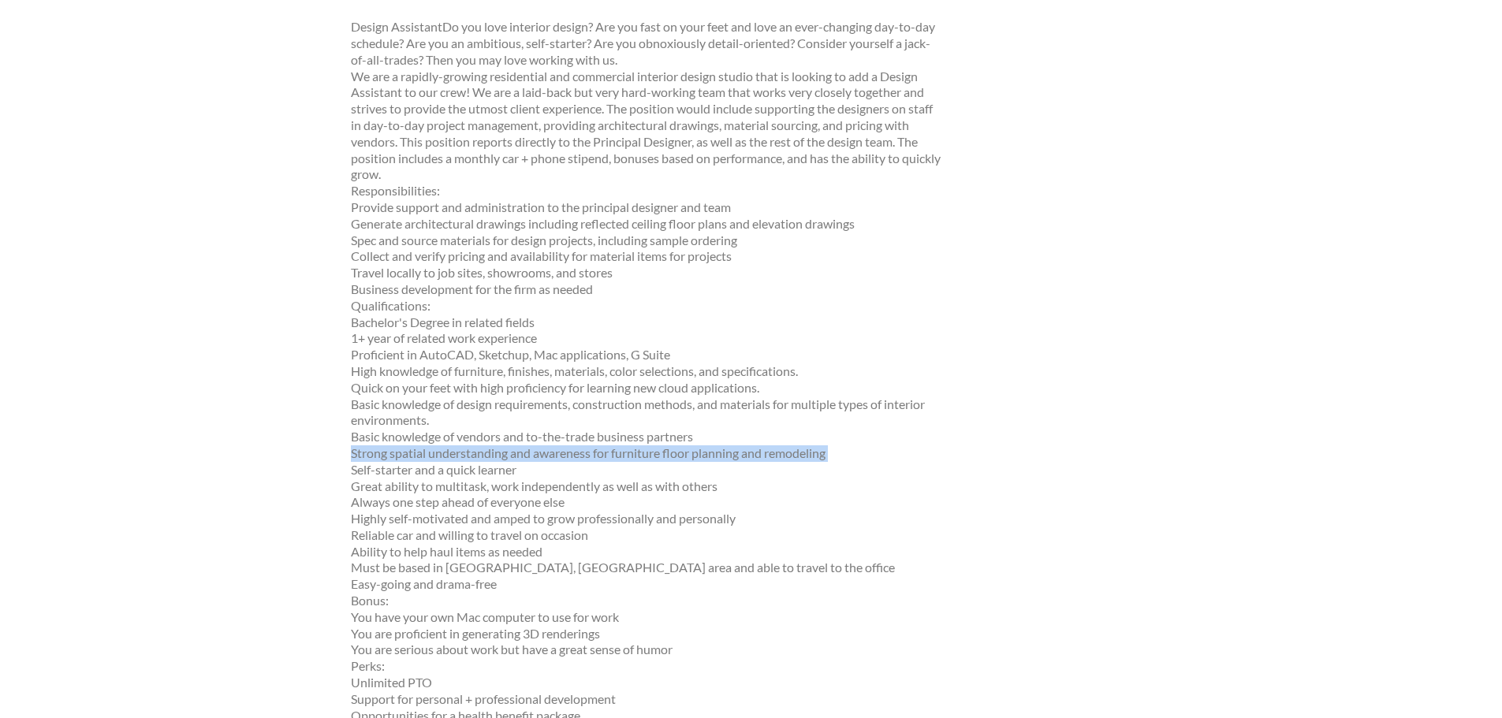
copy p "Strong spatial understanding and awareness for furniture floor planning and rem…"
click at [509, 454] on p "Design AssistantDo you love interior design? Are you fast on your feet and love…" at bounding box center [648, 404] width 594 height 770
click at [509, 524] on p "Design AssistantDo you love interior design? Are you fast on your feet and love…" at bounding box center [648, 404] width 594 height 770
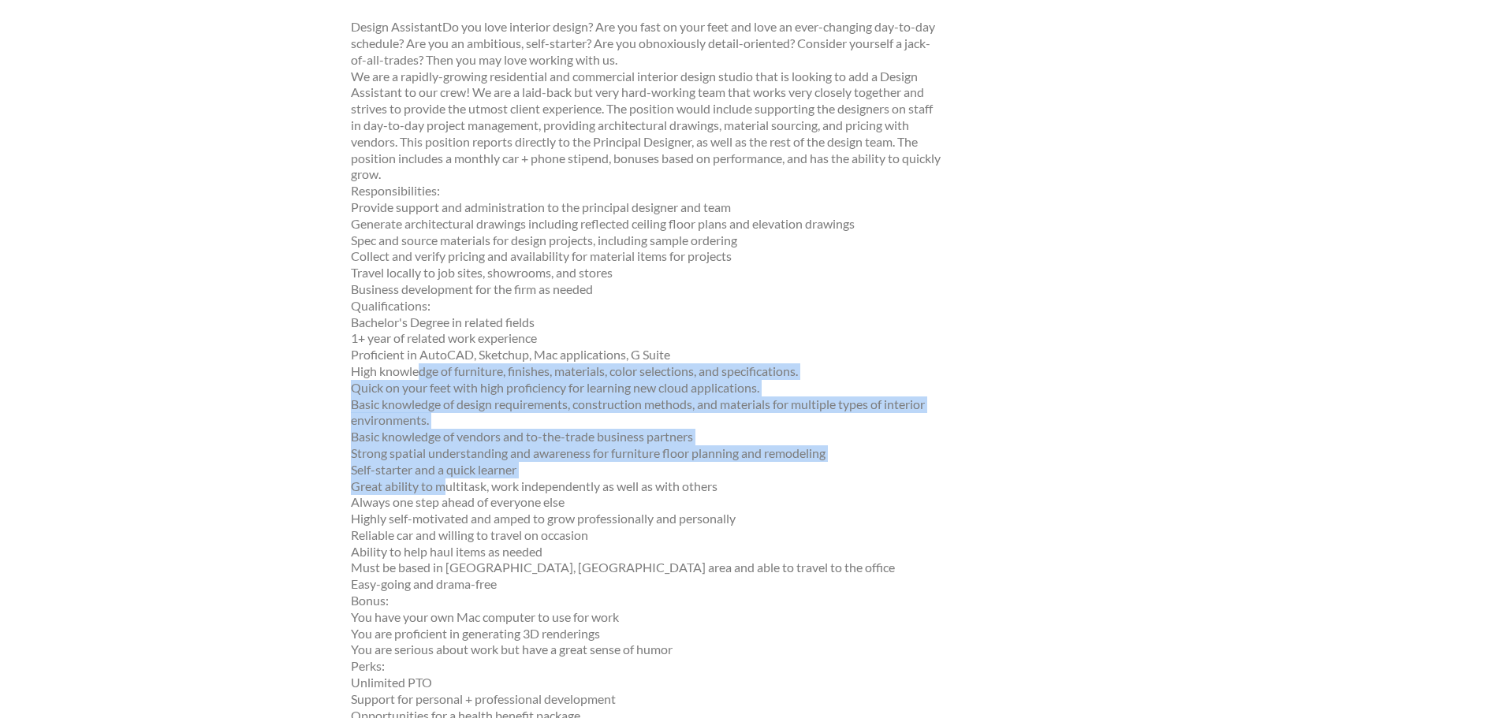
drag, startPoint x: 421, startPoint y: 371, endPoint x: 442, endPoint y: 493, distance: 123.3
click at [442, 493] on p "Design AssistantDo you love interior design? Are you fast on your feet and love…" at bounding box center [648, 404] width 594 height 770
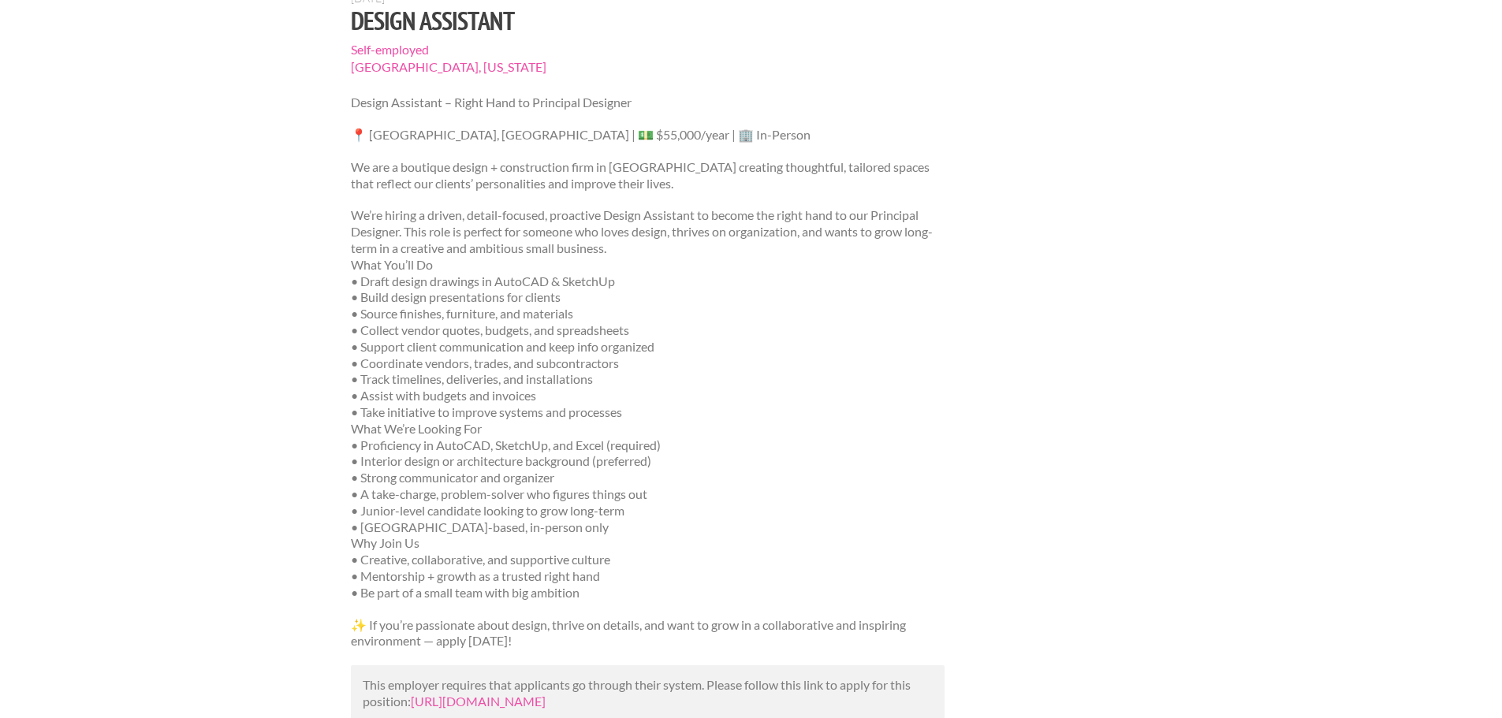
scroll to position [158, 0]
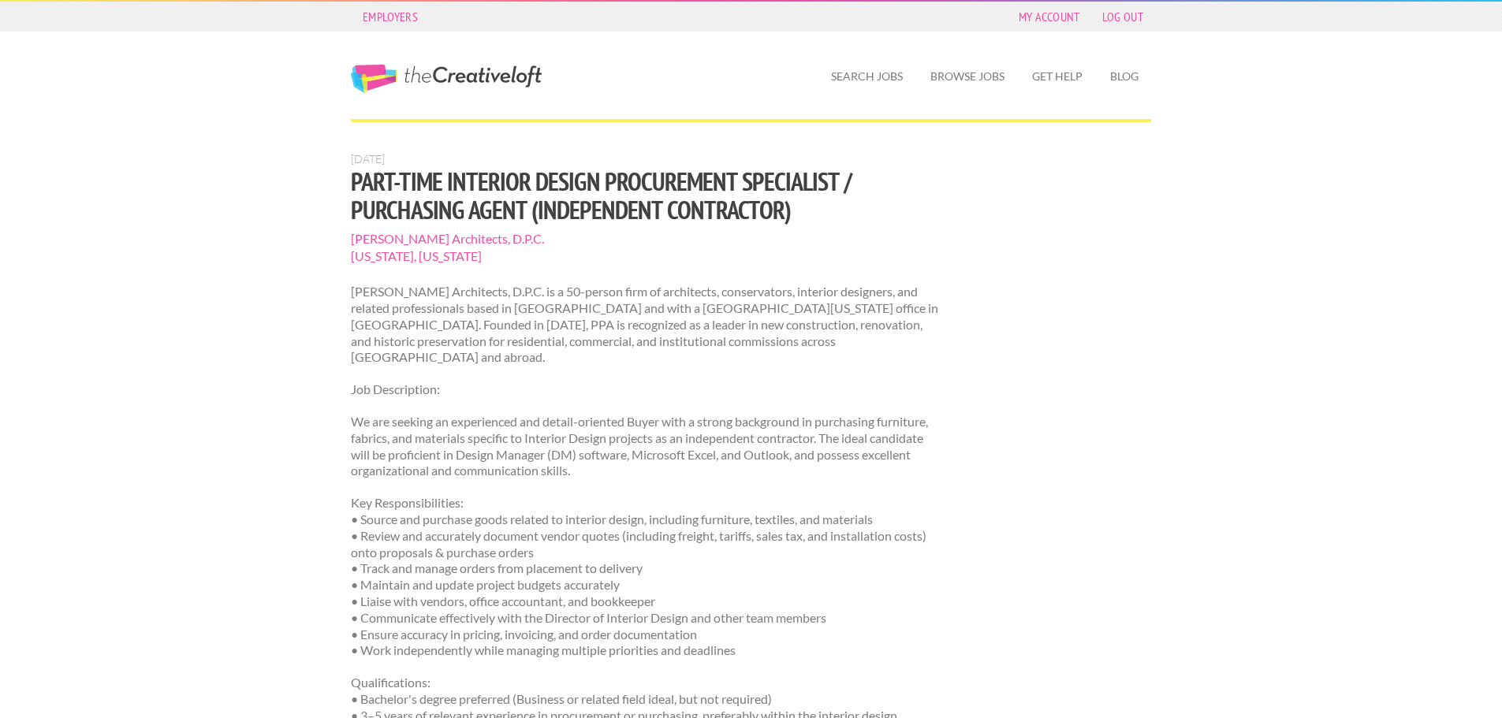
click at [550, 433] on p "We are seeking an experienced and detail-oriented Buyer with a strong backgroun…" at bounding box center [648, 446] width 594 height 65
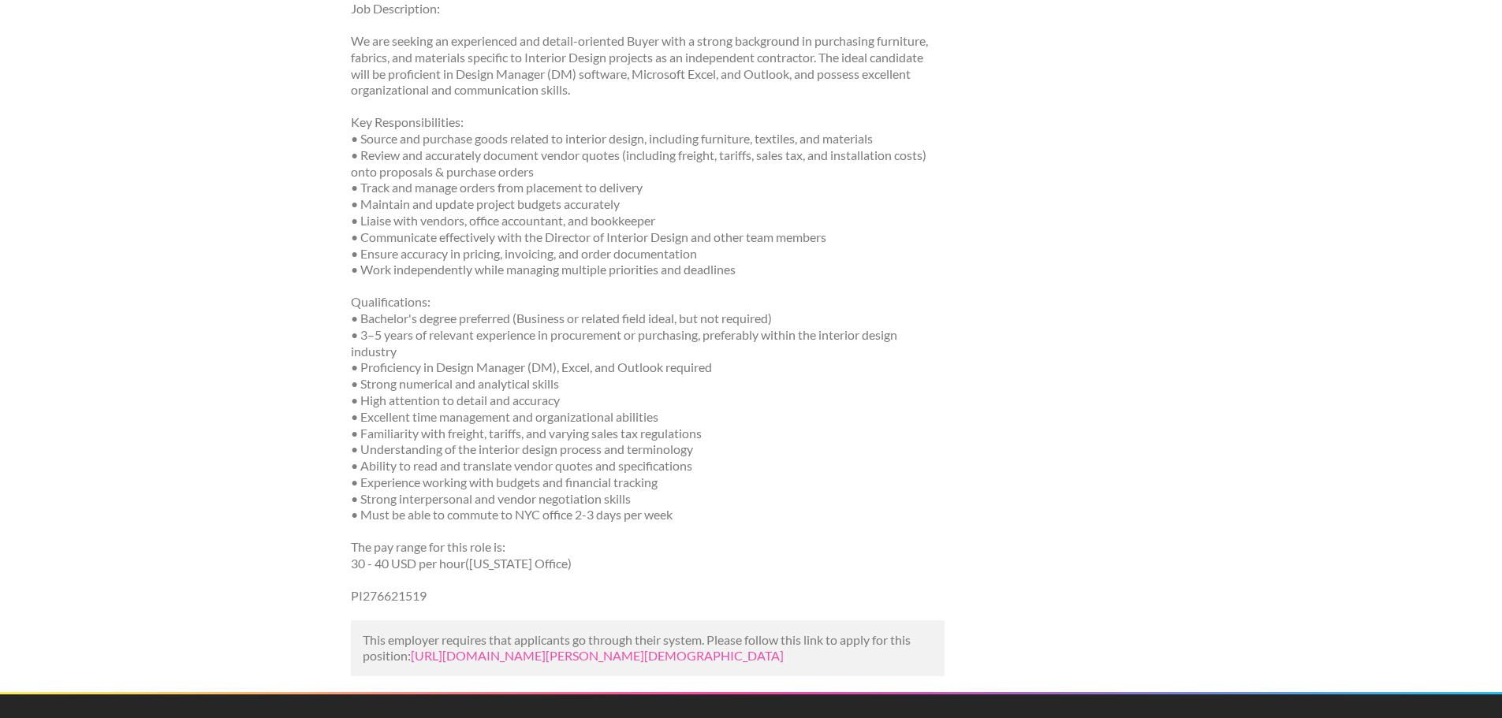
scroll to position [394, 0]
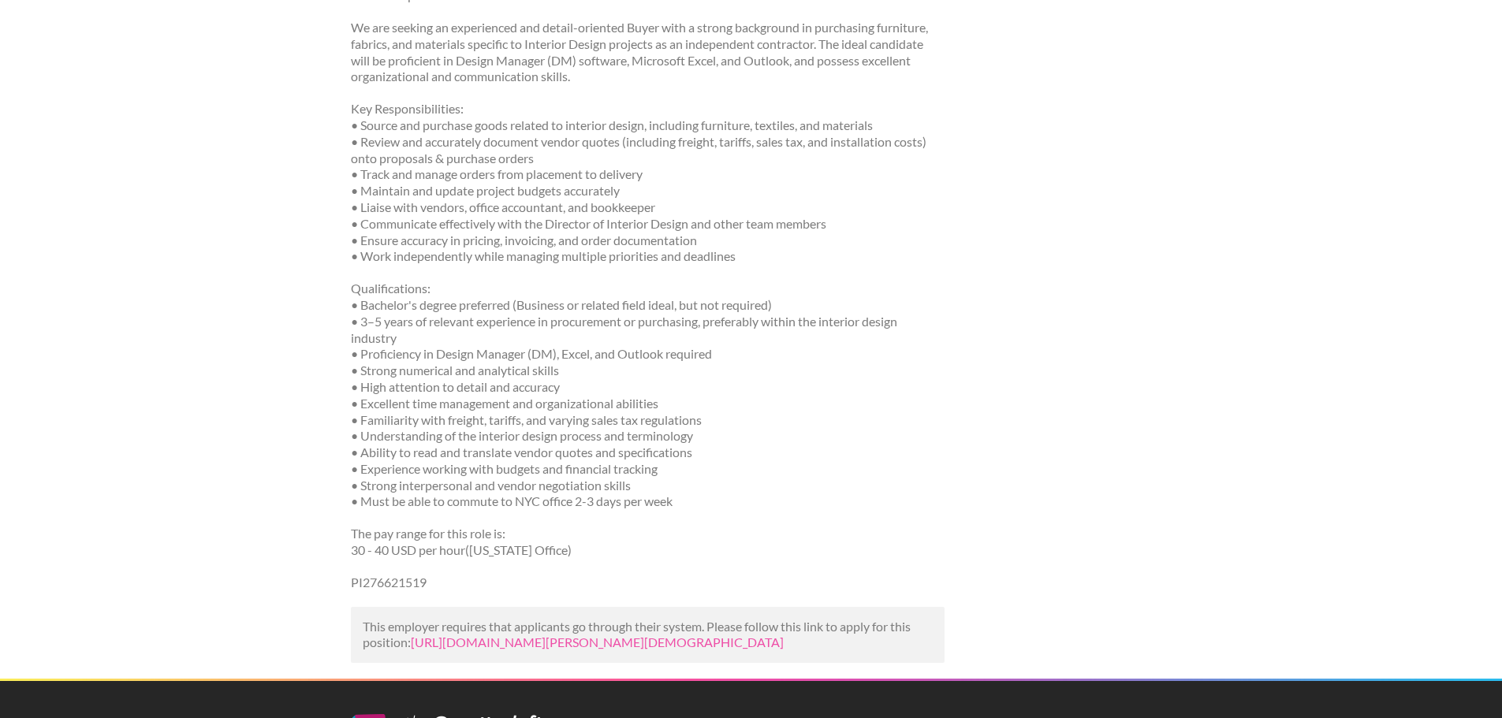
click at [539, 371] on p "Qualifications: • Bachelor's degree preferred (Business or related field ideal,…" at bounding box center [648, 395] width 594 height 229
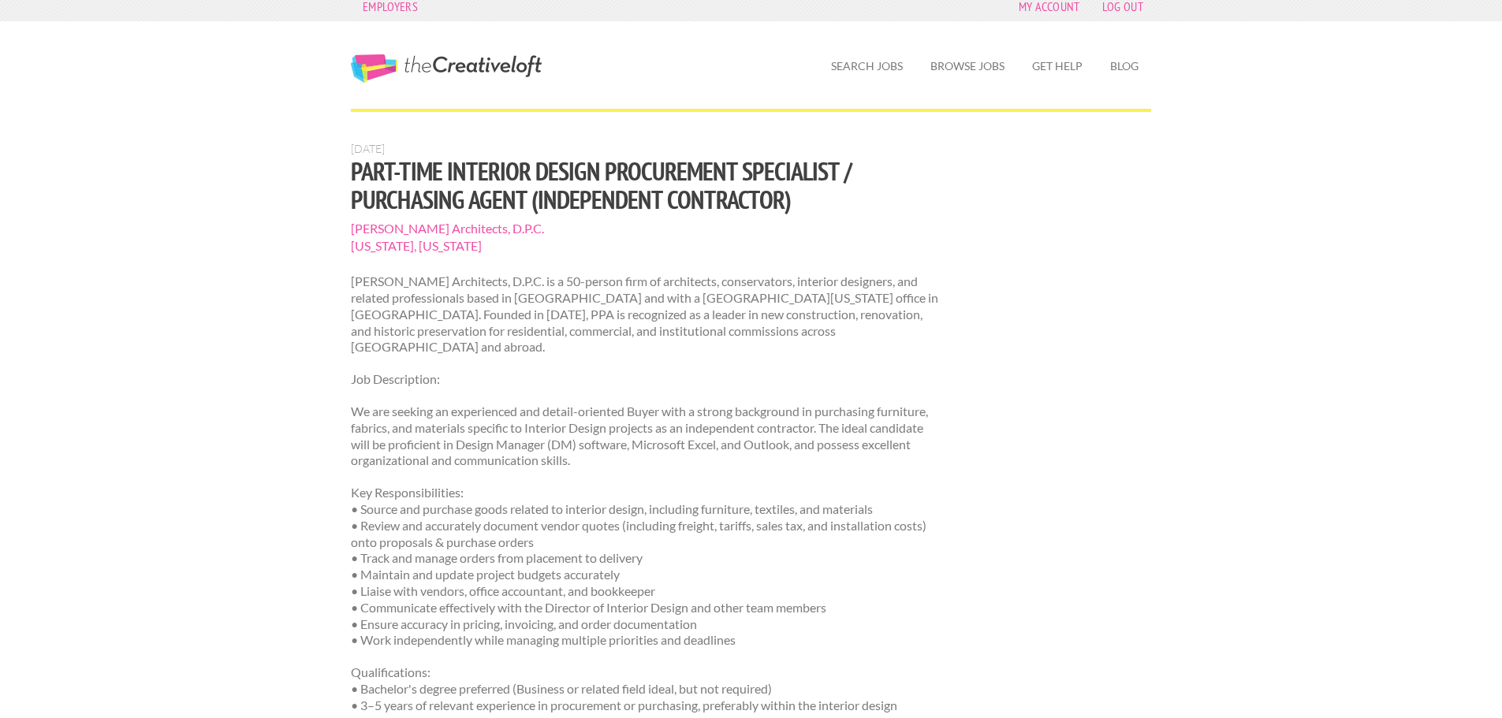
scroll to position [0, 0]
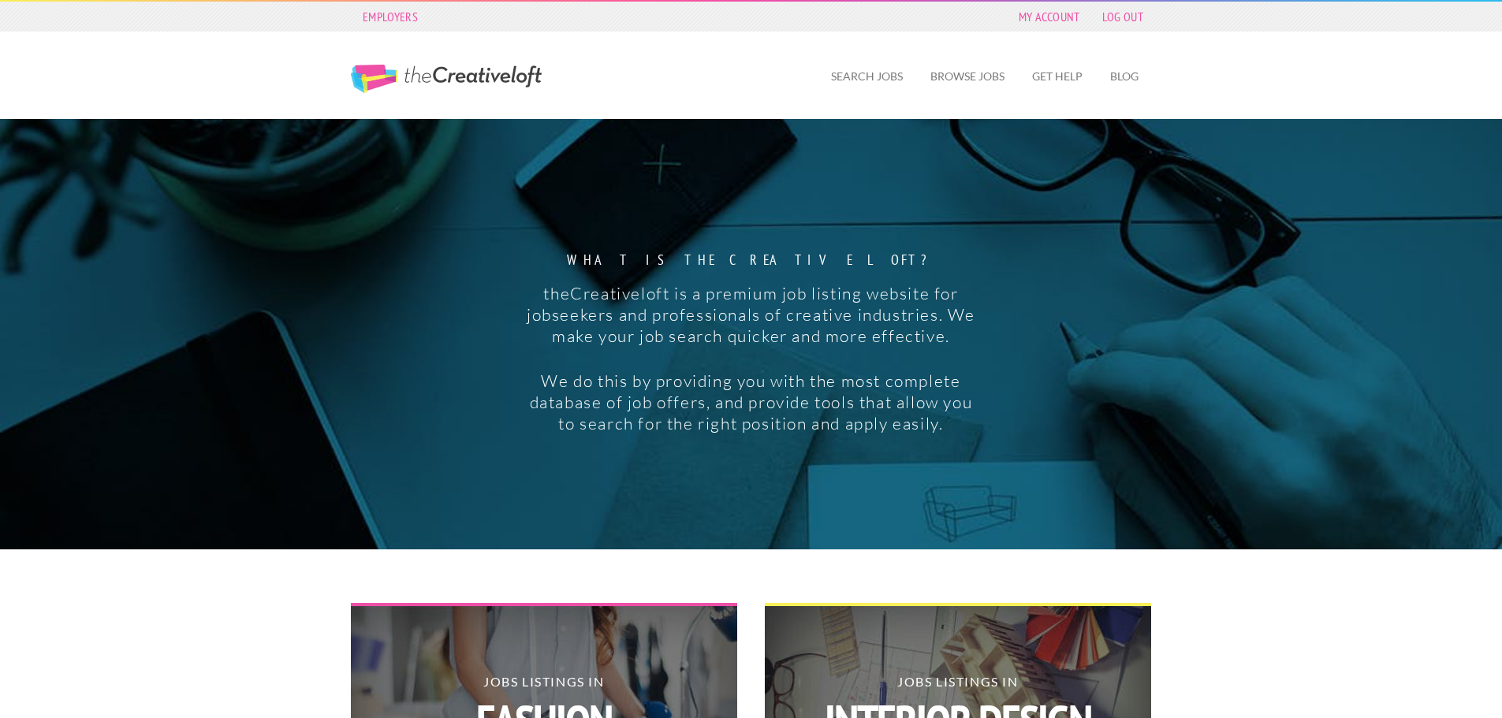
click at [489, 79] on link "The Creative Loft" at bounding box center [446, 79] width 191 height 28
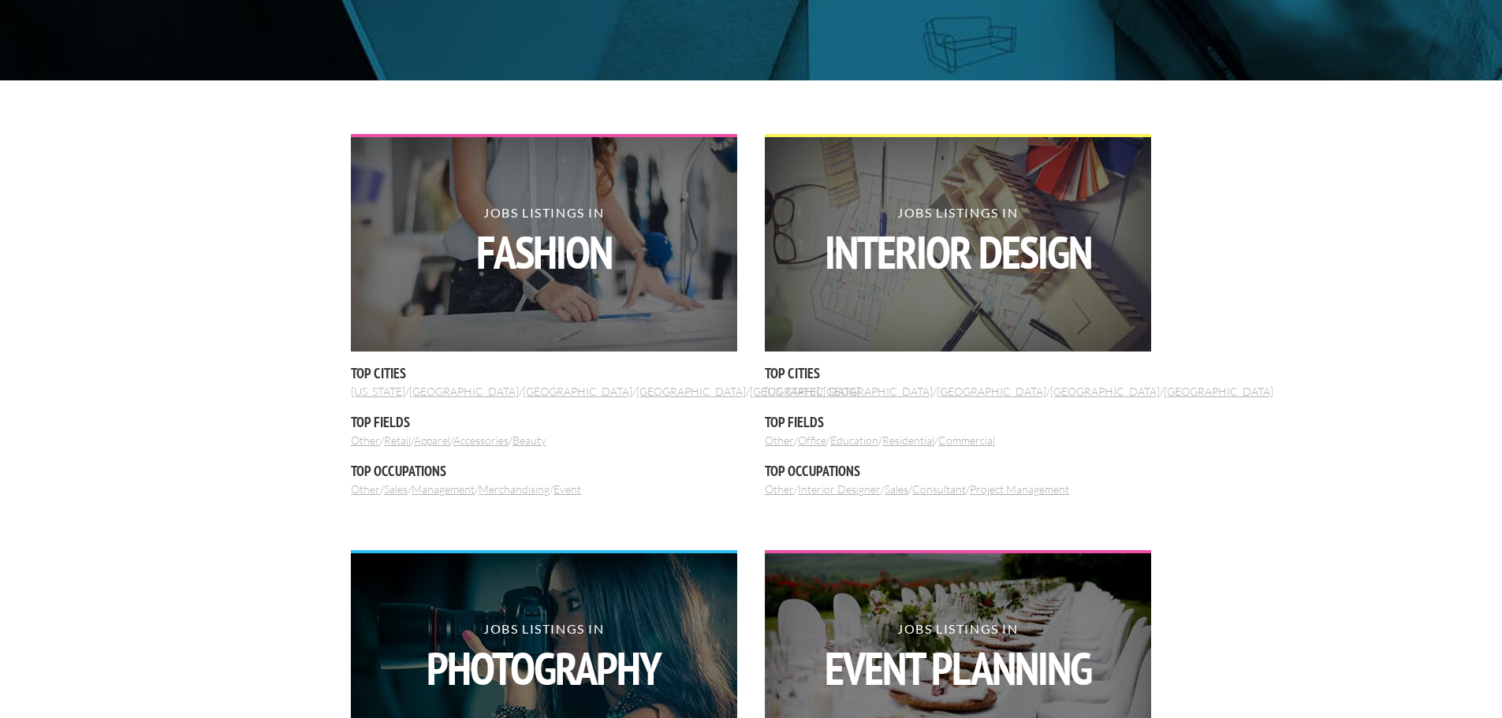
scroll to position [473, 0]
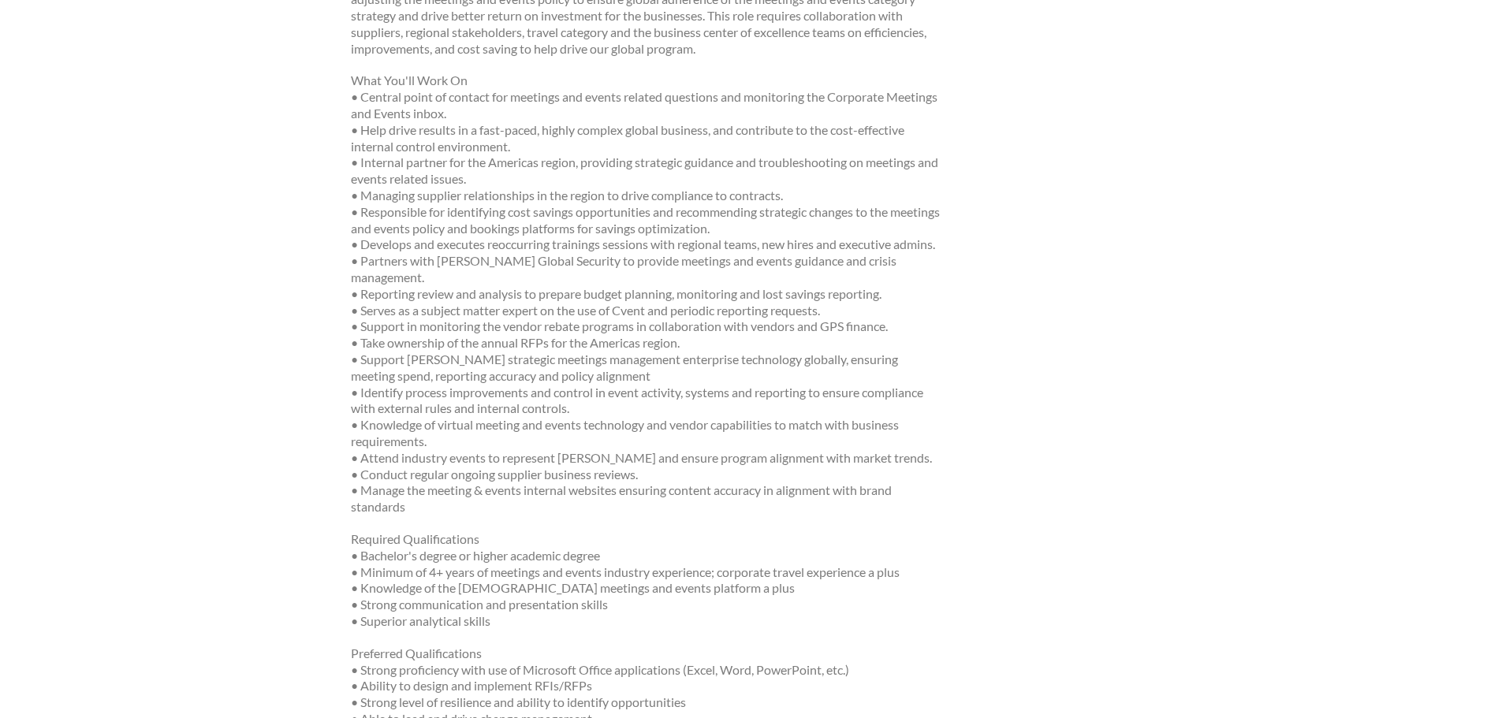
scroll to position [867, 0]
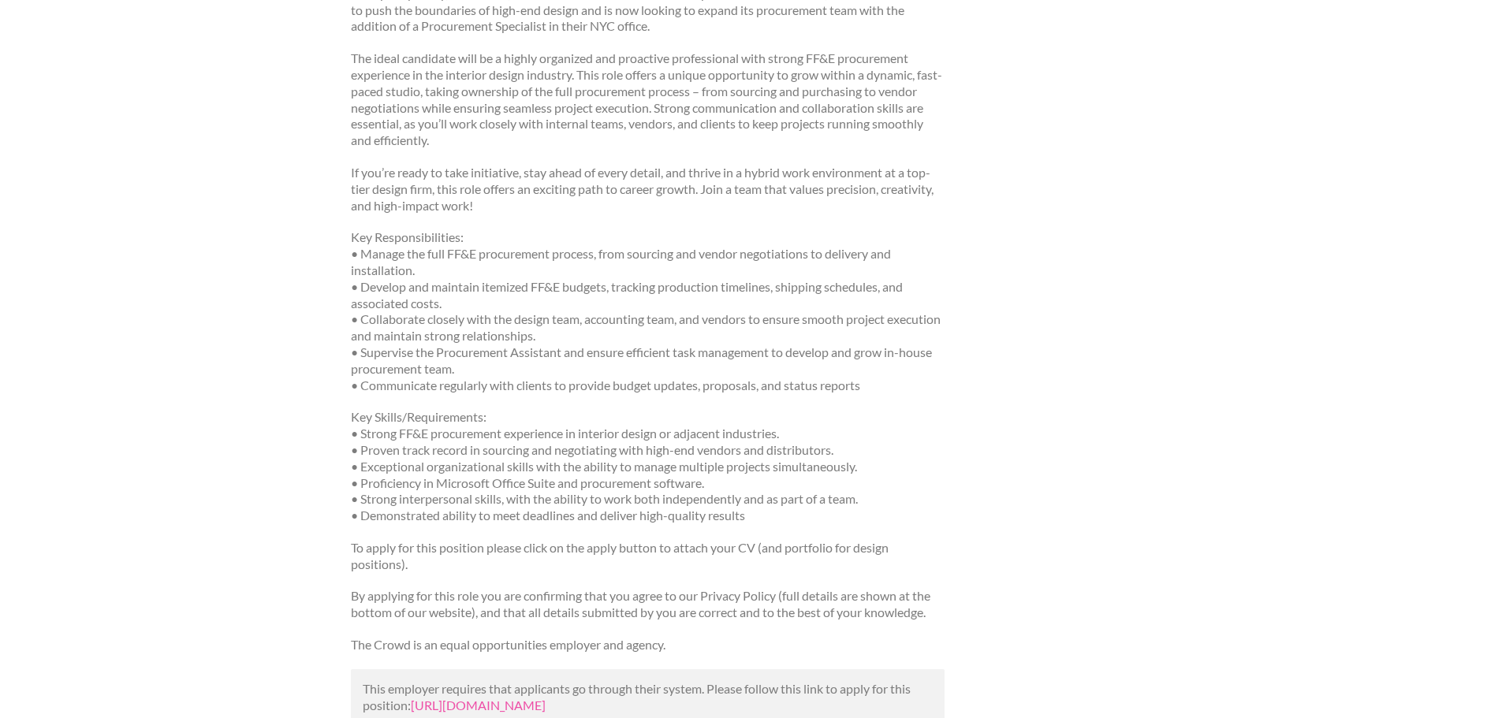
scroll to position [315, 0]
click at [415, 435] on p "Key Skills/Requirements: • Strong FF&E procurement experience in interior desig…" at bounding box center [648, 469] width 594 height 115
click at [423, 436] on p "Key Skills/Requirements: • Strong FF&E procurement experience in interior desig…" at bounding box center [648, 469] width 594 height 115
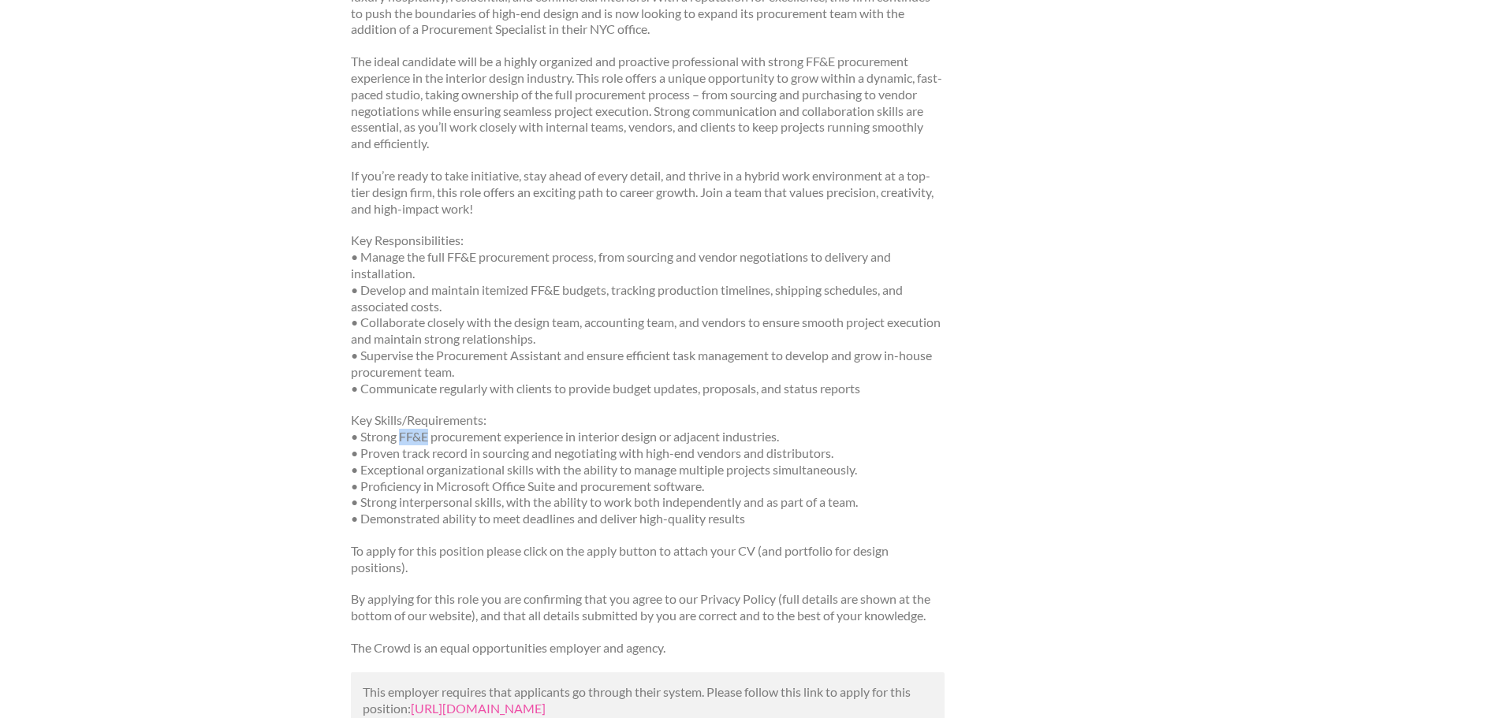
drag, startPoint x: 431, startPoint y: 436, endPoint x: 401, endPoint y: 436, distance: 30.0
click at [401, 436] on p "Key Skills/Requirements: • Strong FF&E procurement experience in interior desig…" at bounding box center [648, 469] width 594 height 115
copy p "FF&E"
click at [469, 465] on p "Key Skills/Requirements: • Strong FF&E procurement experience in interior desig…" at bounding box center [648, 469] width 594 height 115
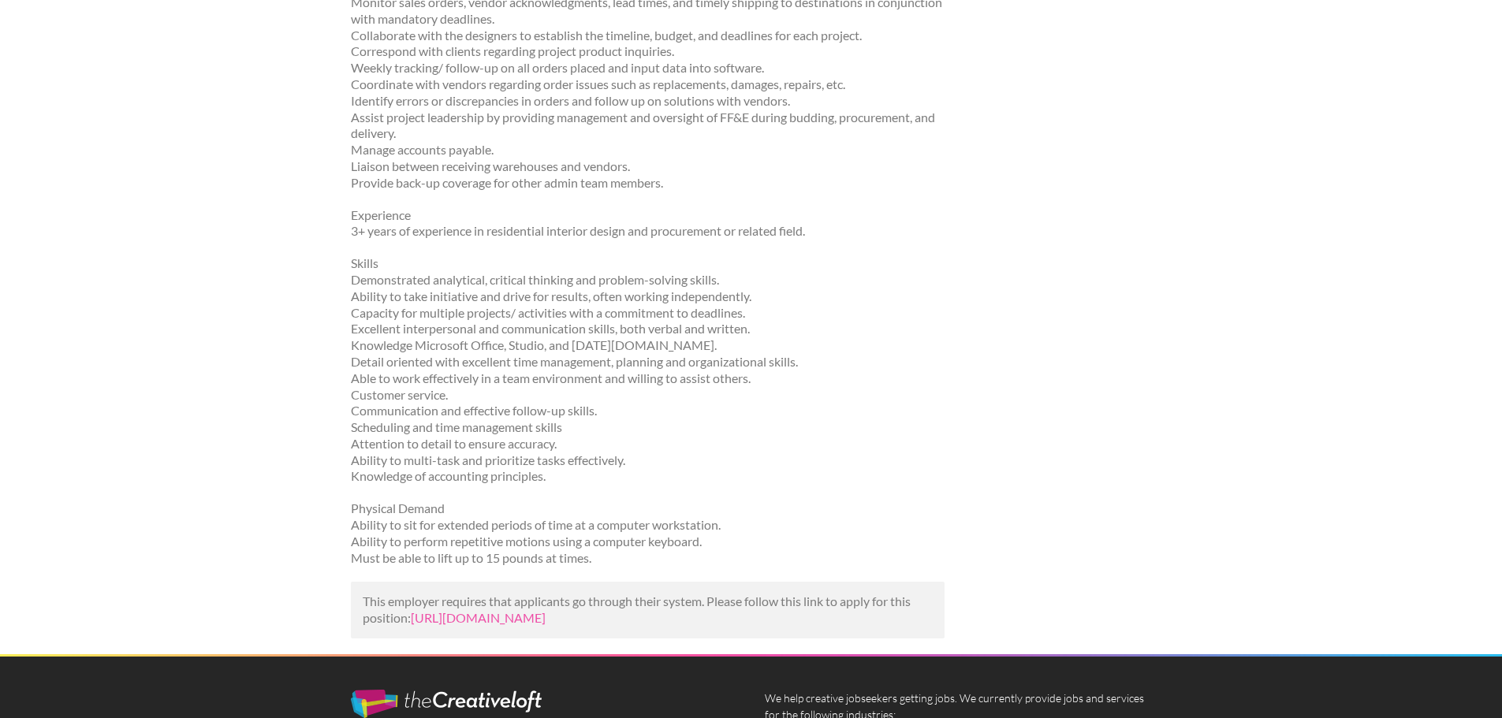
scroll to position [315, 0]
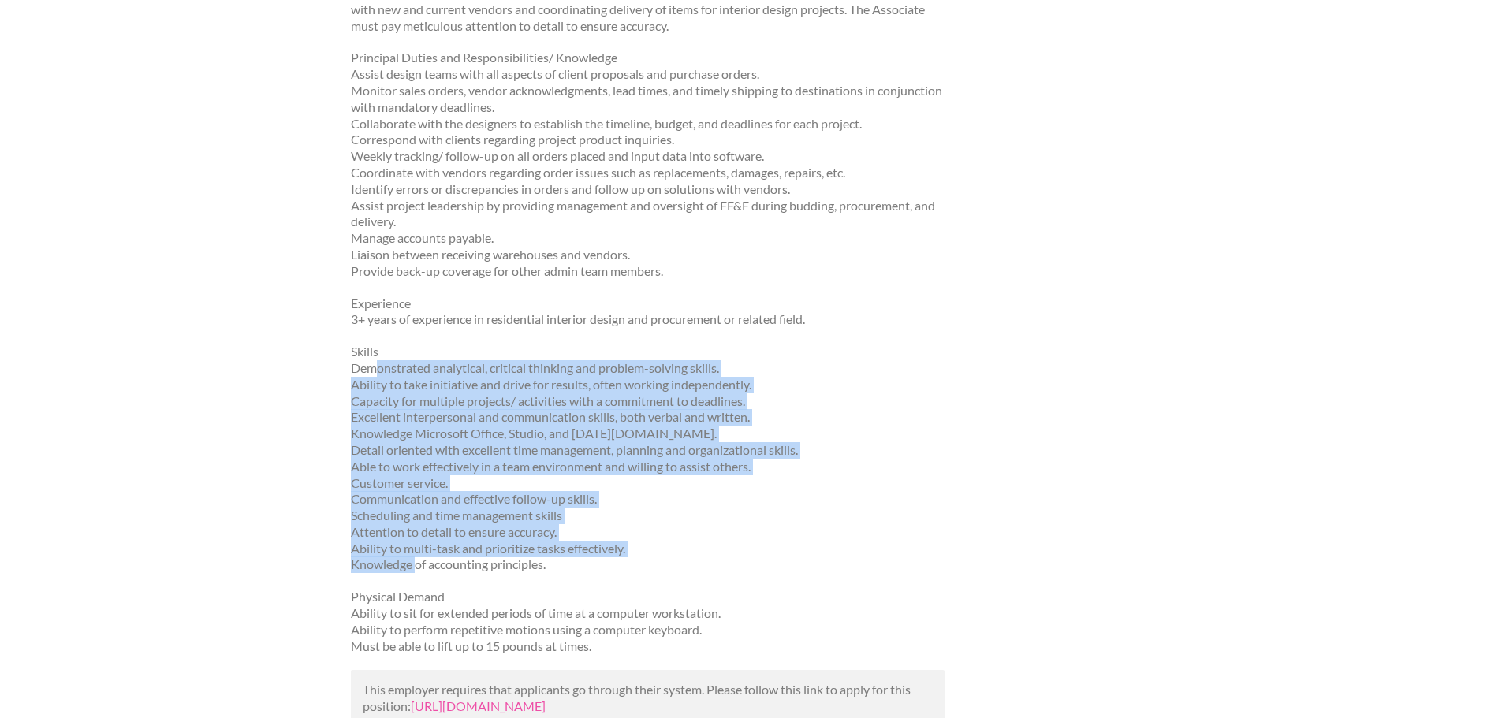
drag, startPoint x: 377, startPoint y: 337, endPoint x: 419, endPoint y: 536, distance: 203.8
click at [419, 536] on p "Skills Demonstrated analytical, critical thinking and problem-solving skills. A…" at bounding box center [648, 458] width 594 height 229
click at [393, 486] on p "Skills Demonstrated analytical, critical thinking and problem-solving skills. A…" at bounding box center [648, 458] width 594 height 229
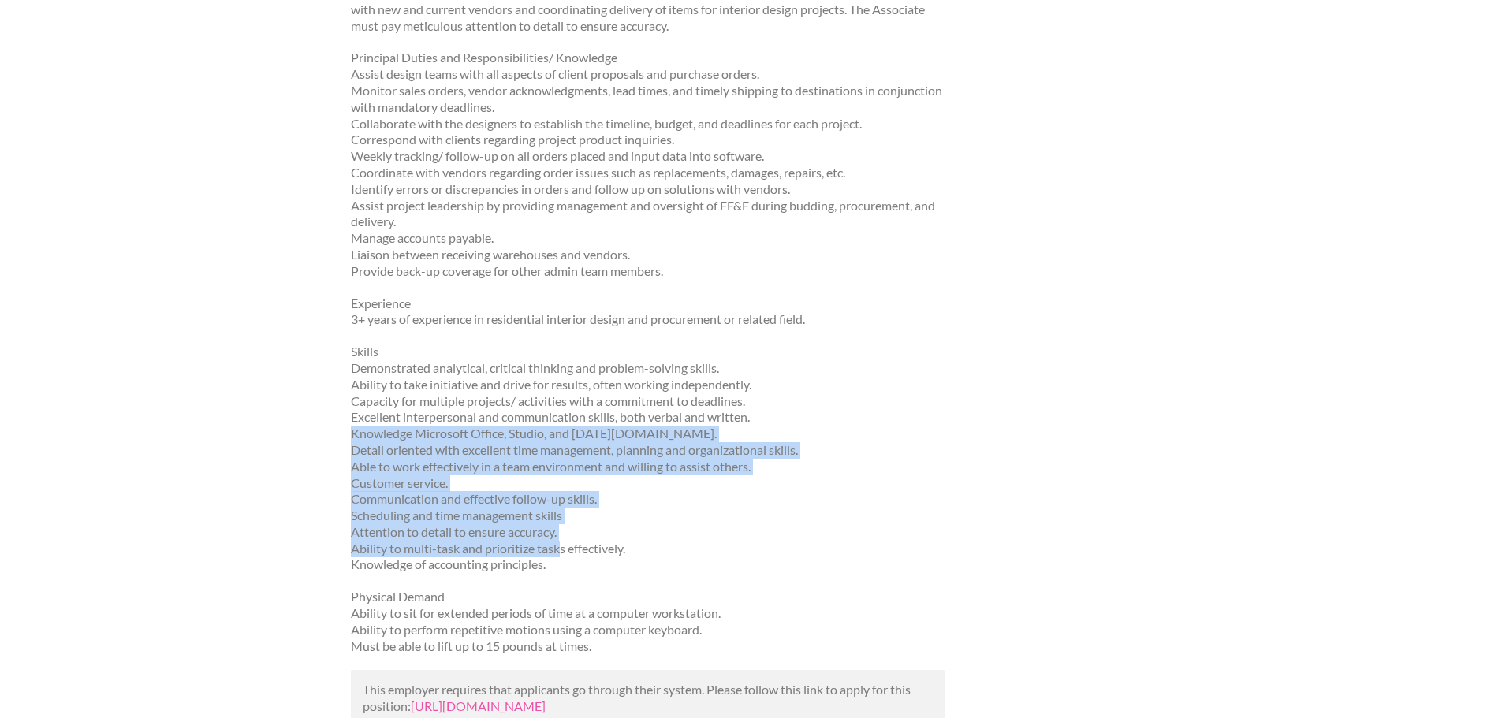
drag, startPoint x: 561, startPoint y: 528, endPoint x: 337, endPoint y: 400, distance: 258.2
click at [337, 400] on div "Dec. 15, 2024 Layered Dimensions Interior Design | Procurement Specialist Layer…" at bounding box center [647, 290] width 621 height 906
click at [401, 423] on p "Skills Demonstrated analytical, critical thinking and problem-solving skills. A…" at bounding box center [648, 458] width 594 height 229
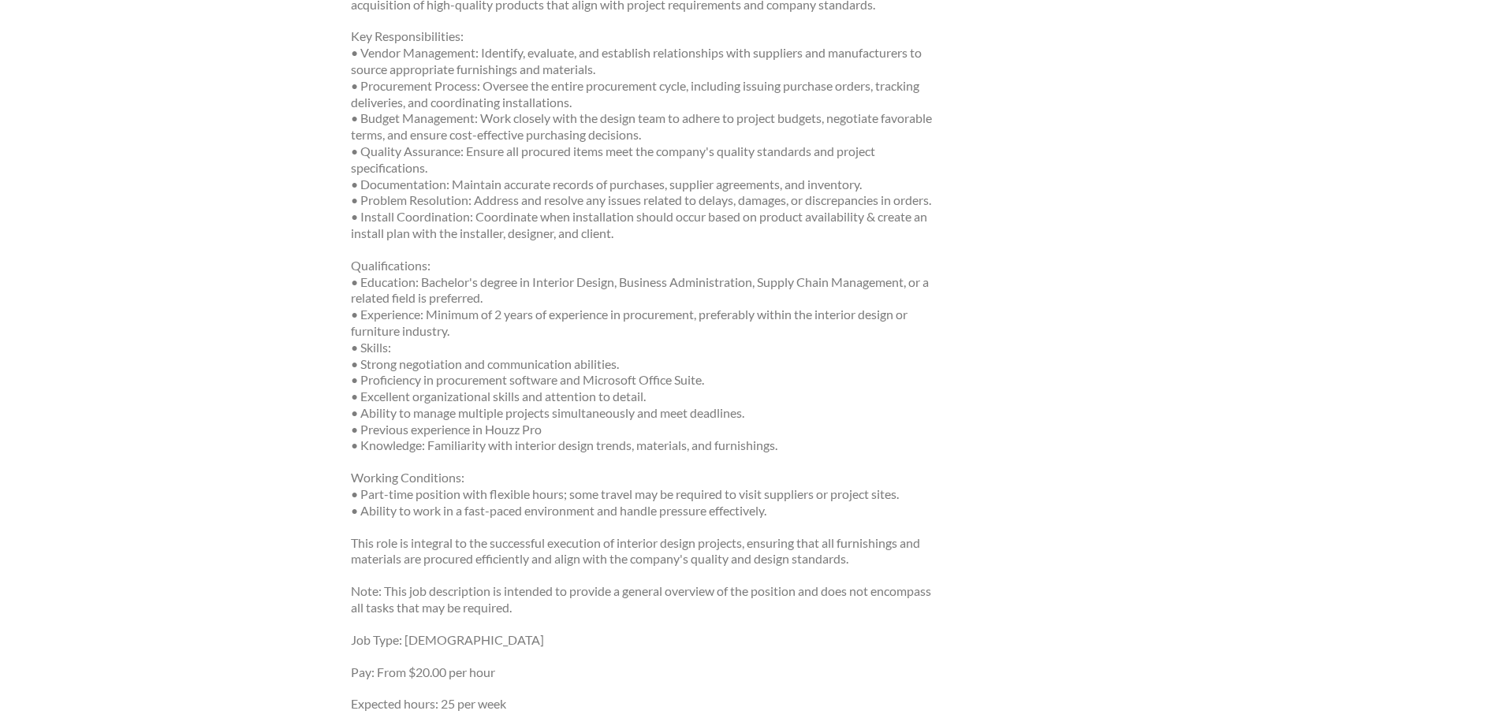
scroll to position [473, 0]
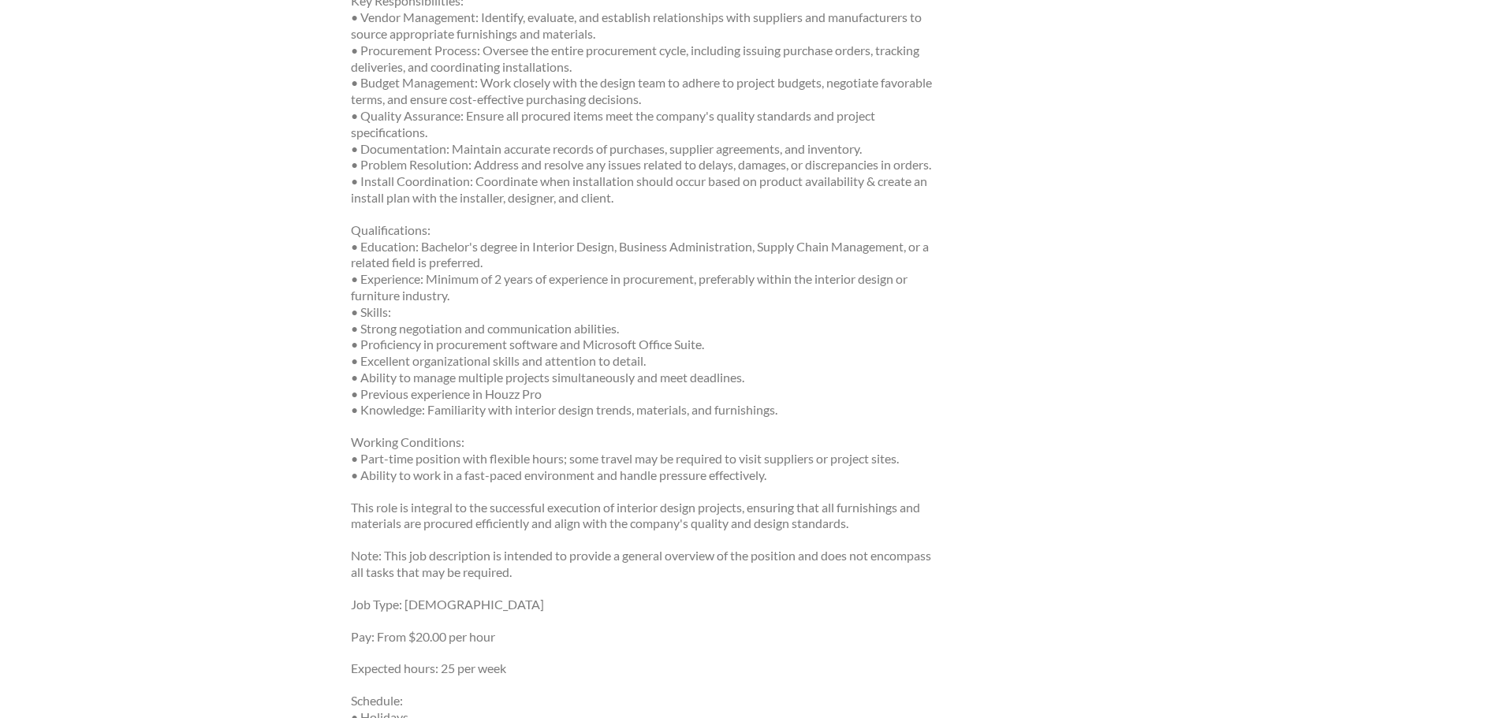
click at [494, 462] on p "Working Conditions: • Part-time position with flexible hours; some travel may b…" at bounding box center [648, 458] width 594 height 49
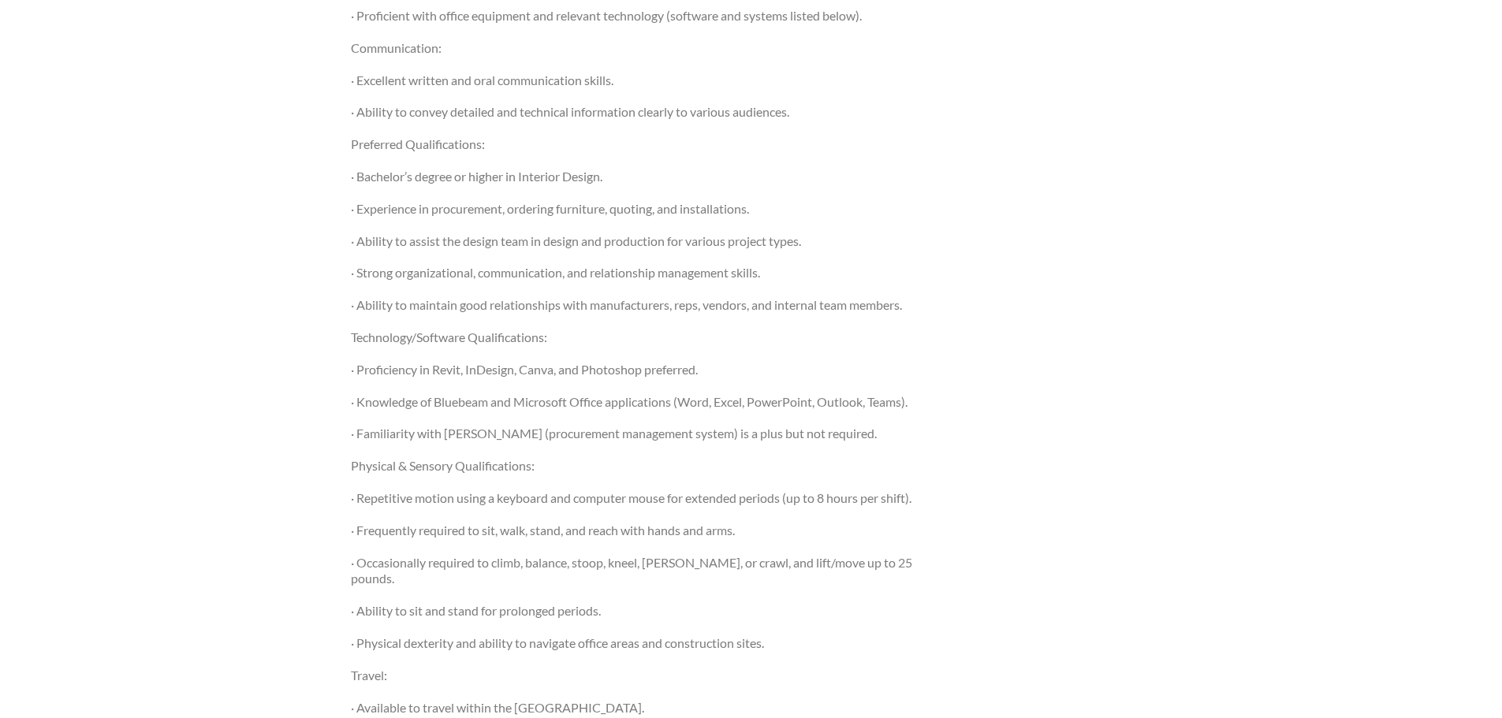
scroll to position [1656, 0]
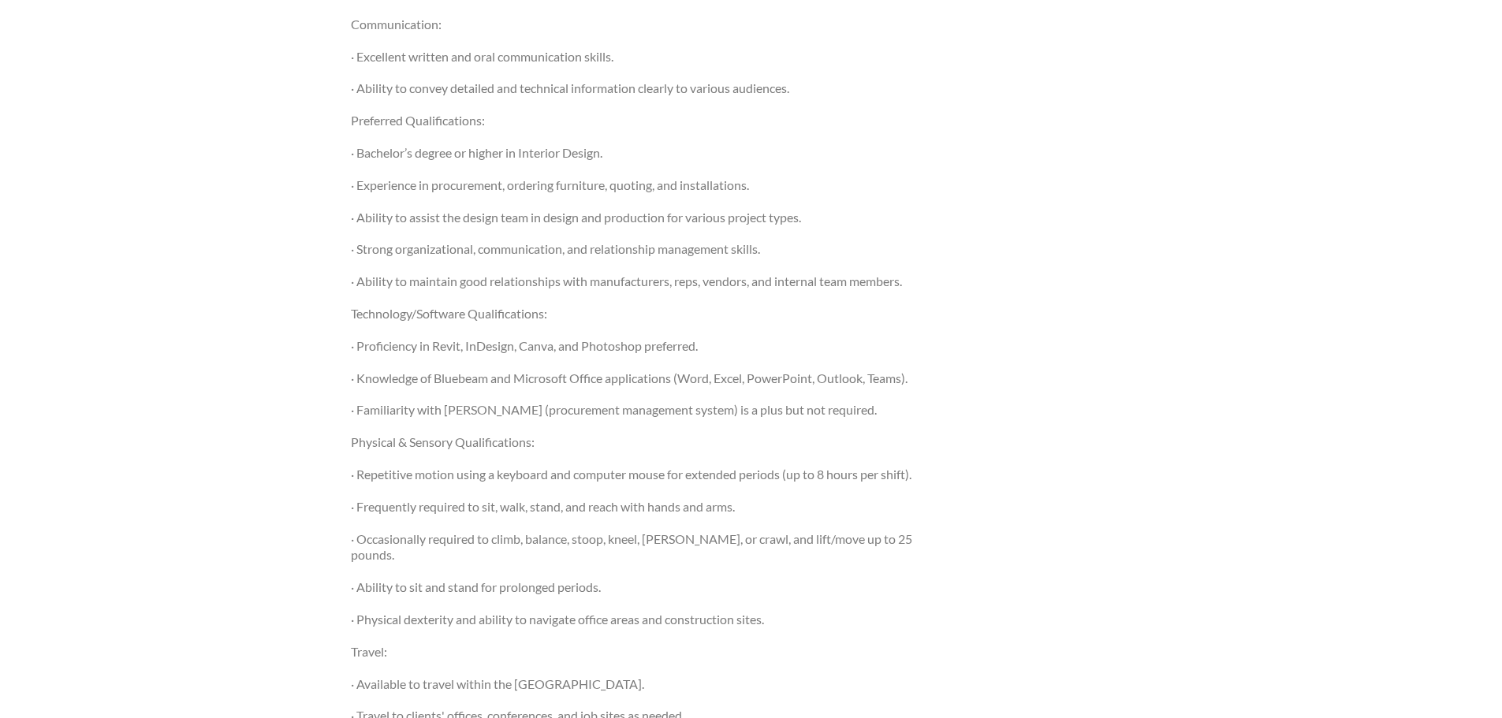
click at [631, 225] on p "· Ability to assist the design team in design and production for various projec…" at bounding box center [648, 218] width 594 height 17
drag, startPoint x: 818, startPoint y: 214, endPoint x: 358, endPoint y: 215, distance: 460.5
click at [358, 215] on p "· Ability to assist the design team in design and production for various projec…" at bounding box center [648, 218] width 594 height 17
copy p "Ability to assist the design team in design and production for various project …"
click at [591, 382] on p "· Knowledge of Bluebeam and Microsoft Office applications (Word, Excel, PowerPo…" at bounding box center [648, 379] width 594 height 17
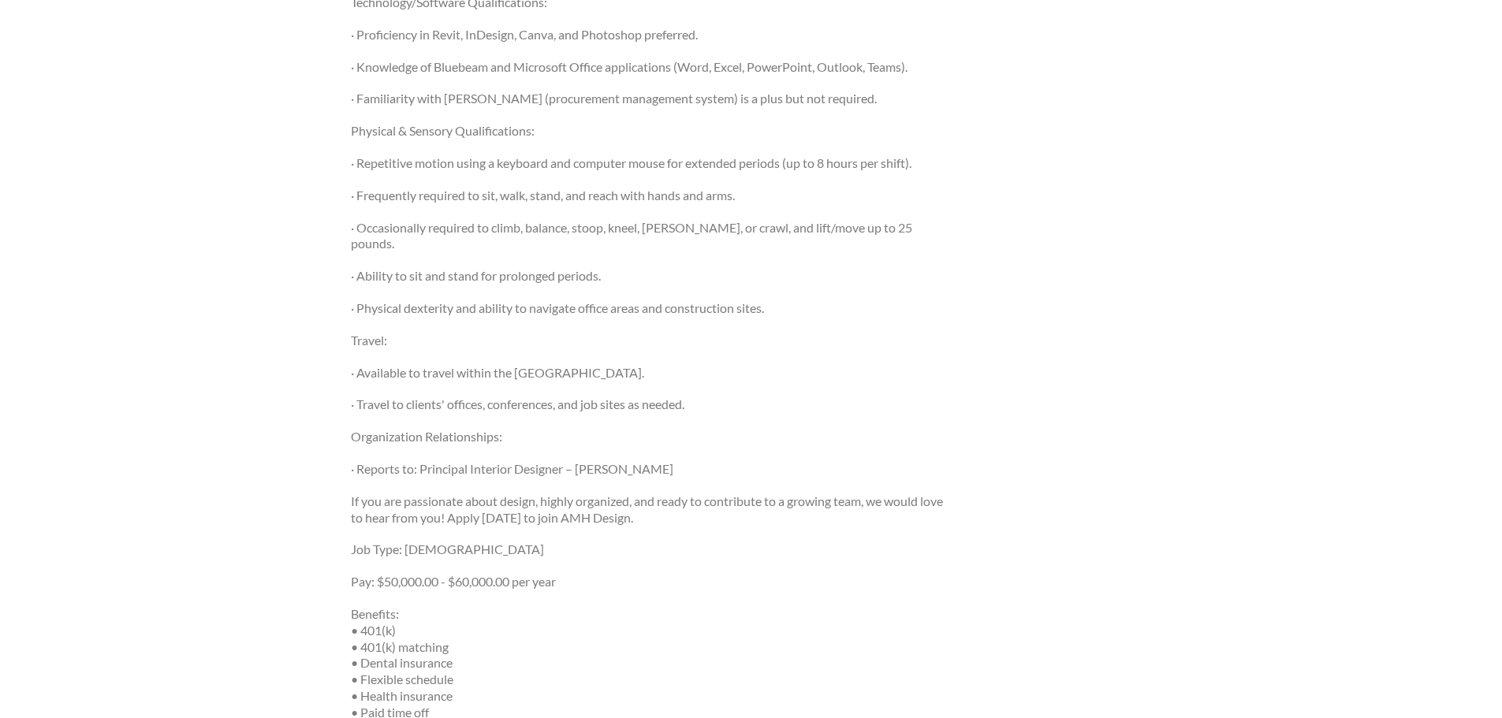
scroll to position [1971, 0]
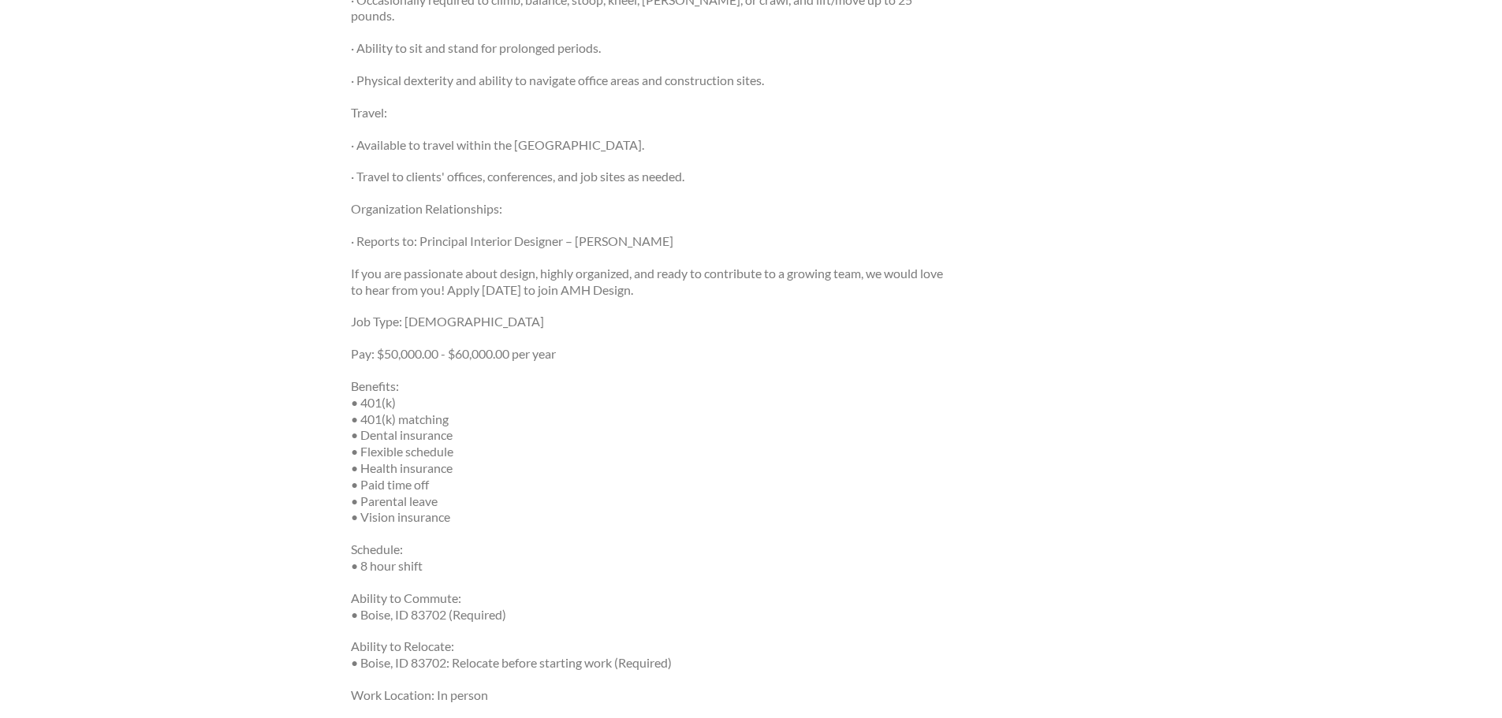
scroll to position [2287, 0]
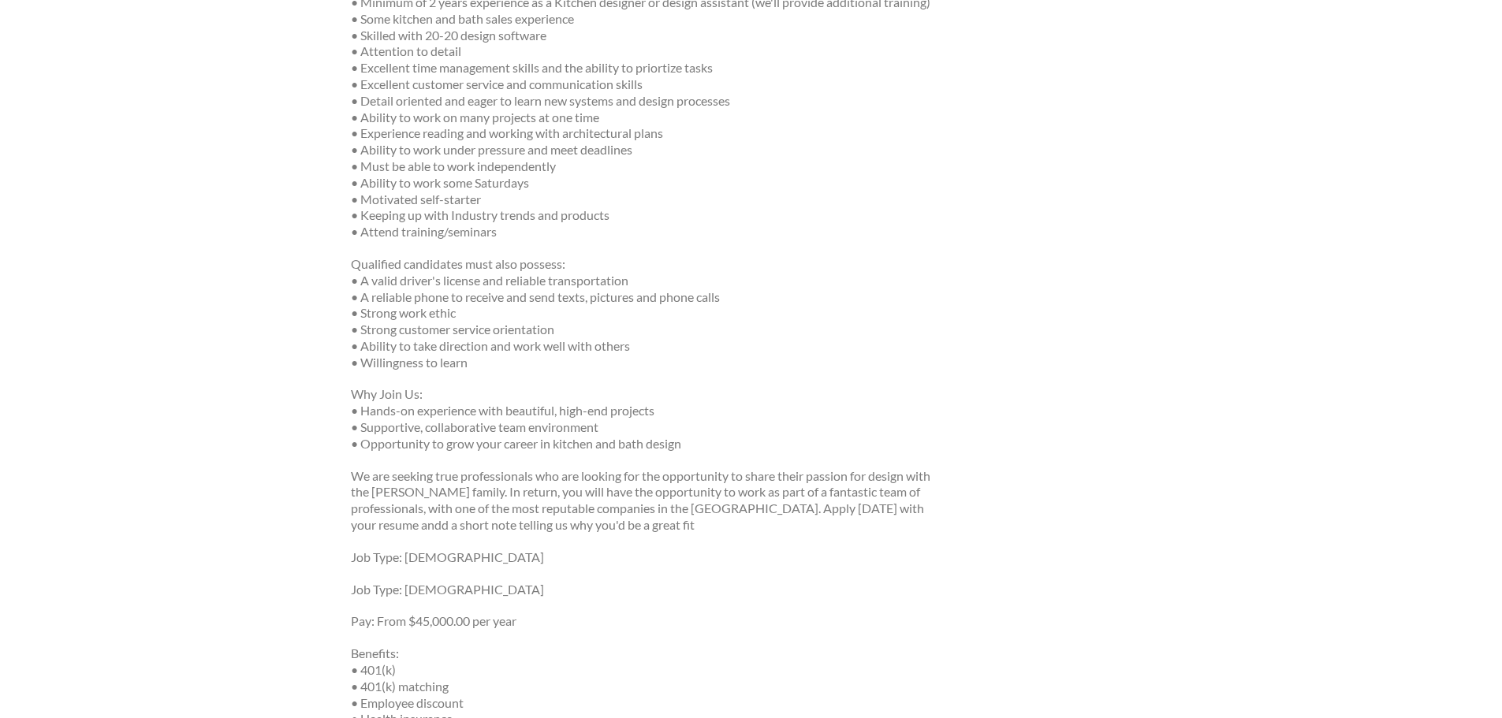
scroll to position [552, 0]
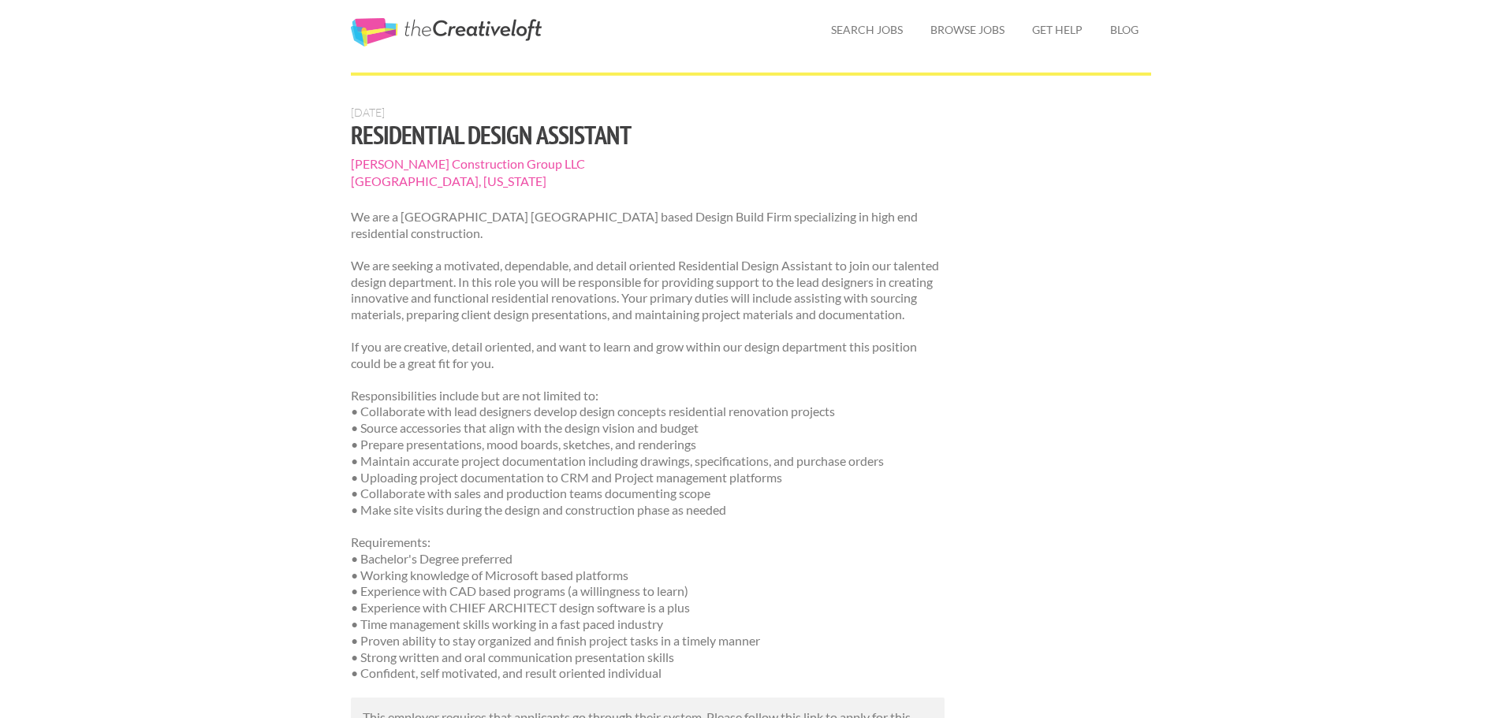
scroll to position [25, 0]
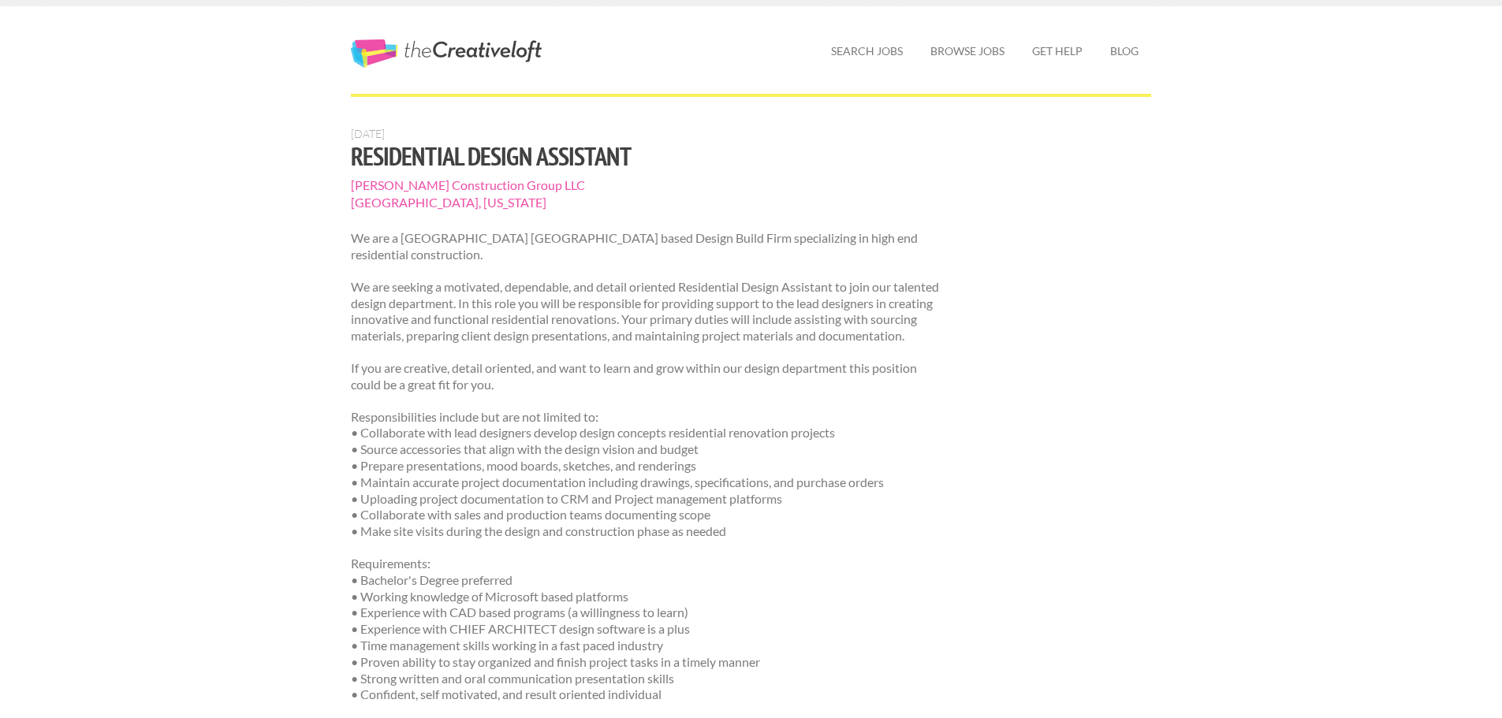
click at [203, 379] on div "Employers My Account Log Out The Creative Loft Search Jobs Browse Jobs Get Help…" at bounding box center [751, 527] width 1502 height 1105
